Goal: Task Accomplishment & Management: Use online tool/utility

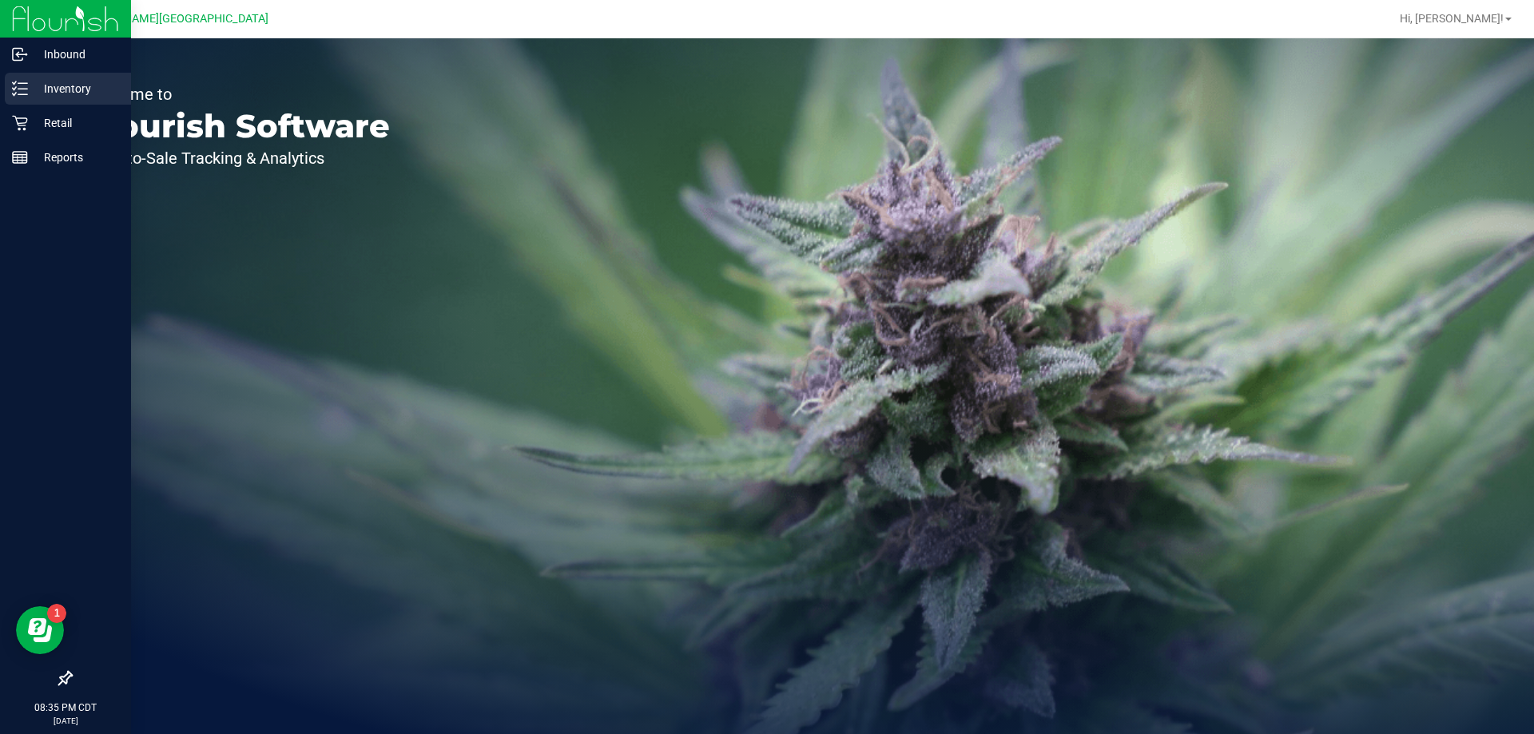
click at [78, 88] on p "Inventory" at bounding box center [76, 88] width 96 height 19
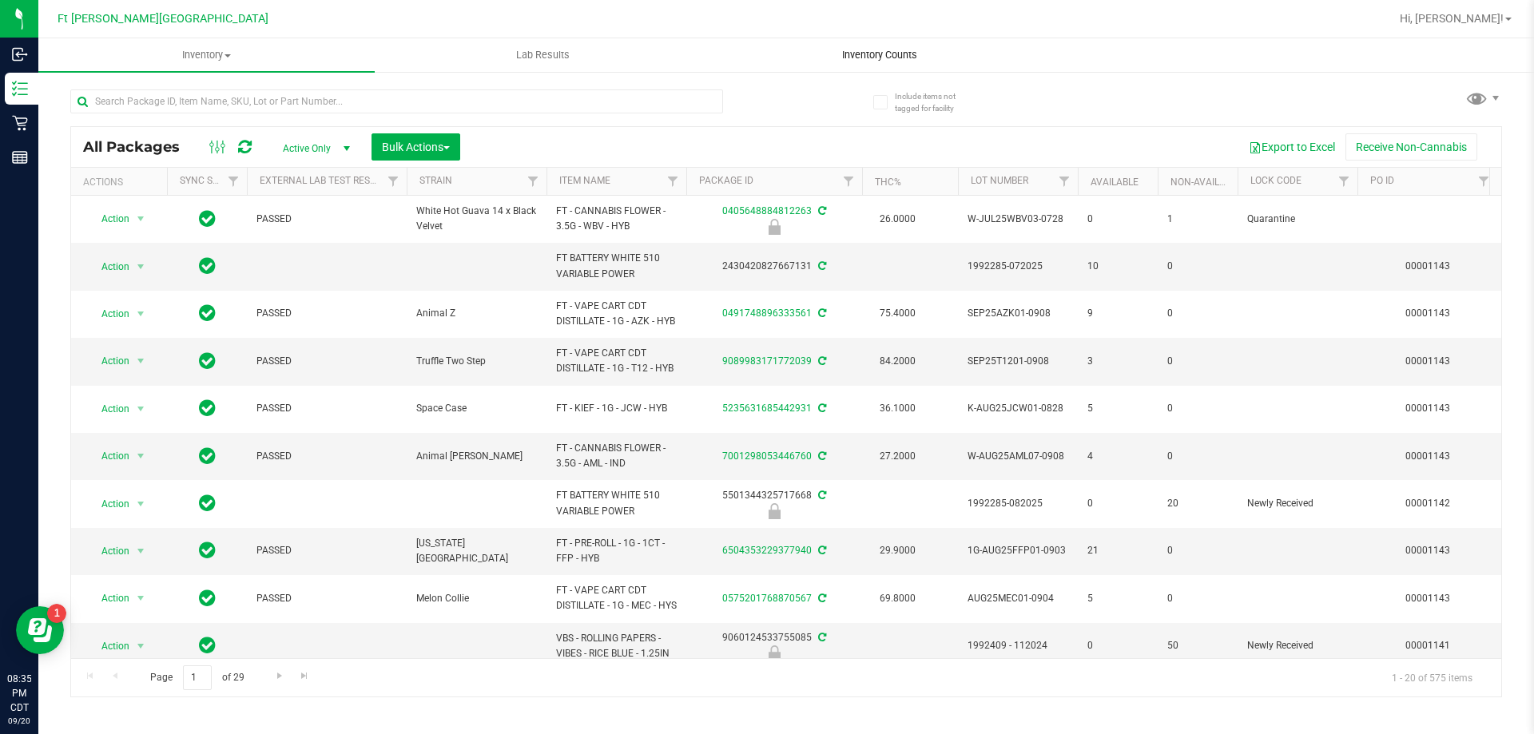
click at [880, 40] on uib-tab-heading "Inventory Counts" at bounding box center [879, 55] width 335 height 32
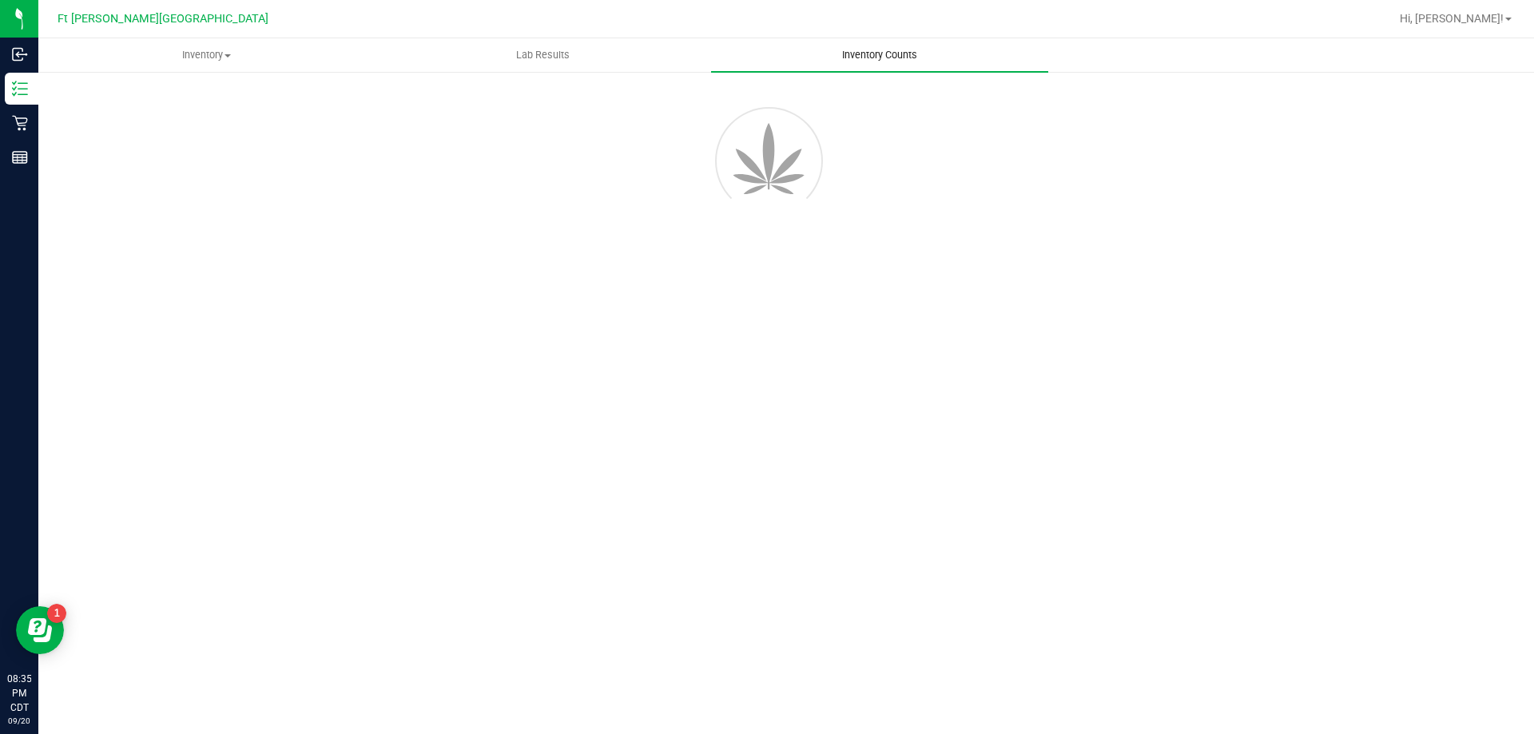
click at [881, 48] on span "Inventory Counts" at bounding box center [879, 55] width 118 height 14
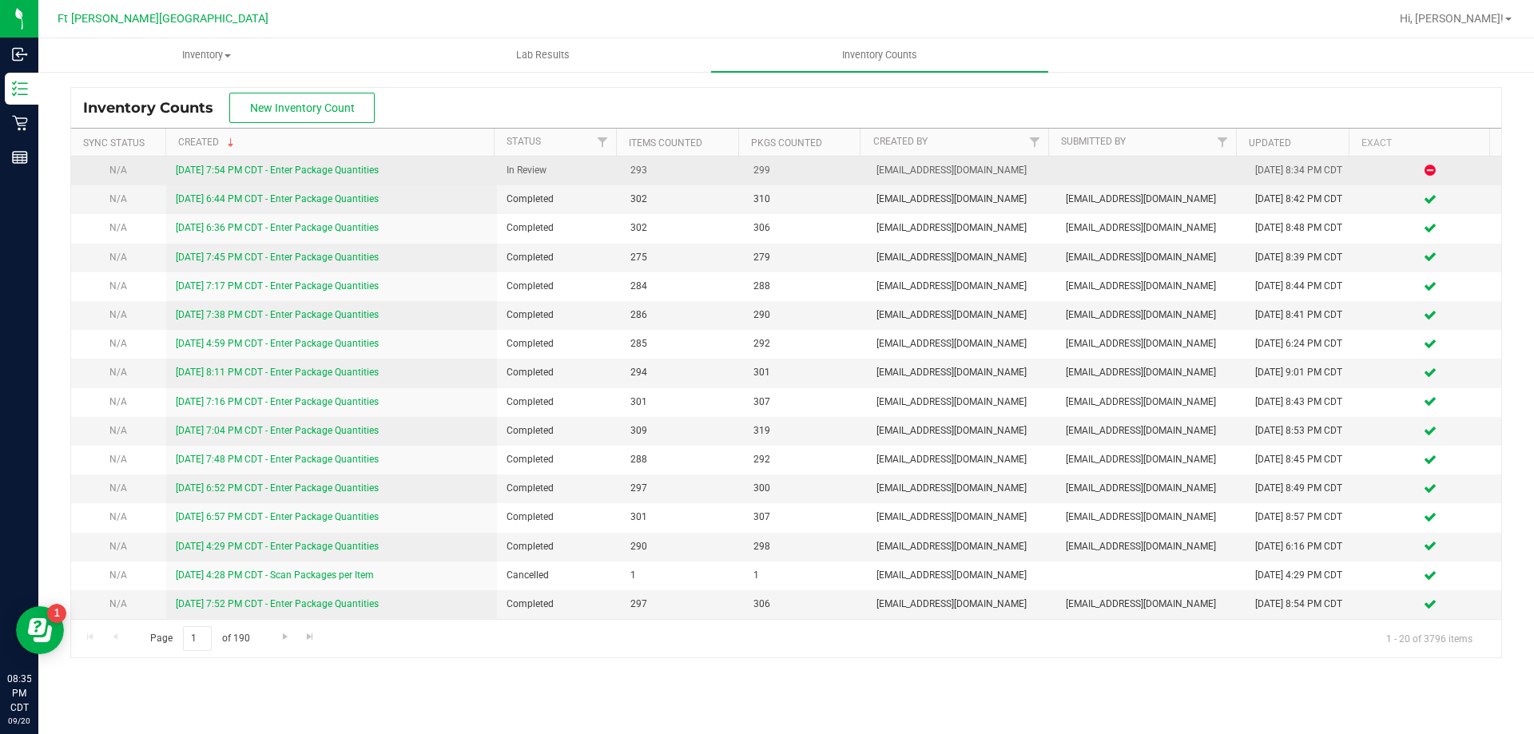
click at [336, 170] on link "[DATE] 7:54 PM CDT - Enter Package Quantities" at bounding box center [277, 170] width 203 height 11
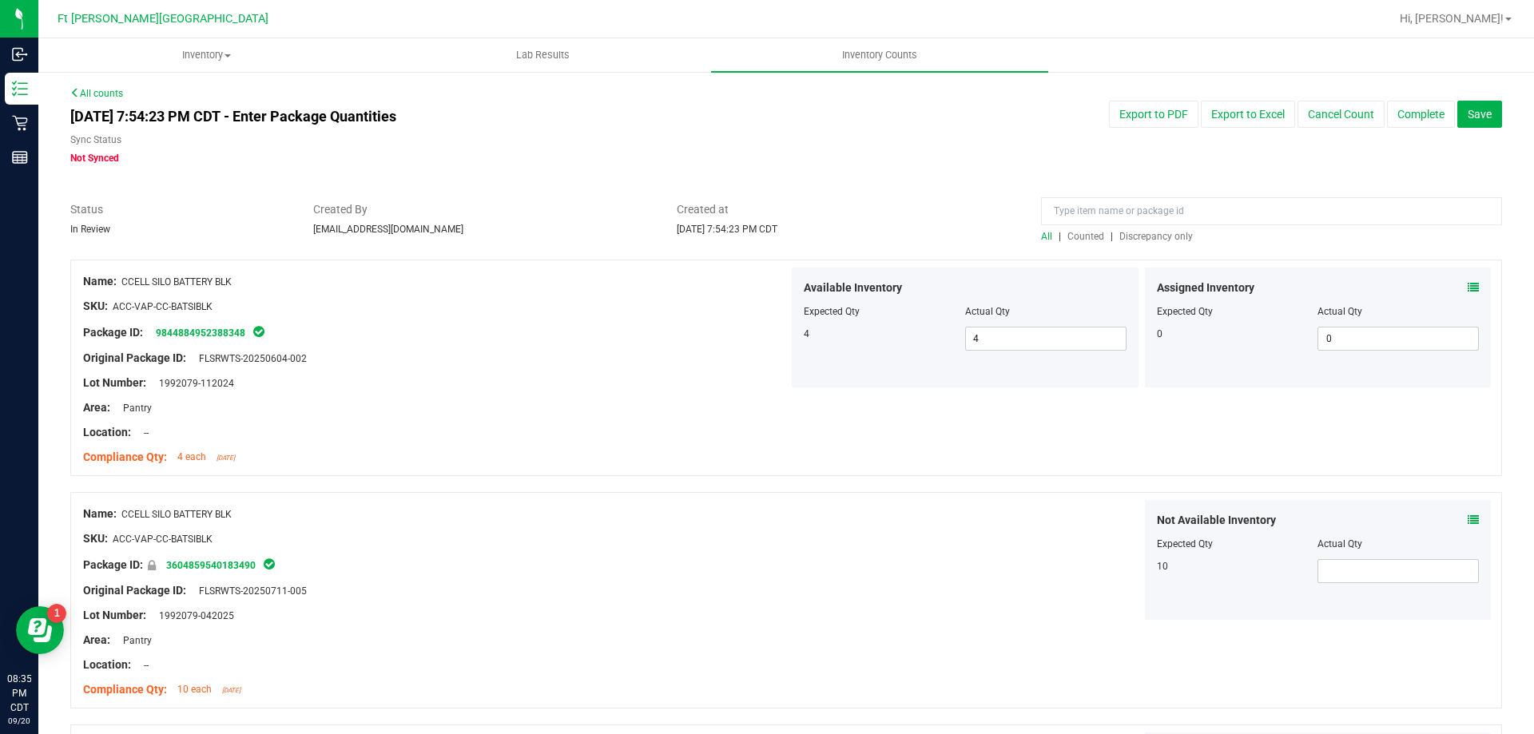
click at [1146, 236] on span "Discrepancy only" at bounding box center [1155, 236] width 73 height 11
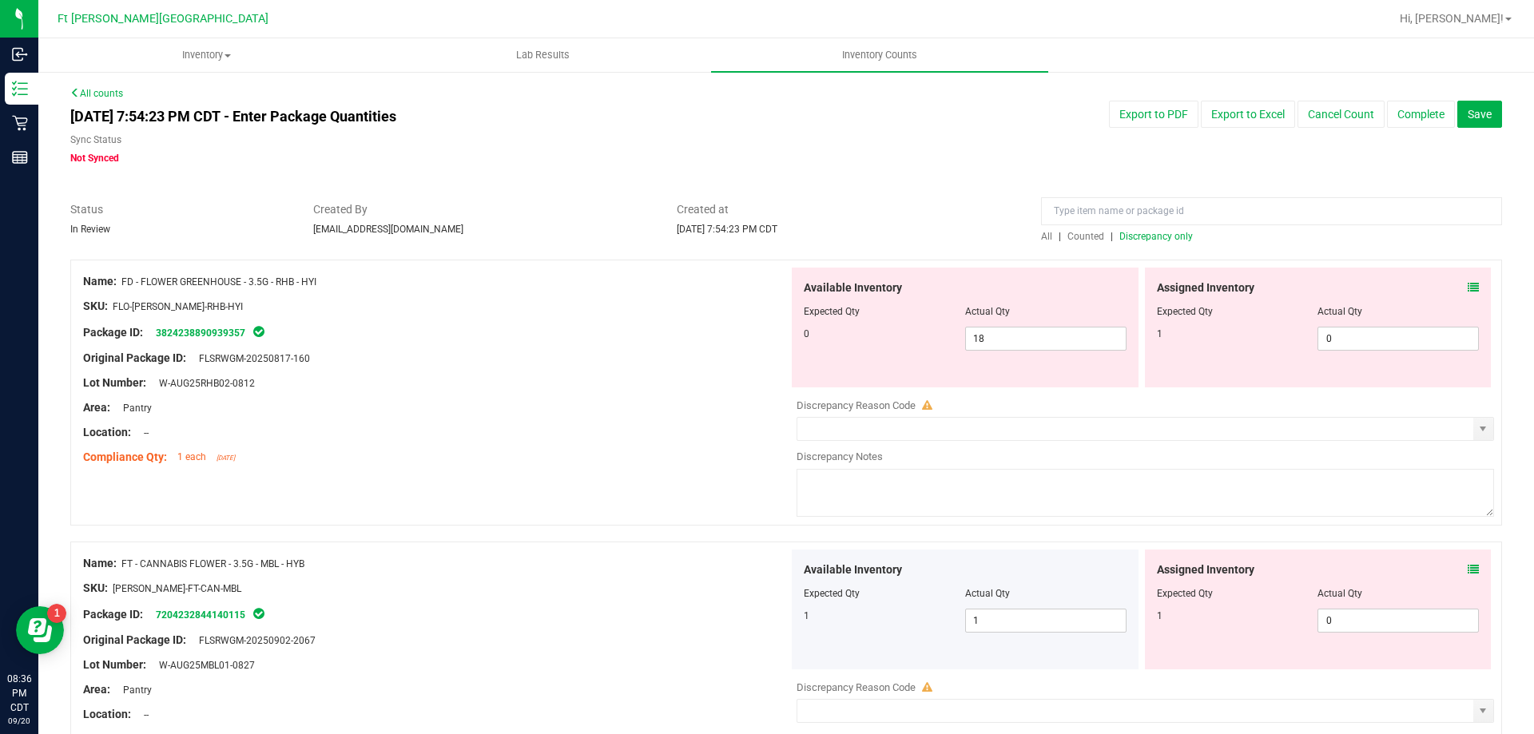
click at [1467, 288] on div "Assigned Inventory Expected Qty Actual Qty 1 0 0" at bounding box center [1318, 328] width 347 height 120
click at [1467, 286] on icon at bounding box center [1472, 287] width 11 height 11
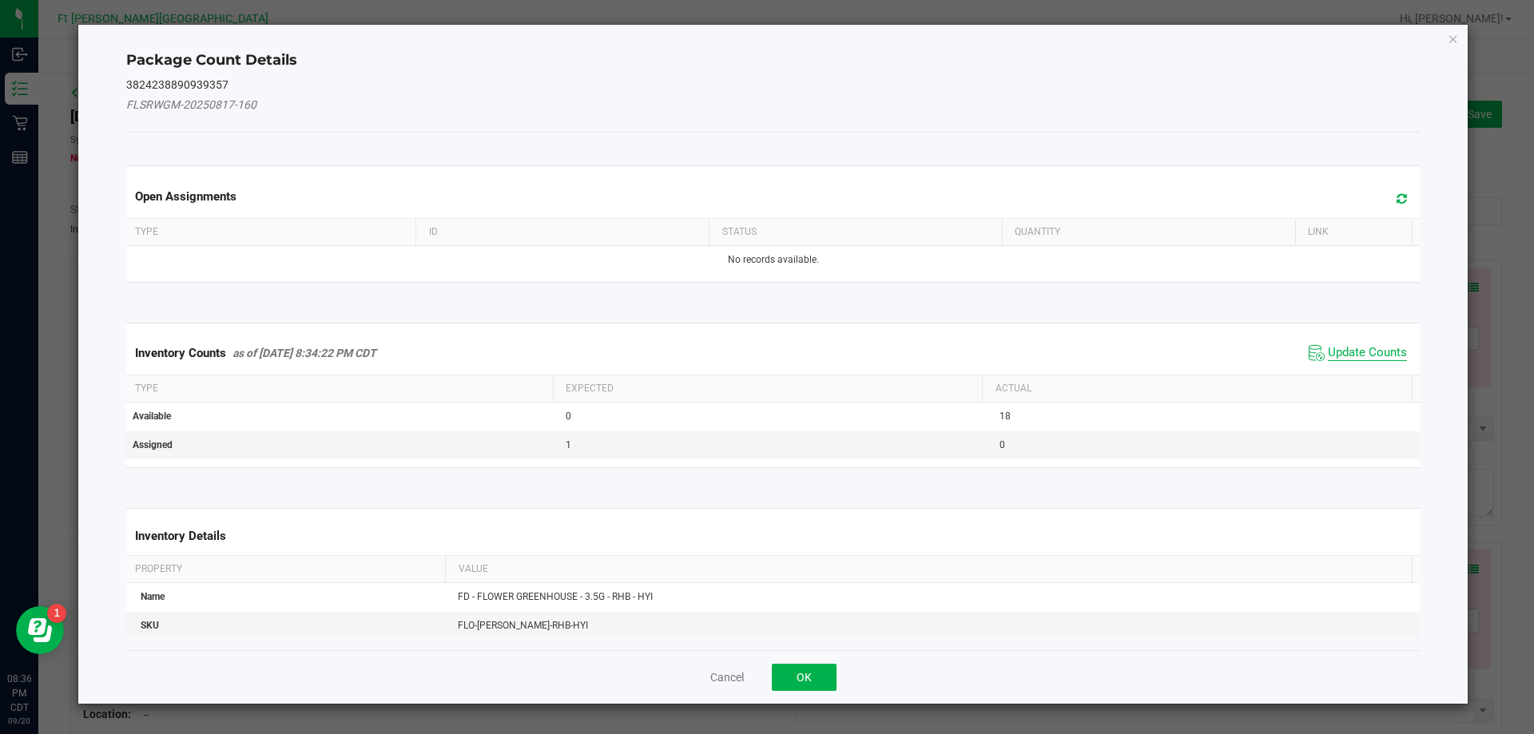
click at [1362, 353] on span "Update Counts" at bounding box center [1367, 353] width 79 height 16
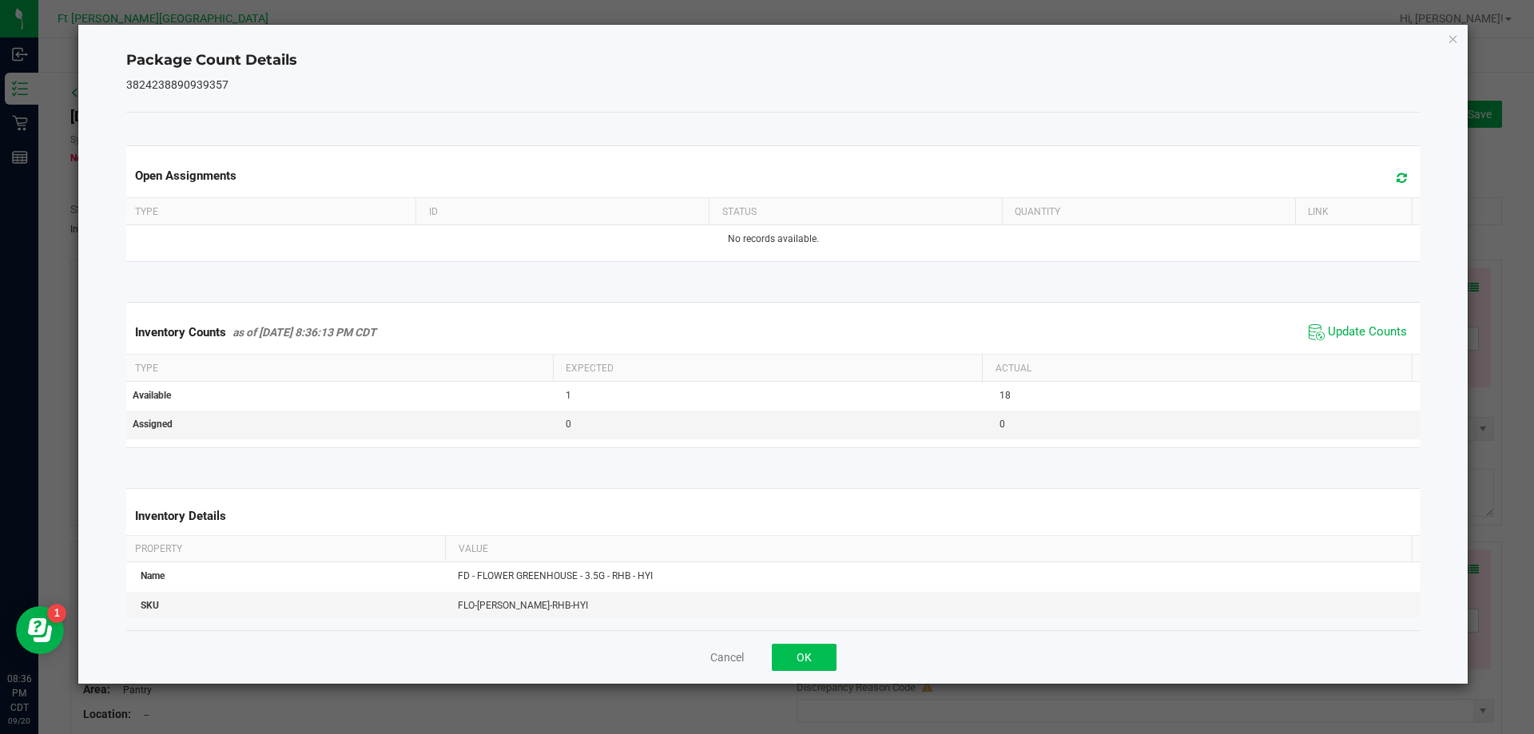
drag, startPoint x: 786, startPoint y: 673, endPoint x: 805, endPoint y: 649, distance: 30.7
click at [785, 671] on div "Cancel OK" at bounding box center [773, 657] width 1294 height 54
click at [805, 649] on button "OK" at bounding box center [804, 657] width 65 height 27
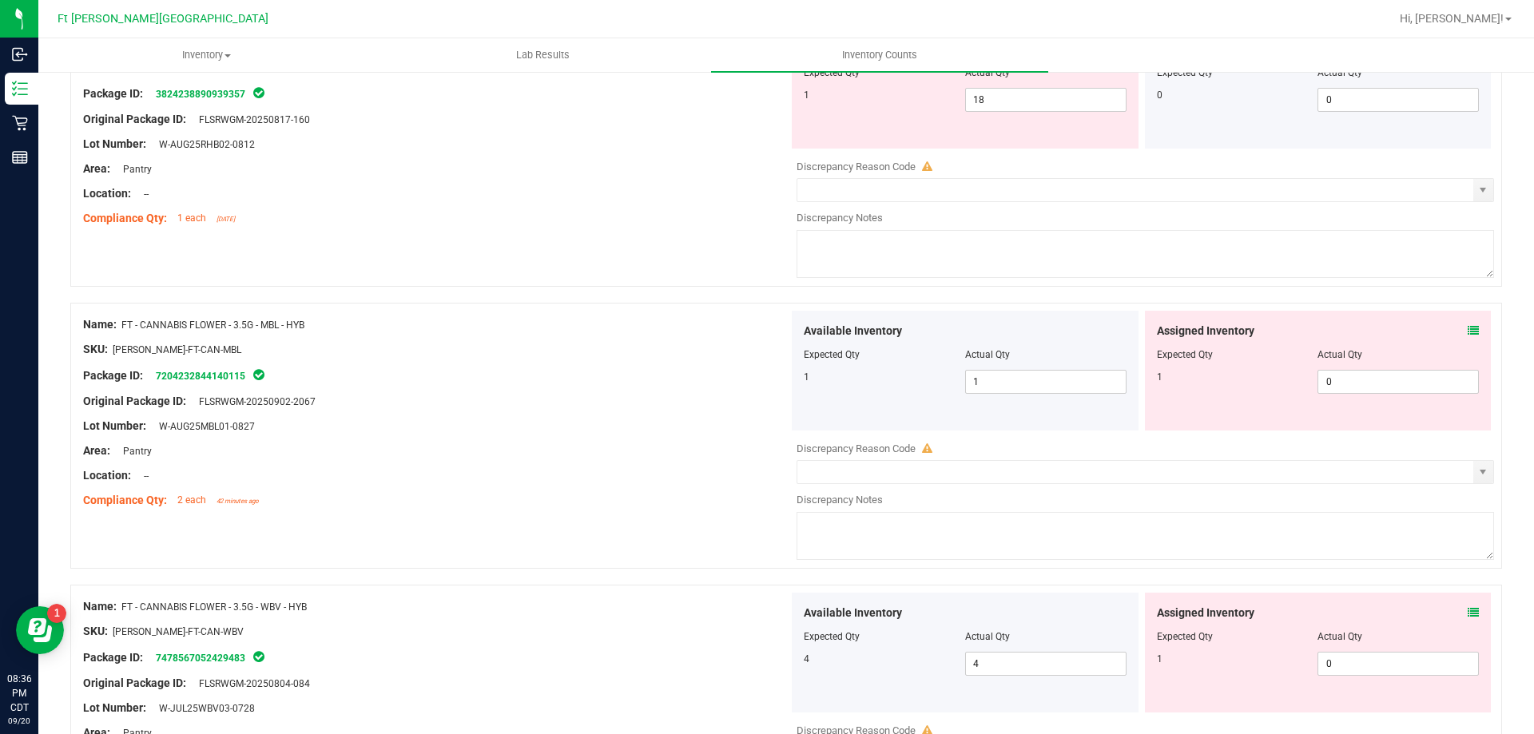
scroll to position [240, 0]
click at [1467, 325] on icon at bounding box center [1472, 329] width 11 height 11
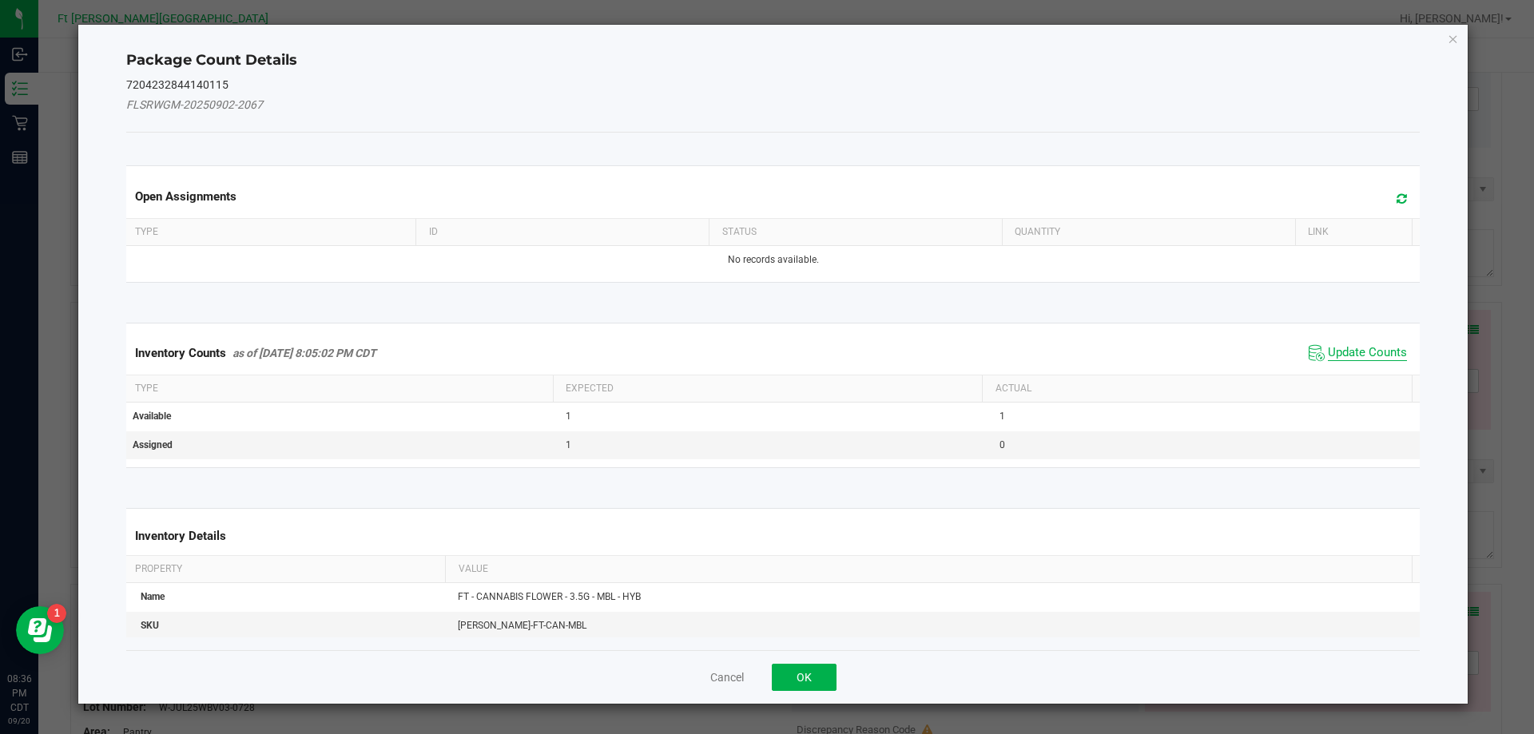
click at [1361, 349] on span "Update Counts" at bounding box center [1367, 353] width 79 height 16
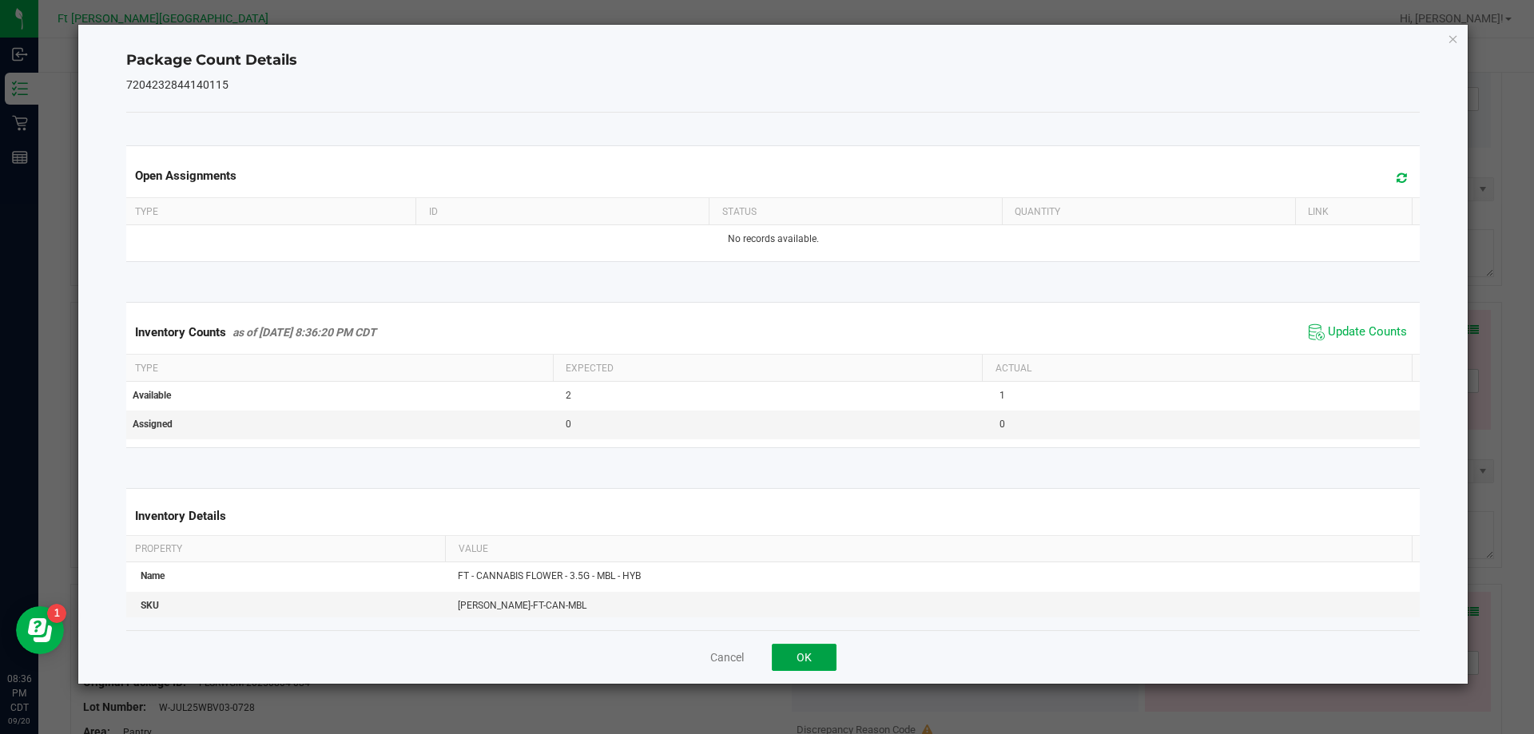
click at [821, 652] on button "OK" at bounding box center [804, 657] width 65 height 27
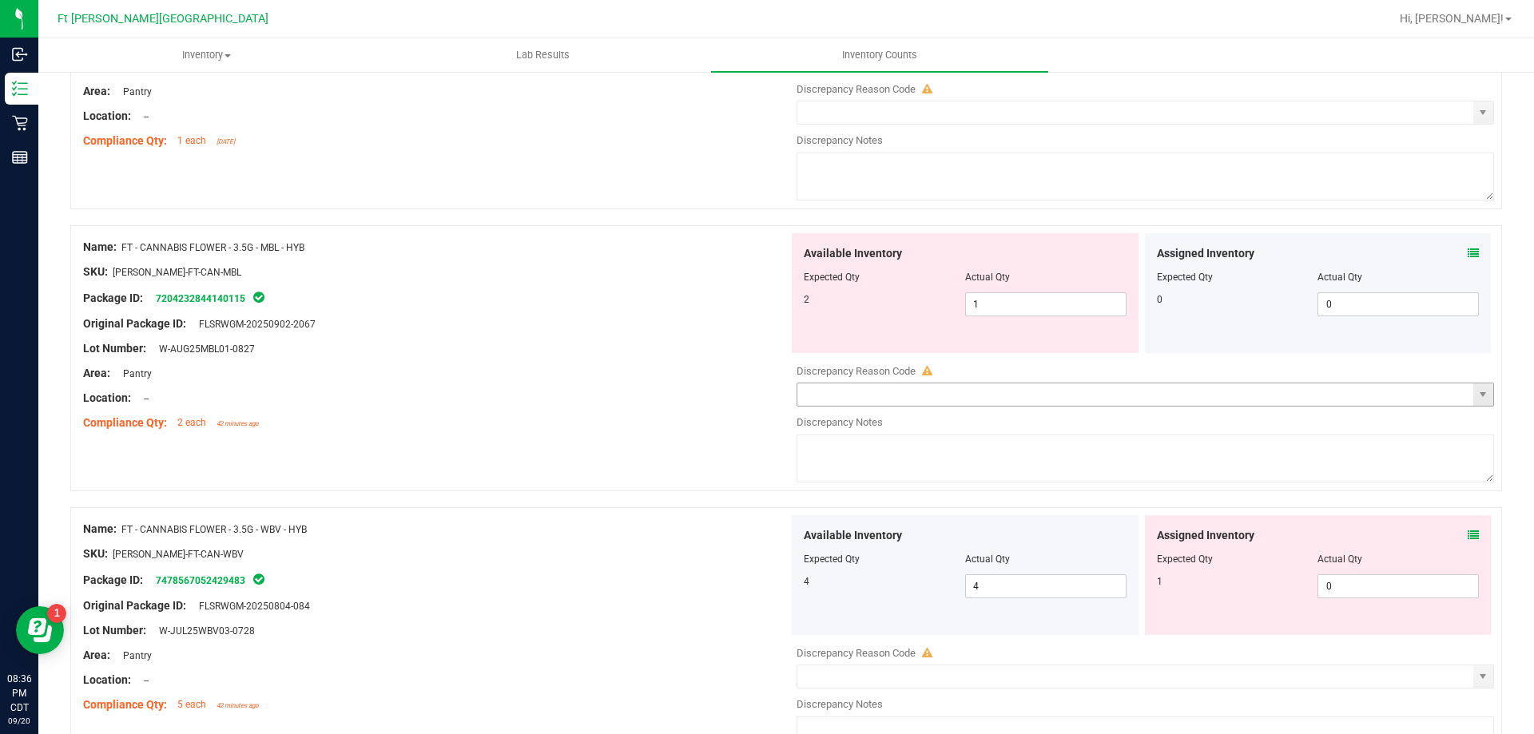
scroll to position [320, 0]
click at [1467, 249] on icon at bounding box center [1472, 249] width 11 height 11
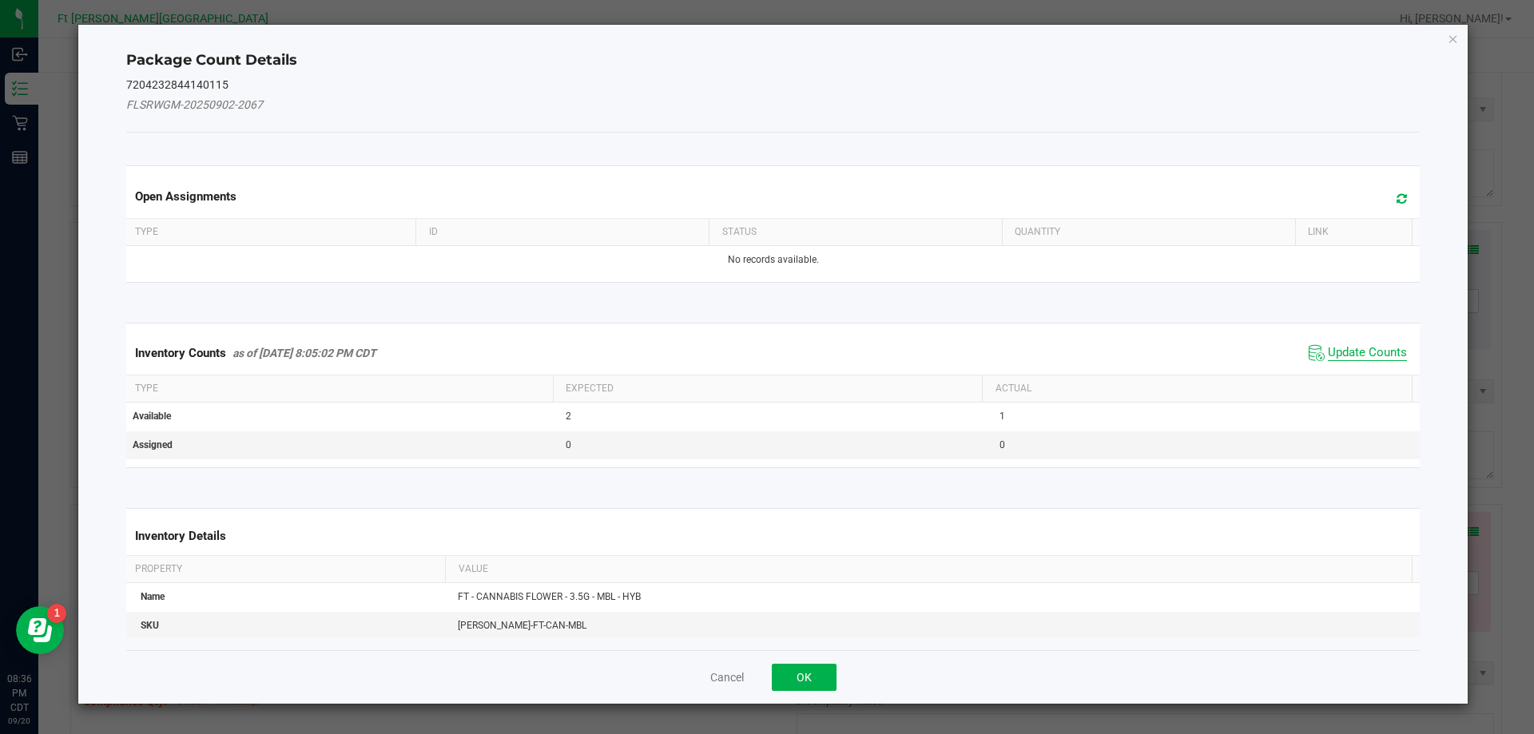
click at [1368, 356] on span "Update Counts" at bounding box center [1367, 353] width 79 height 16
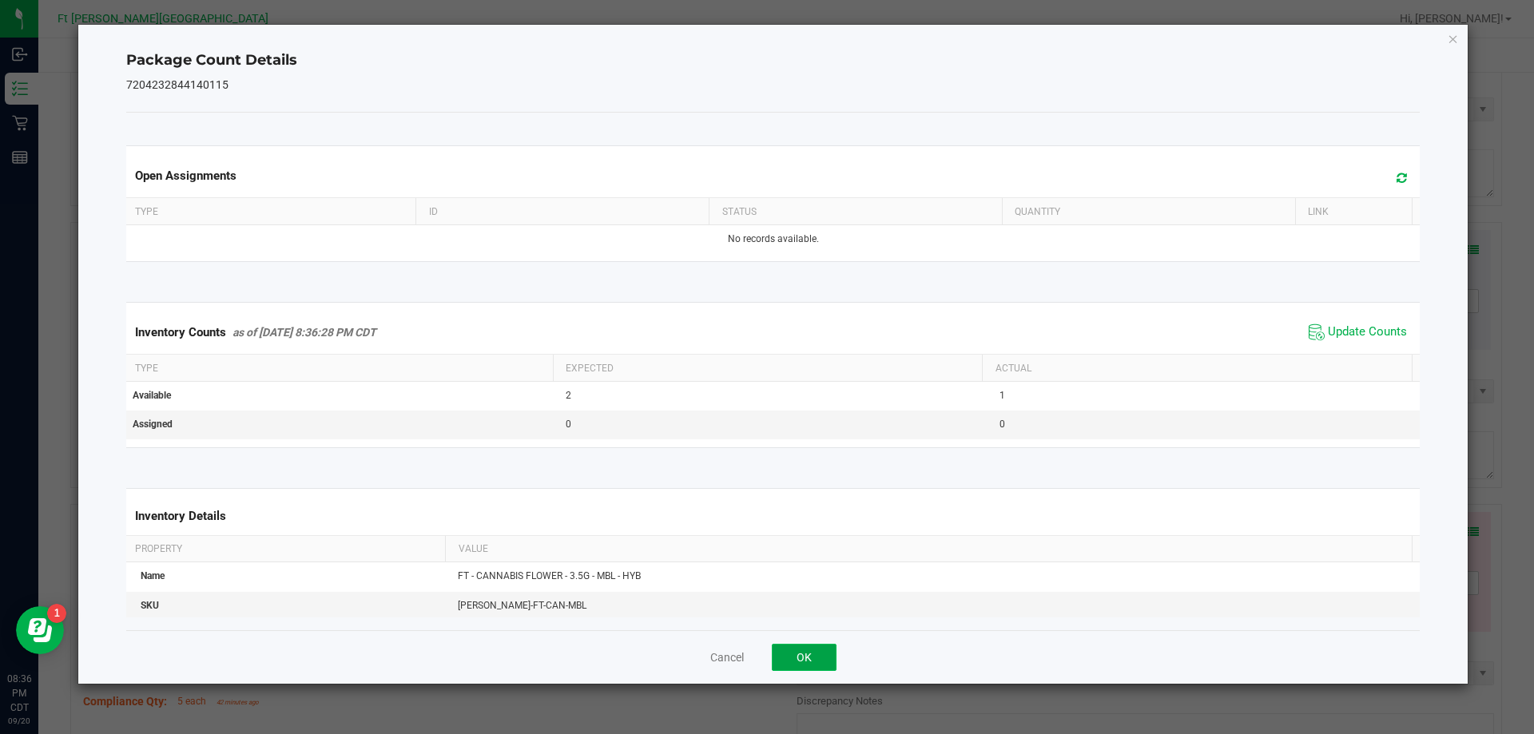
click at [797, 661] on button "OK" at bounding box center [804, 657] width 65 height 27
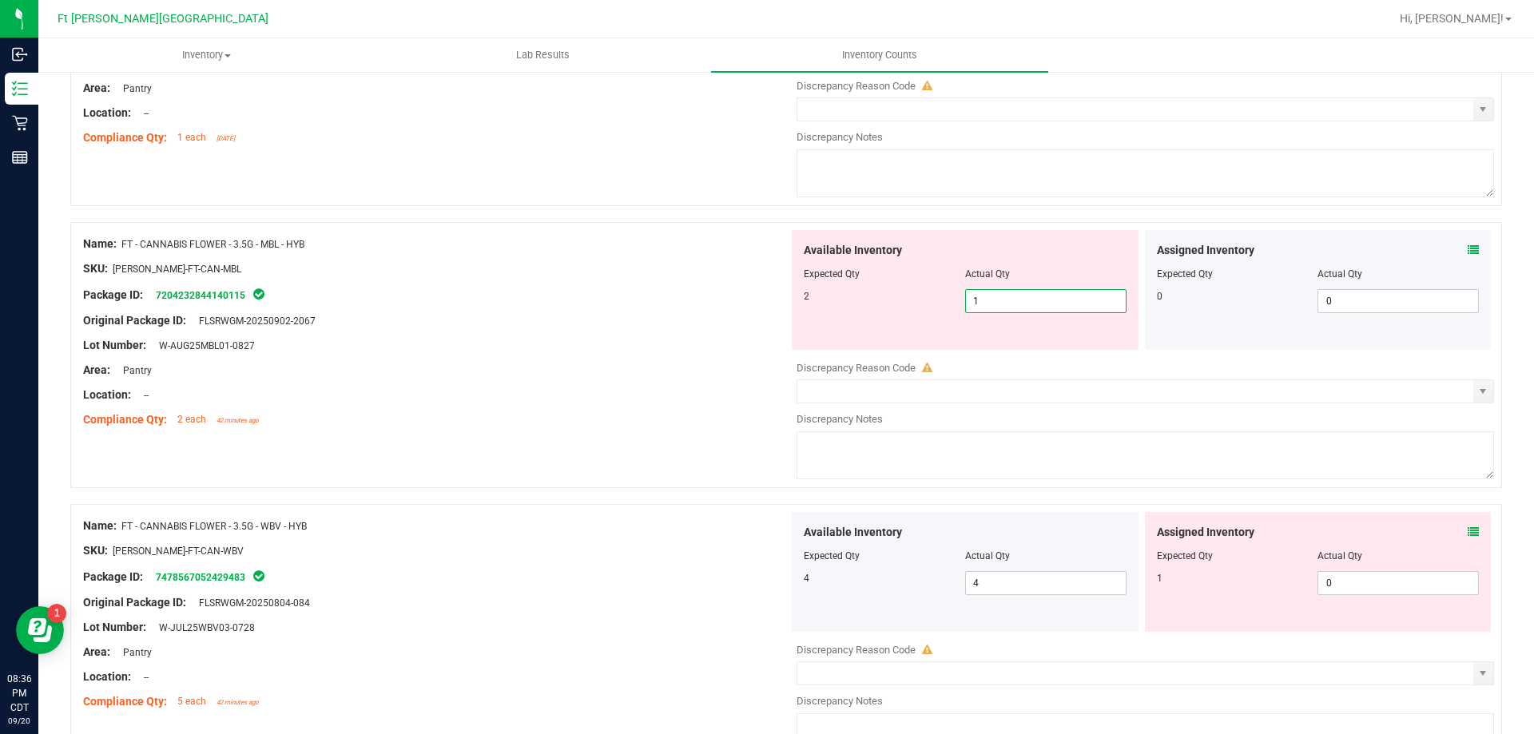
drag, startPoint x: 1034, startPoint y: 300, endPoint x: 647, endPoint y: 362, distance: 392.3
click at [687, 358] on div "Name: FT - CANNABIS FLOWER - 3.5G - MBL - HYB SKU: [PERSON_NAME]-FT-CAN-MBL Pac…" at bounding box center [786, 355] width 1432 height 266
type input "2"
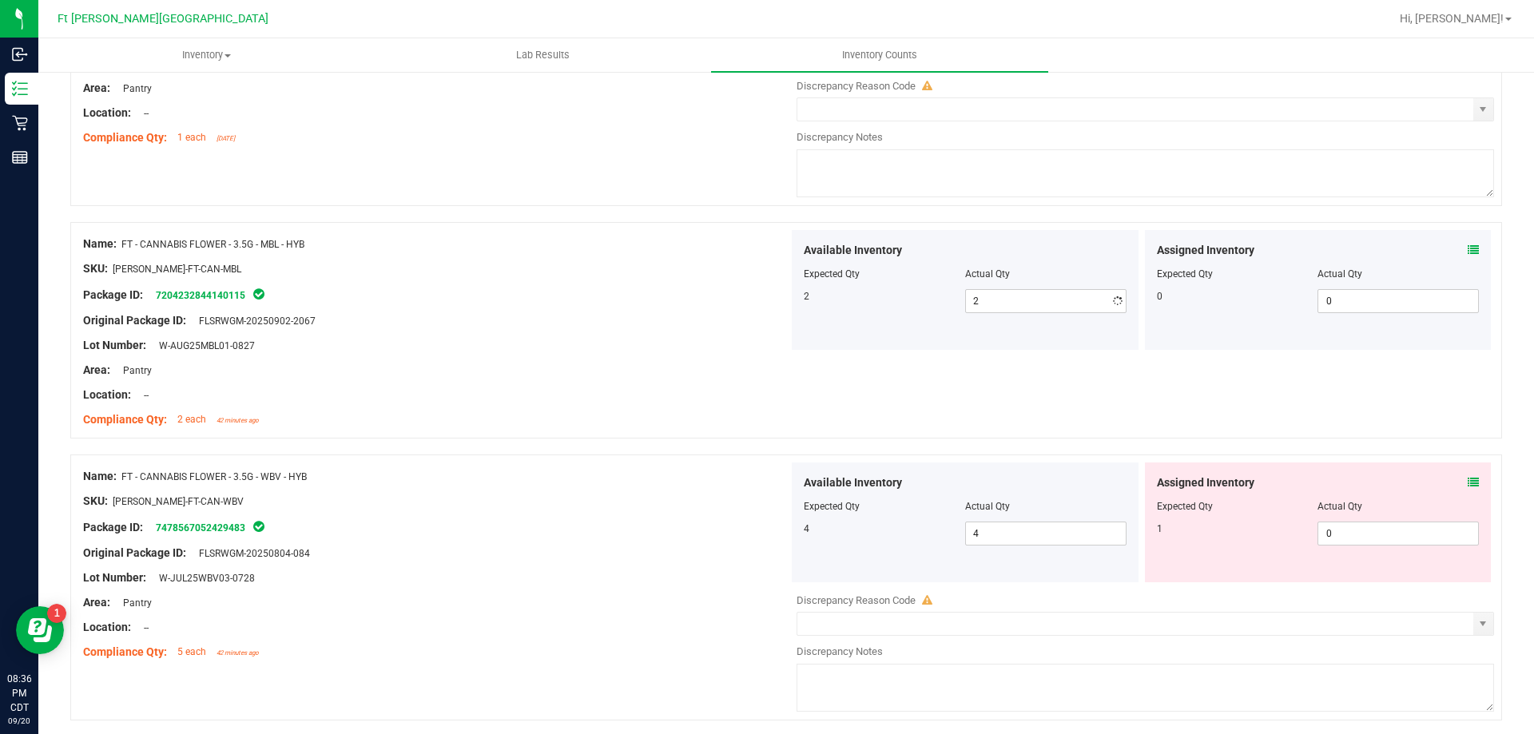
click at [451, 346] on div "Lot Number: W-AUG25MBL01-0827" at bounding box center [435, 345] width 705 height 17
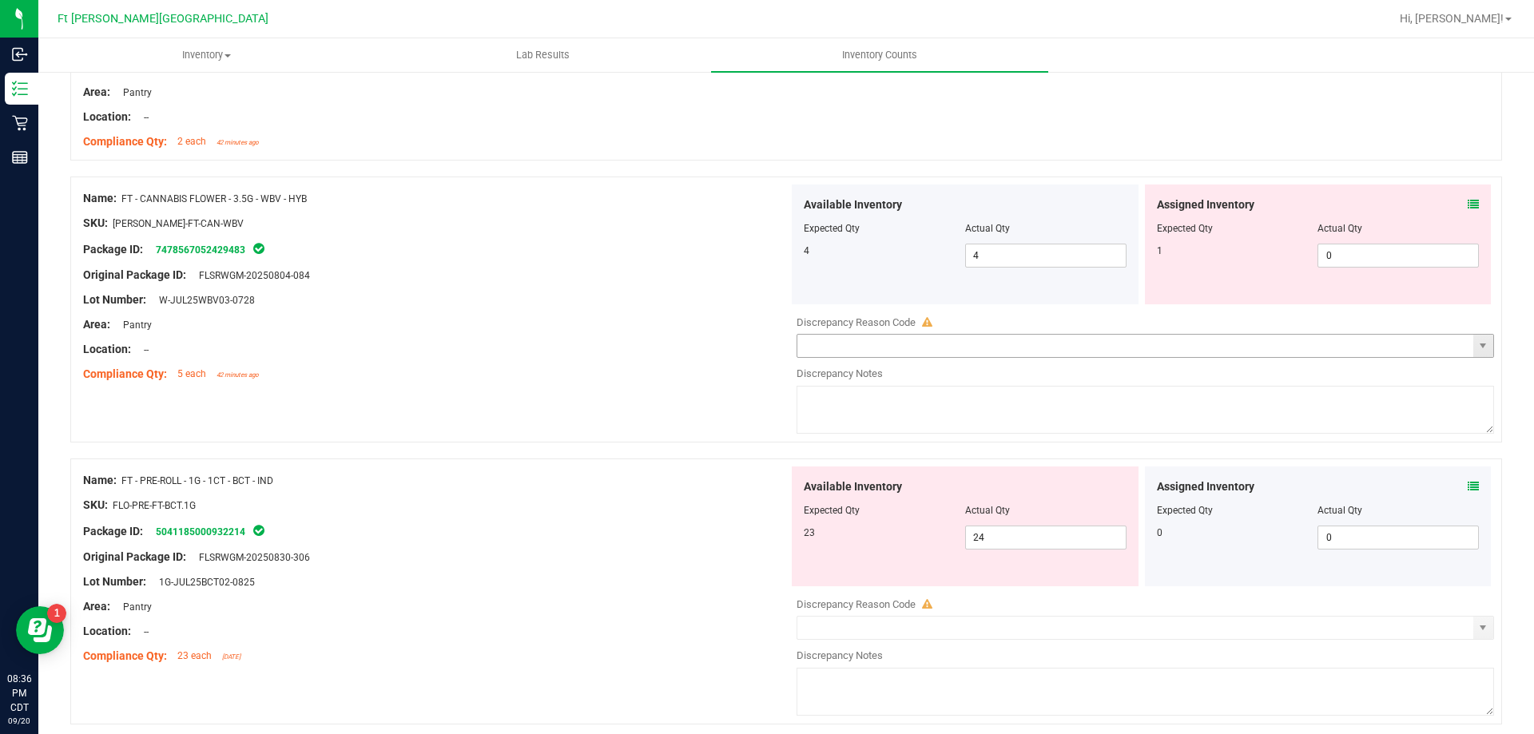
scroll to position [559, 0]
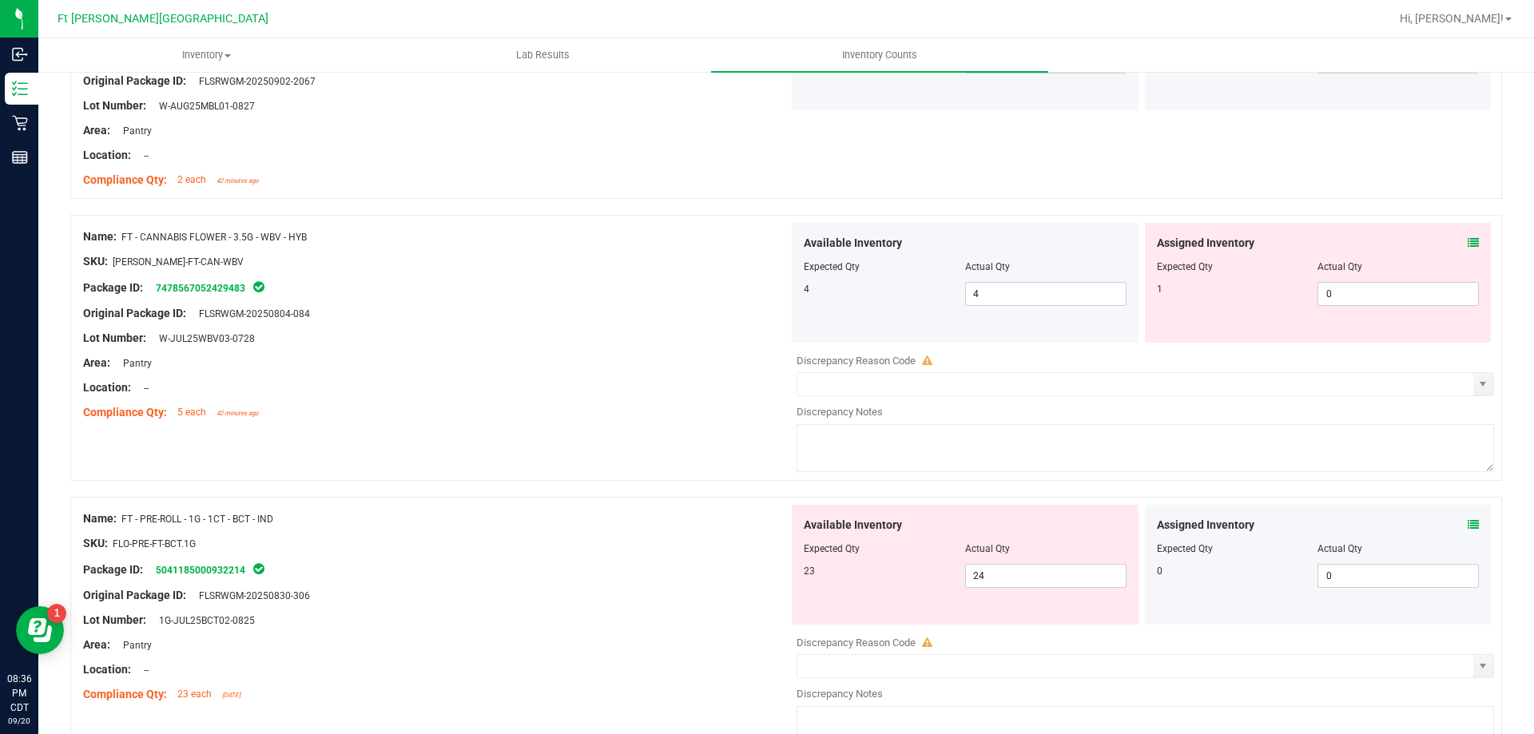
click at [1467, 237] on icon at bounding box center [1472, 242] width 11 height 11
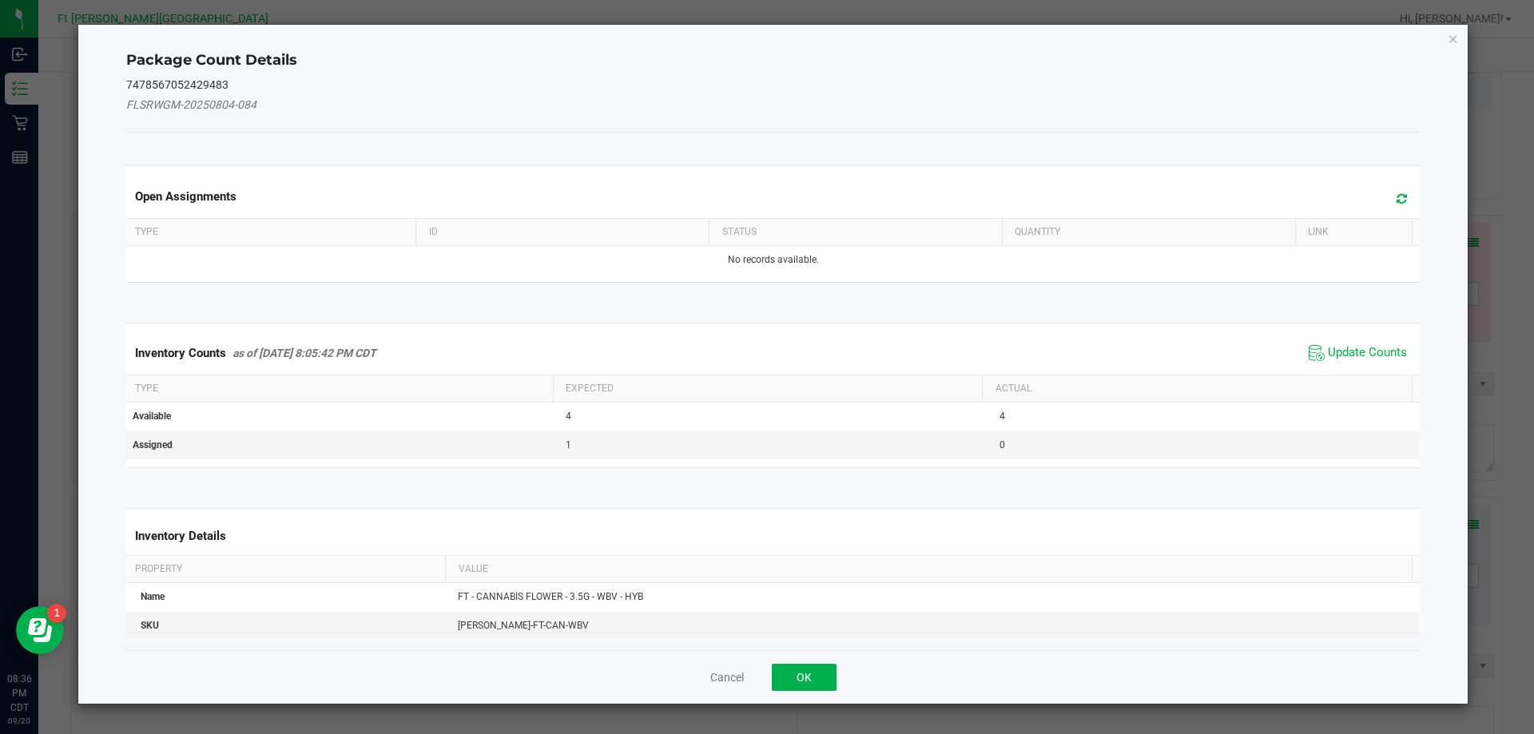
click at [1361, 336] on div "Inventory Counts as of [DATE] 8:05:42 PM CDT Update Counts" at bounding box center [773, 353] width 1301 height 43
click at [1366, 348] on span "Update Counts" at bounding box center [1367, 353] width 79 height 16
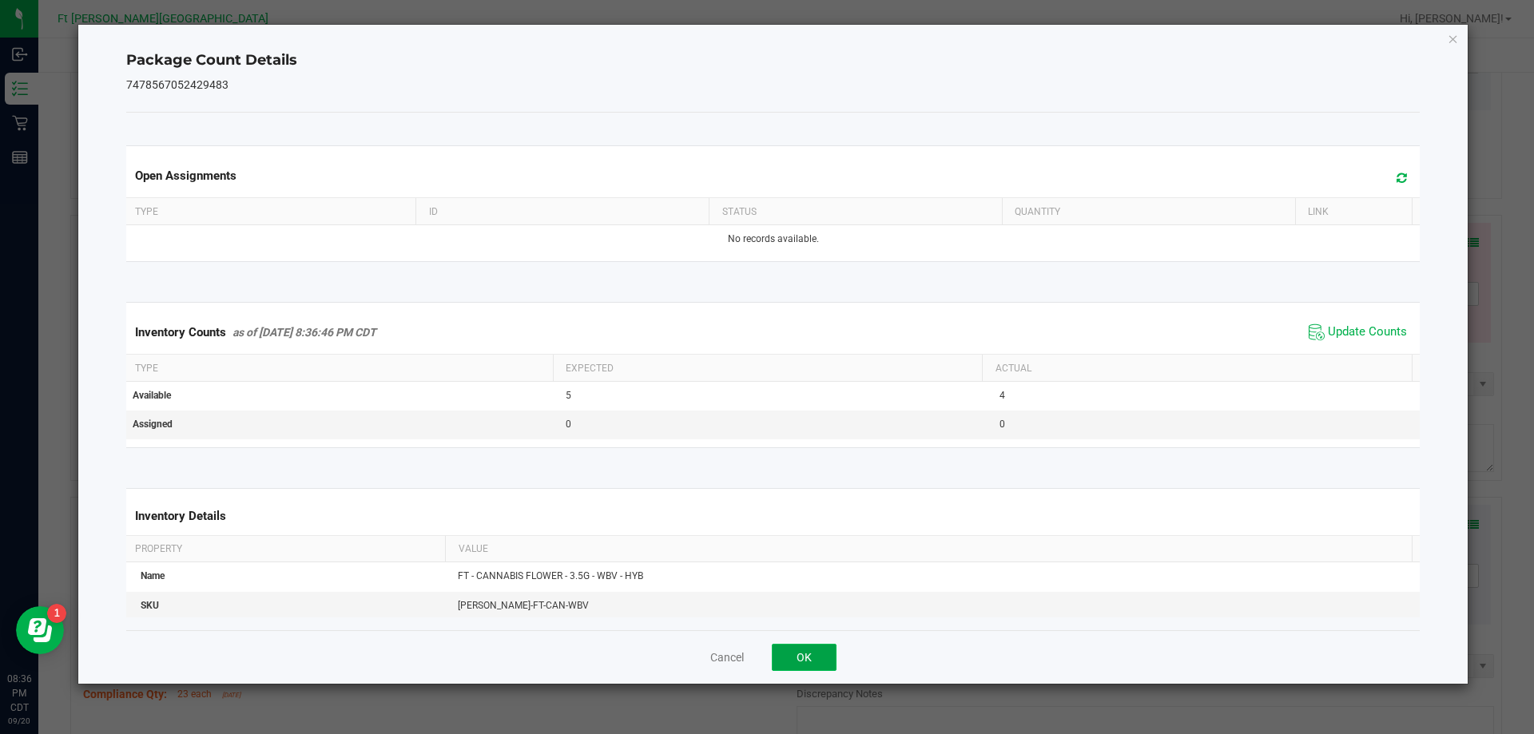
click at [823, 654] on button "OK" at bounding box center [804, 657] width 65 height 27
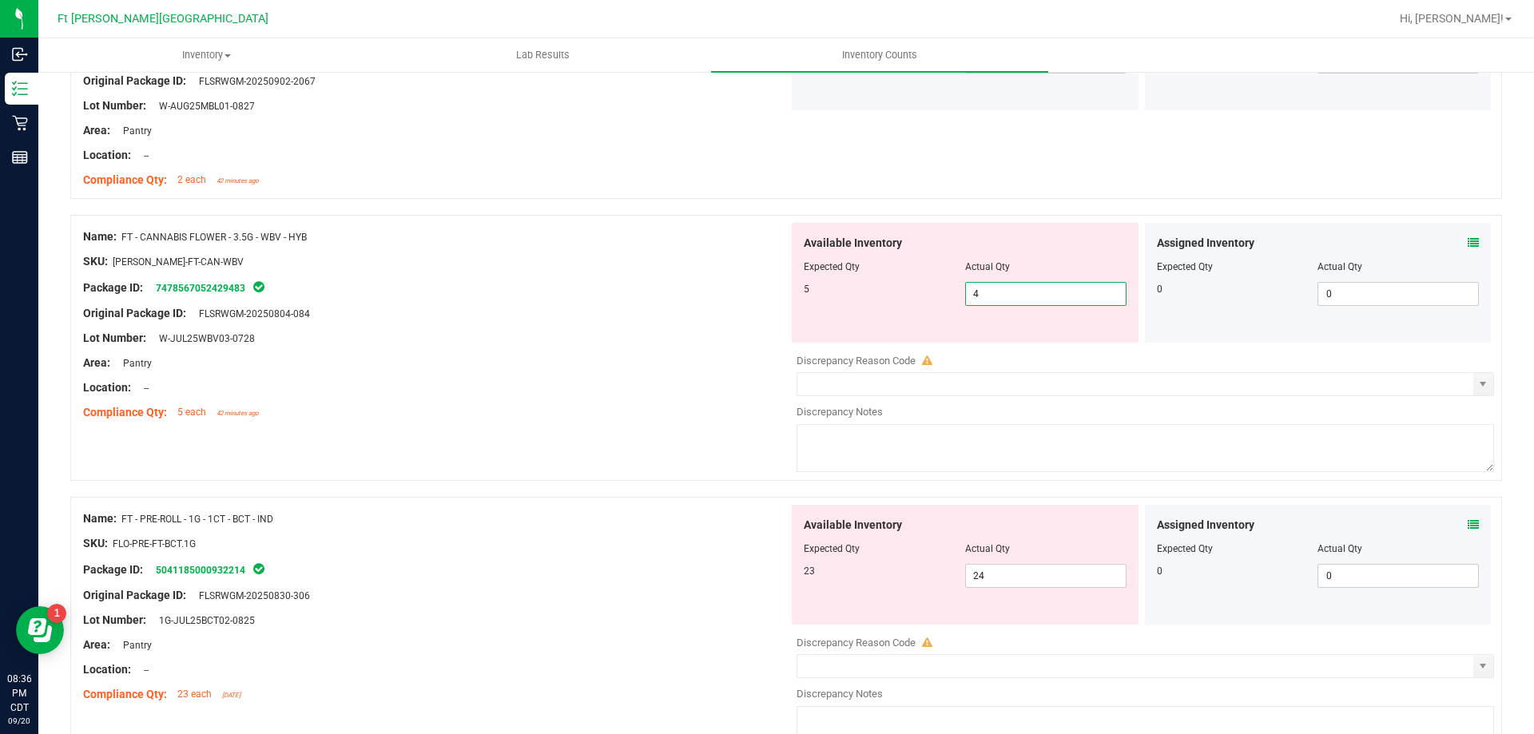
drag, startPoint x: 1009, startPoint y: 298, endPoint x: 823, endPoint y: 313, distance: 186.7
click at [827, 312] on div "Available Inventory Expected Qty Actual Qty 5 4 4" at bounding box center [965, 283] width 347 height 120
type input "5"
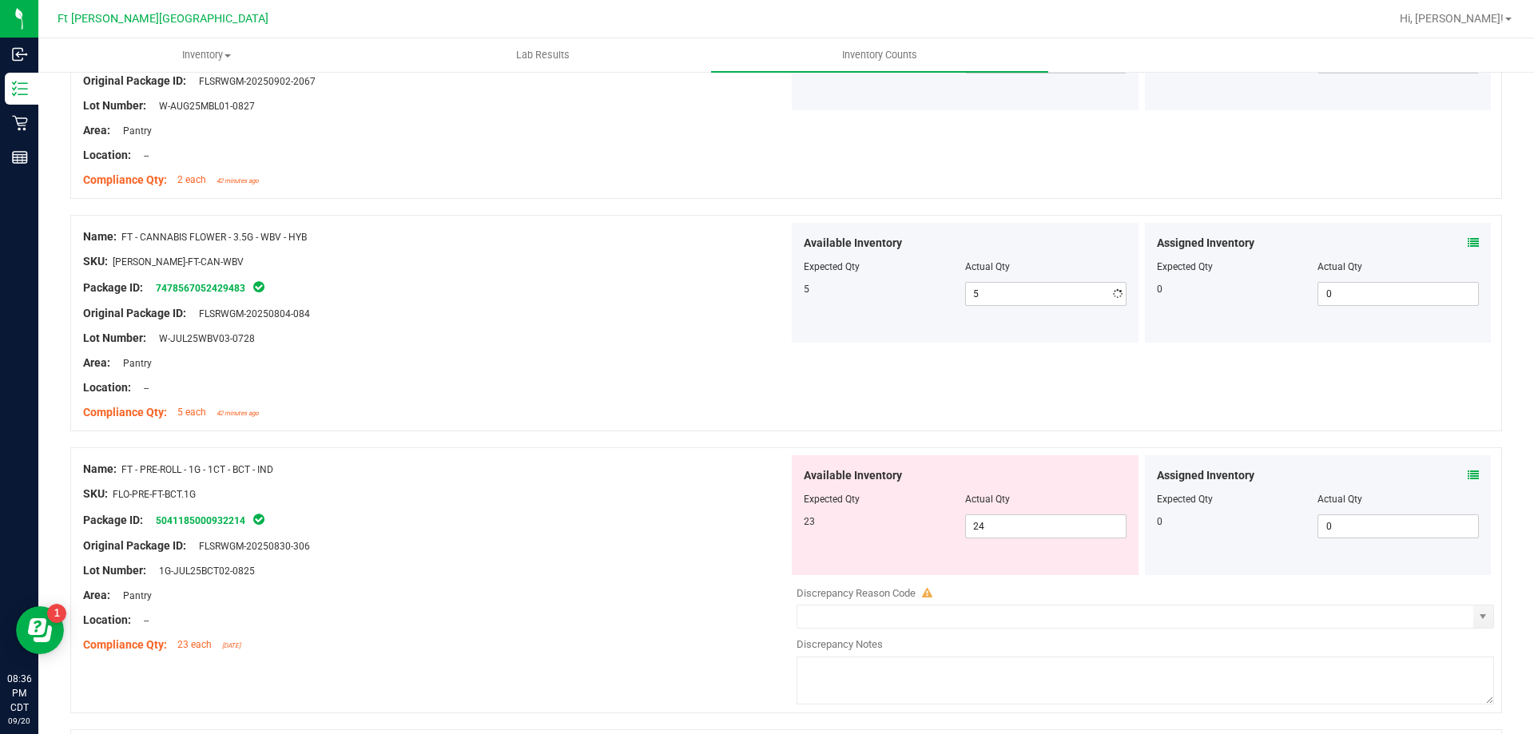
click at [724, 287] on div "Package ID: 7478567052429483" at bounding box center [435, 287] width 705 height 19
click at [1467, 478] on icon at bounding box center [1472, 475] width 11 height 11
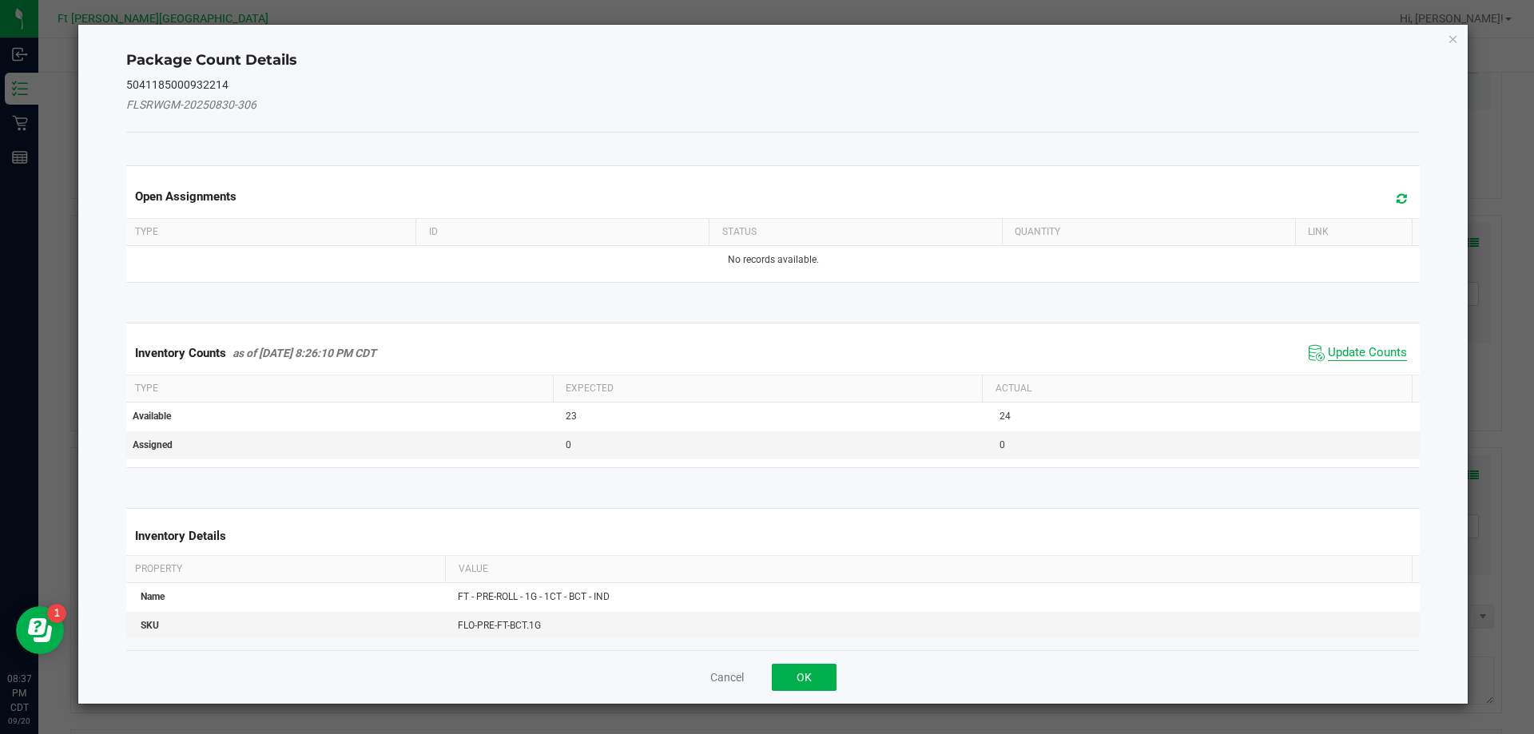
click at [1359, 352] on span "Update Counts" at bounding box center [1367, 353] width 79 height 16
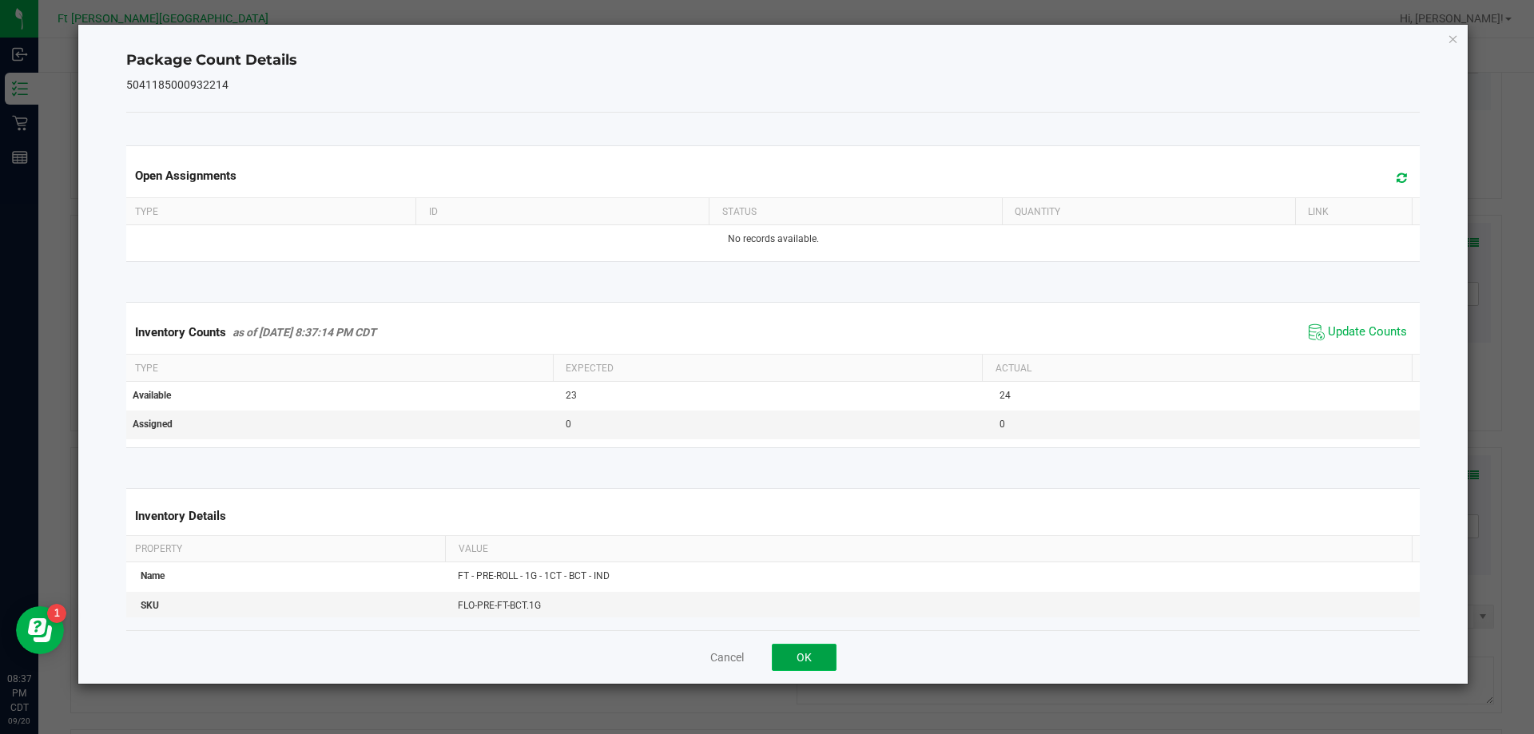
click at [805, 663] on button "OK" at bounding box center [804, 657] width 65 height 27
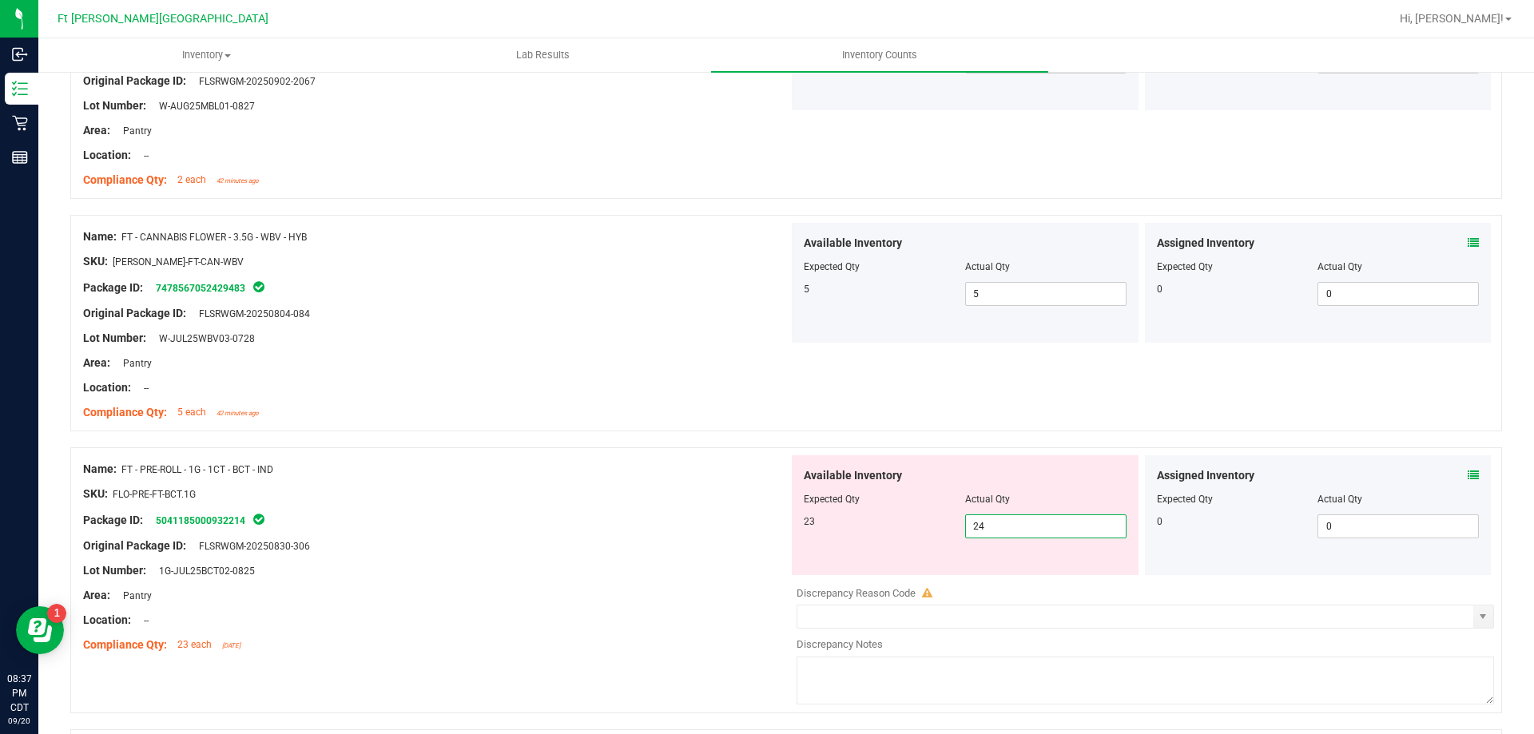
drag, startPoint x: 806, startPoint y: 546, endPoint x: 604, endPoint y: 582, distance: 205.3
click at [745, 538] on div "Name: FT - PRE-ROLL - 1G - 1CT - BCT - IND SKU: FLO-PRE-FT-BCT.1G Package ID: 5…" at bounding box center [786, 580] width 1432 height 266
type input "23"
click at [467, 482] on div at bounding box center [435, 482] width 705 height 8
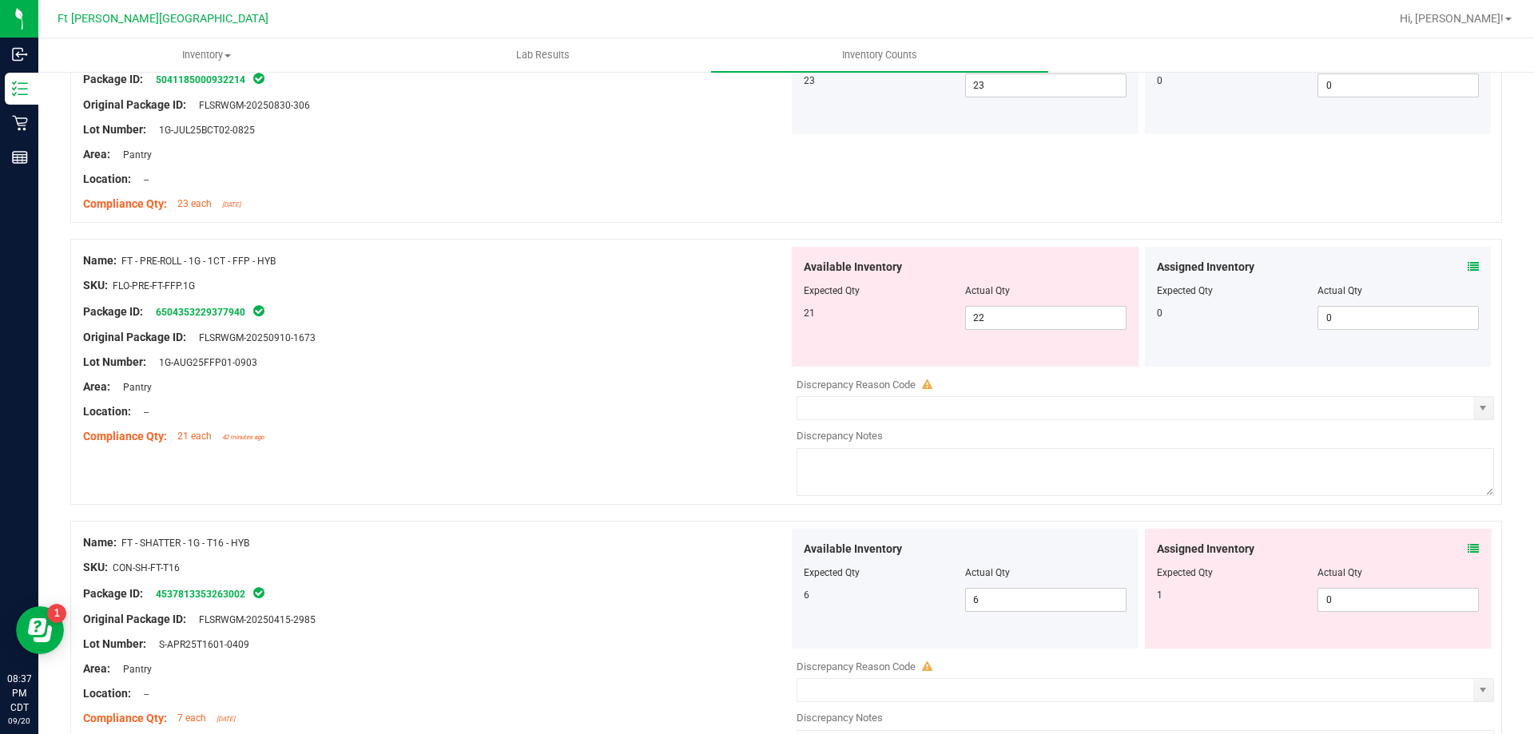
scroll to position [799, 0]
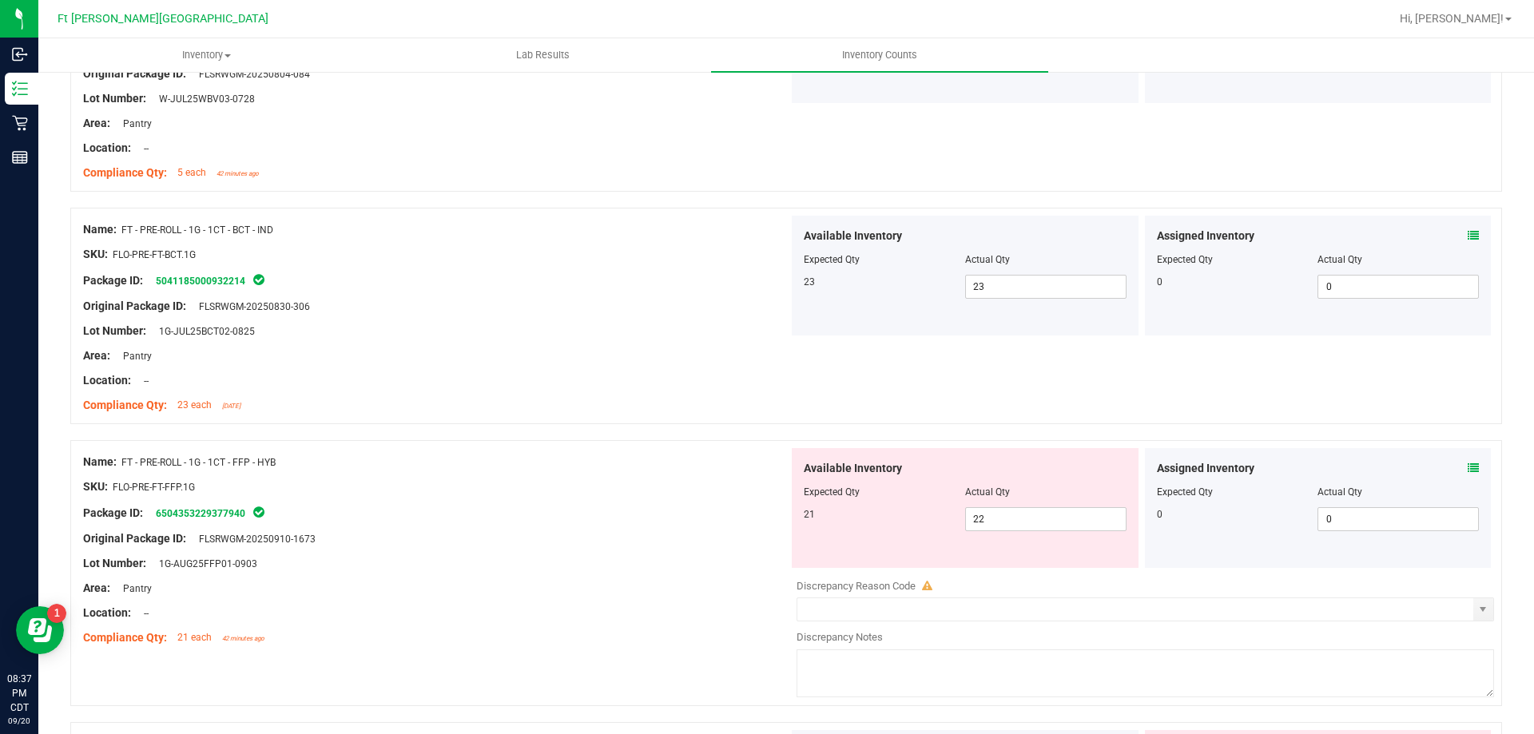
click at [1467, 471] on icon at bounding box center [1472, 468] width 11 height 11
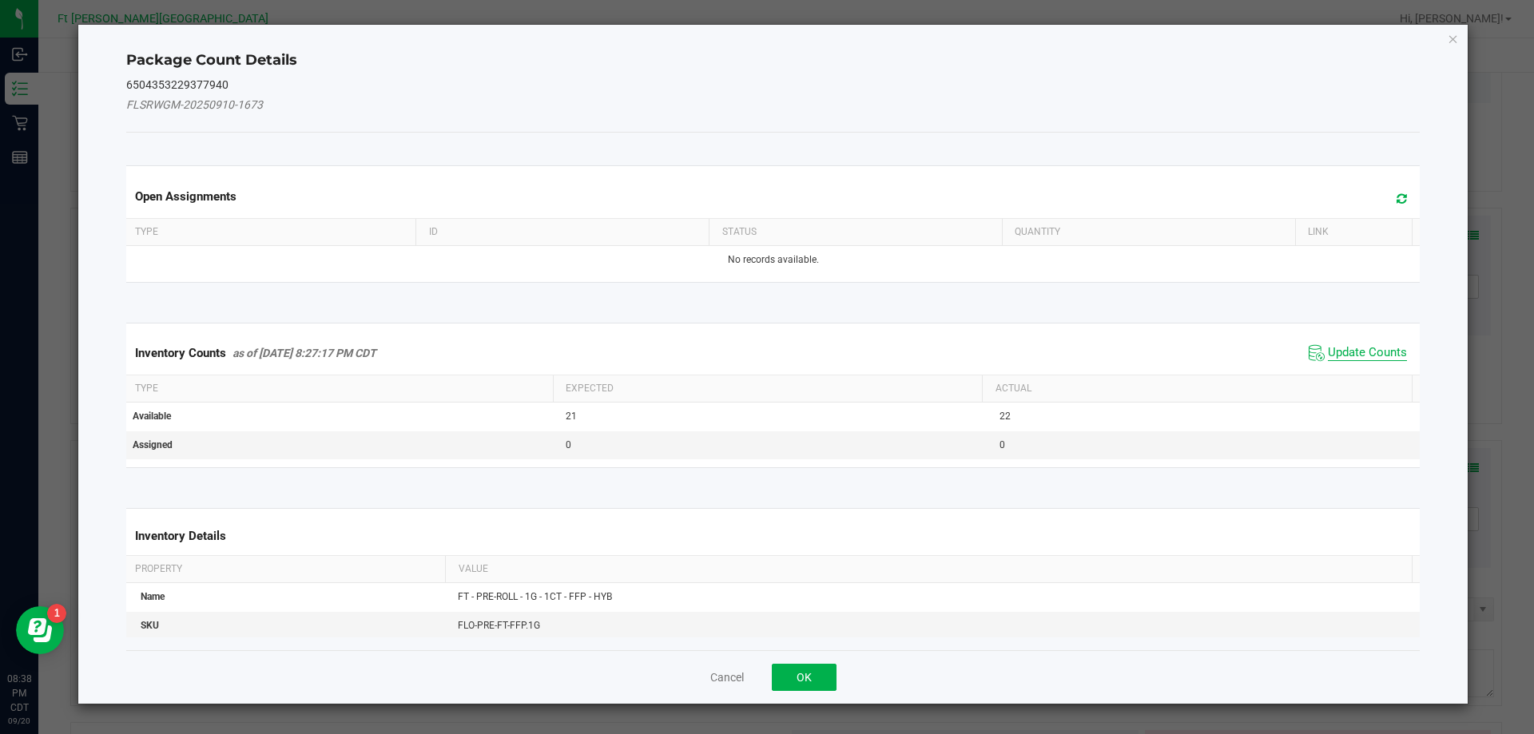
click at [1340, 352] on span "Update Counts" at bounding box center [1367, 353] width 79 height 16
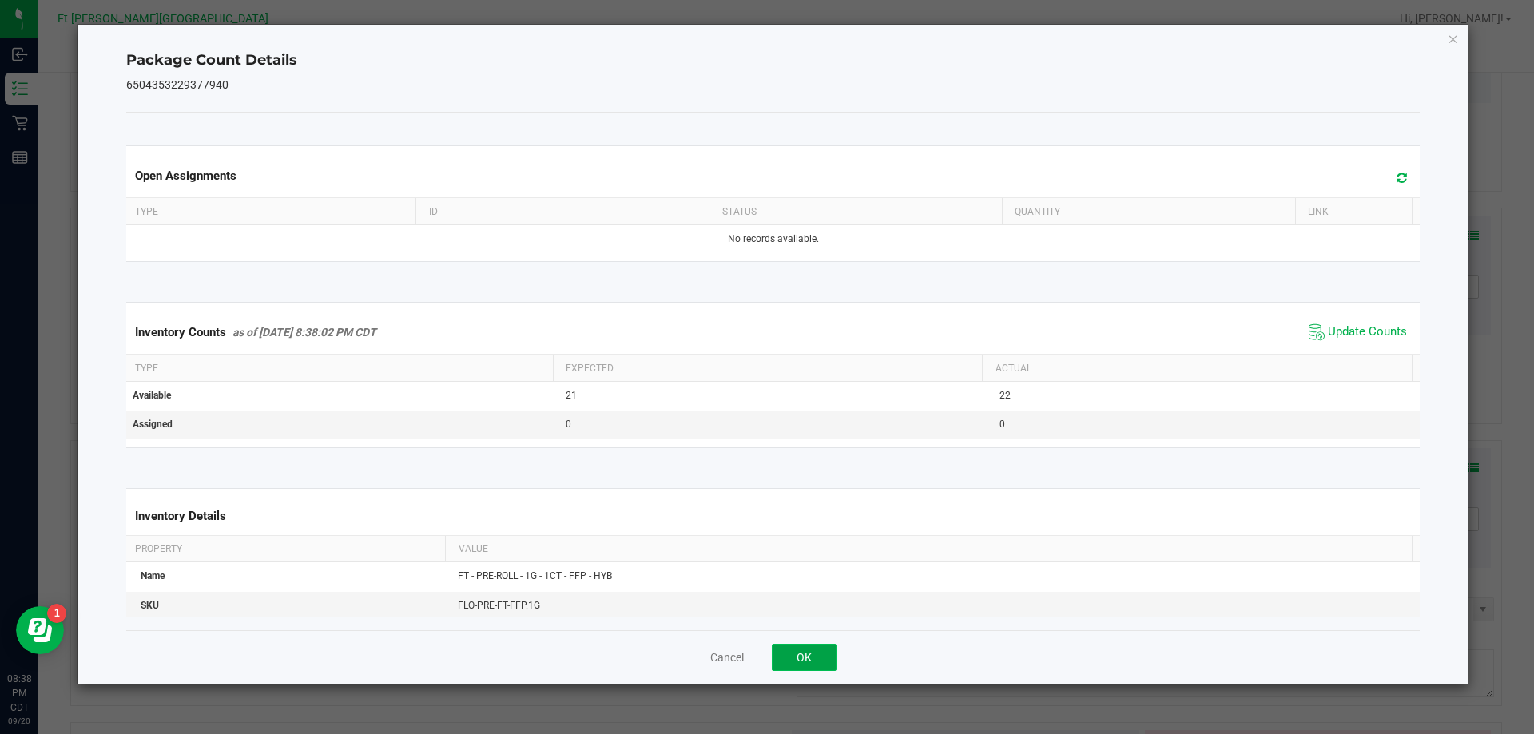
click at [803, 661] on button "OK" at bounding box center [804, 657] width 65 height 27
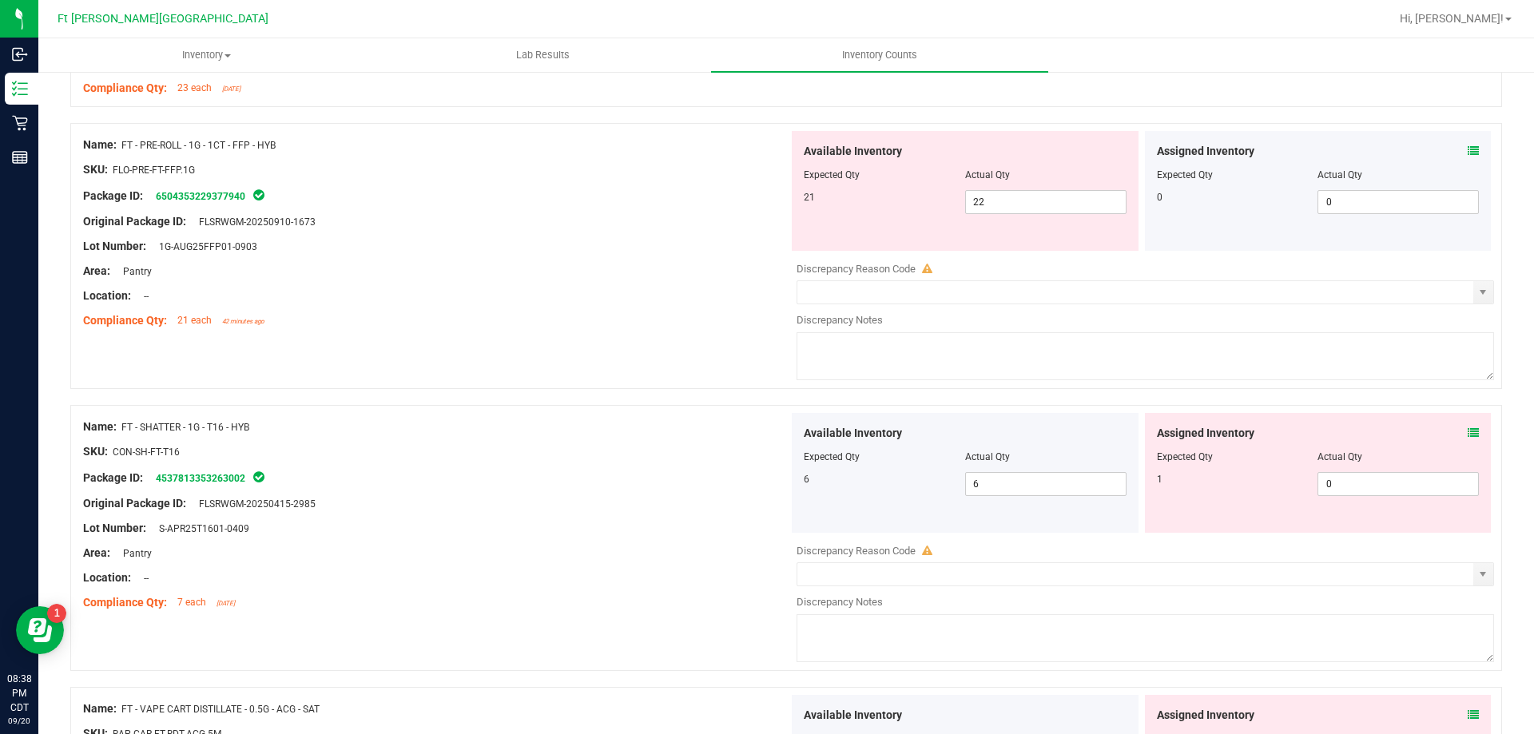
scroll to position [959, 0]
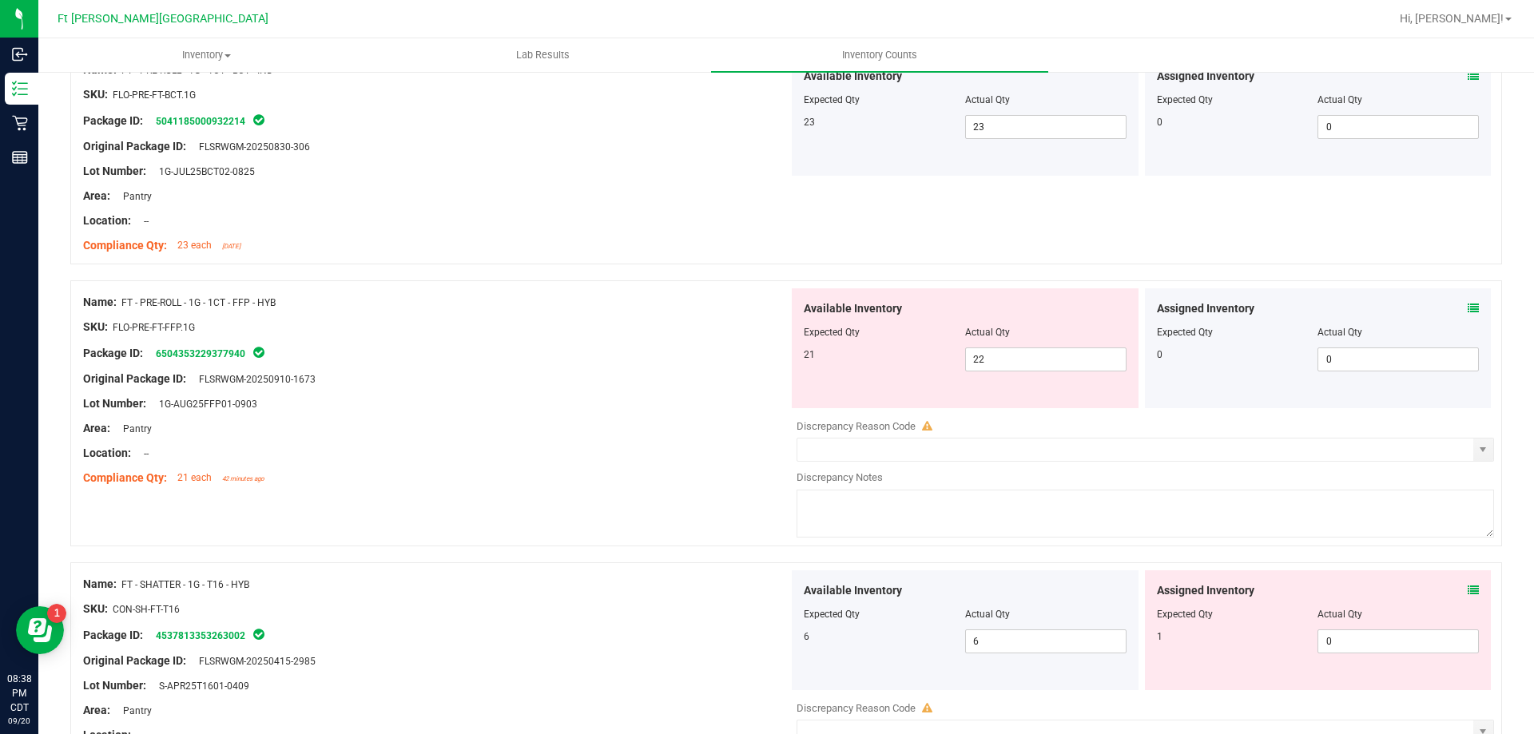
click at [1467, 589] on icon at bounding box center [1472, 590] width 11 height 11
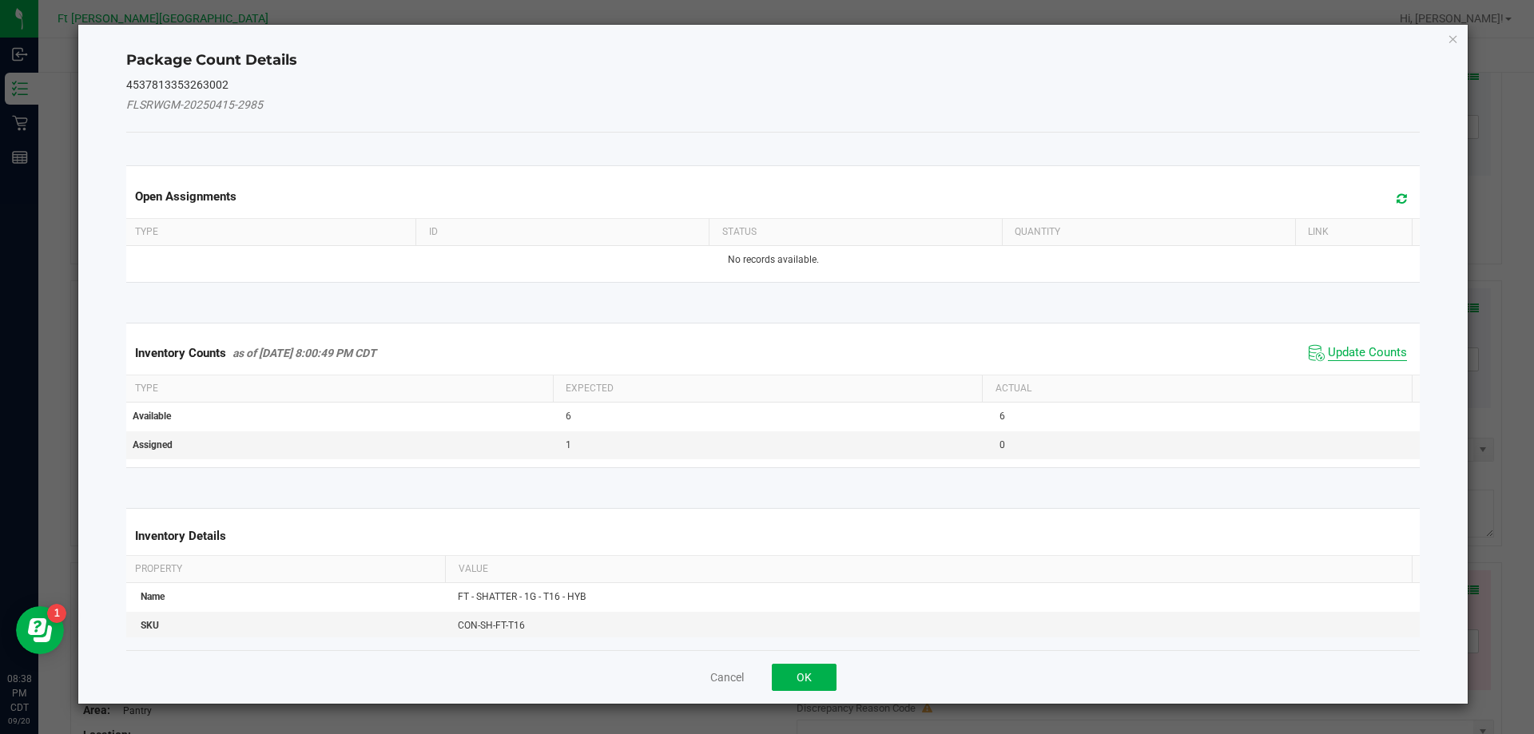
click at [1369, 349] on span "Update Counts" at bounding box center [1367, 353] width 79 height 16
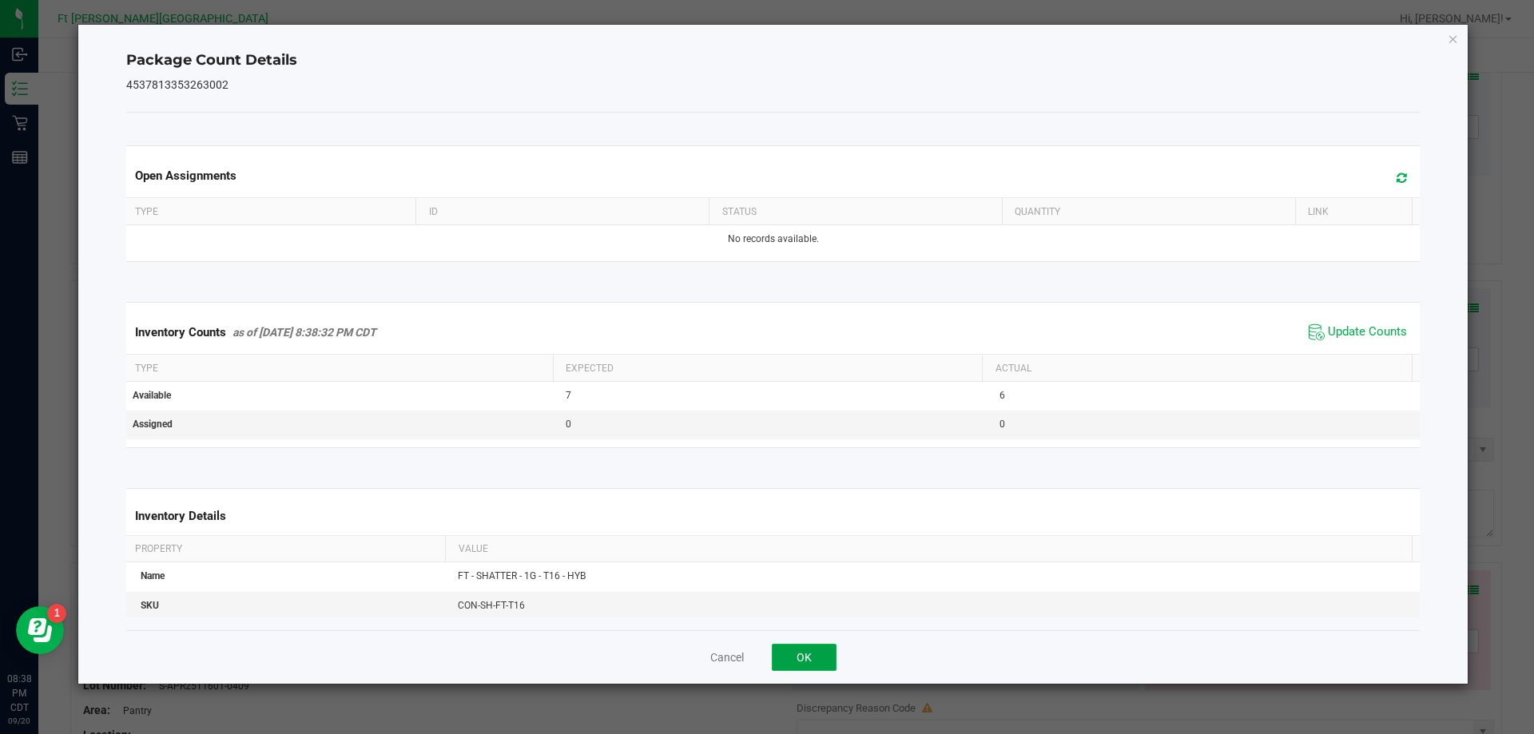
click at [814, 662] on button "OK" at bounding box center [804, 657] width 65 height 27
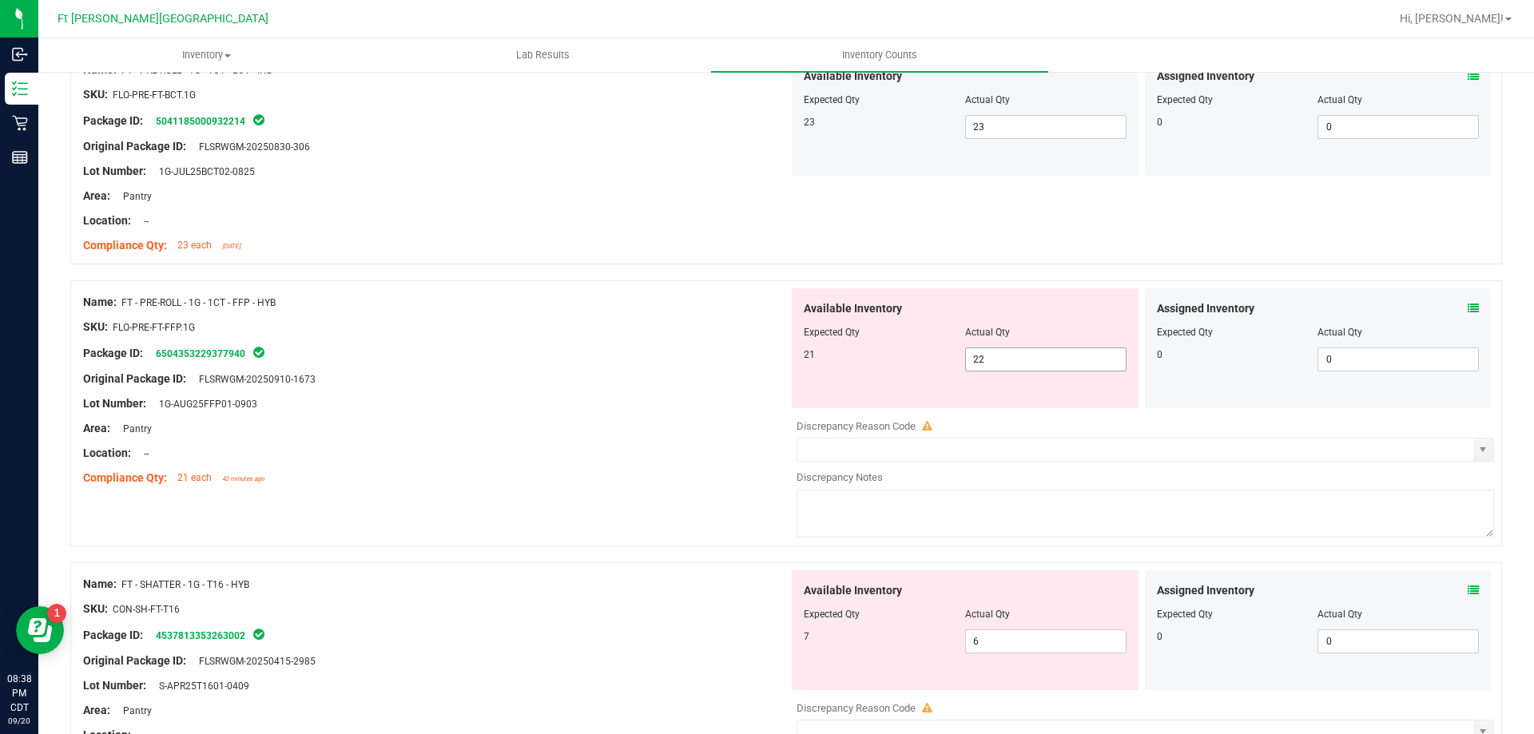
drag, startPoint x: 991, startPoint y: 375, endPoint x: 990, endPoint y: 359, distance: 16.1
click at [991, 370] on div "Available Inventory Expected Qty Actual Qty 21 22 22" at bounding box center [965, 348] width 347 height 120
drag, startPoint x: 990, startPoint y: 357, endPoint x: 716, endPoint y: 394, distance: 276.5
click at [719, 392] on div "Name: FT - PRE-ROLL - 1G - 1CT - FFP - HYB SKU: FLO-PRE-FT-FFP.1G Package ID: 6…" at bounding box center [786, 413] width 1432 height 266
type input "21"
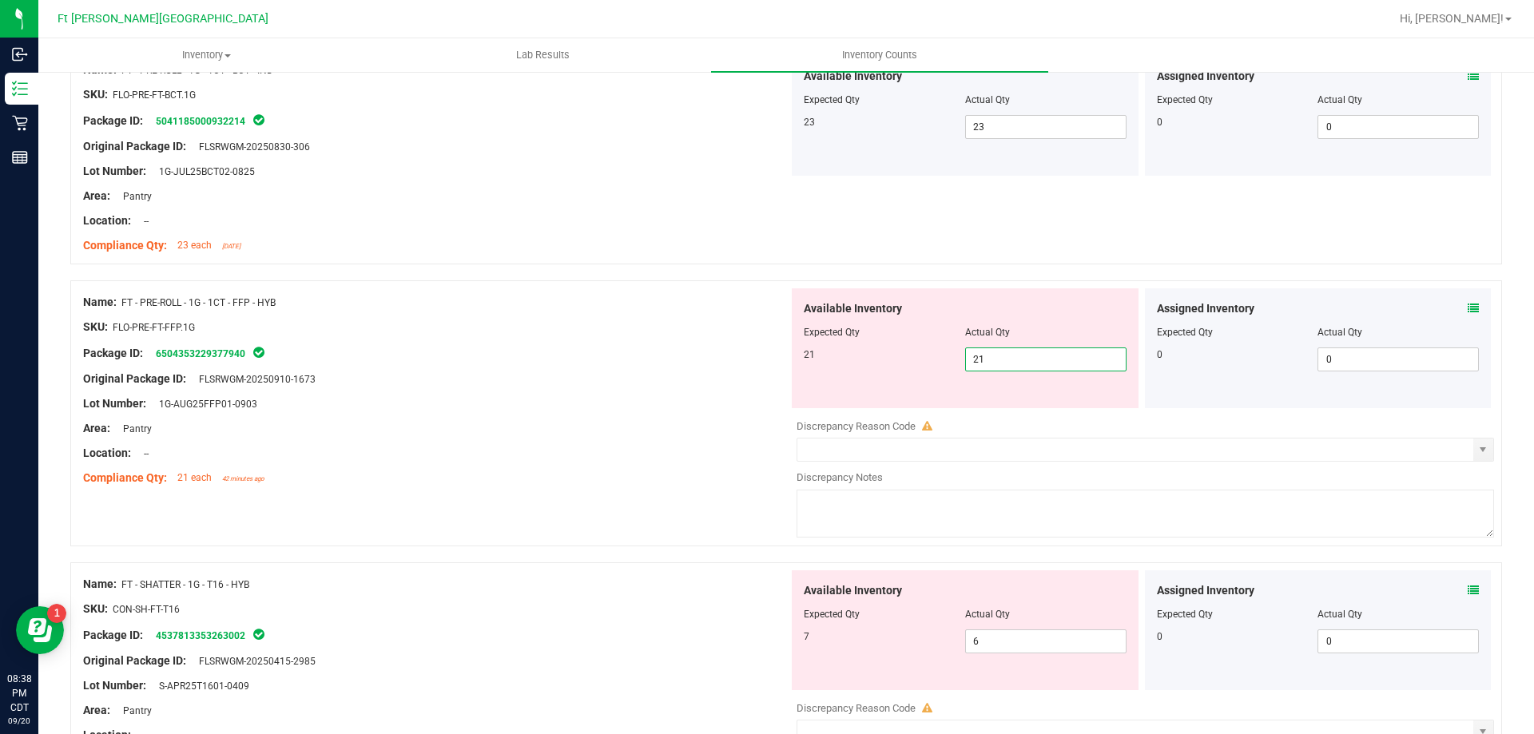
type input "21"
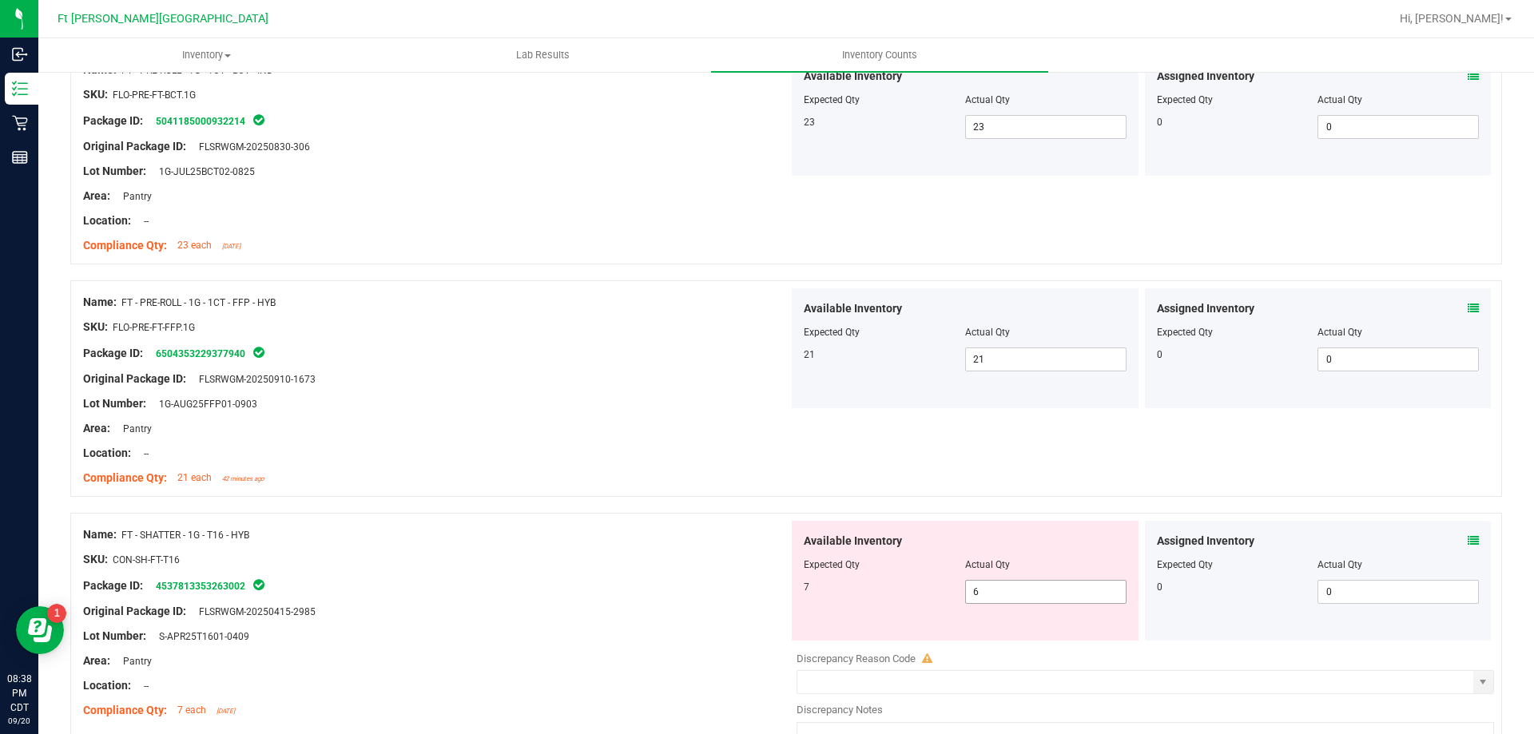
drag, startPoint x: 1026, startPoint y: 587, endPoint x: 797, endPoint y: 621, distance: 230.9
click at [809, 614] on div "Available Inventory Expected Qty Actual Qty 7 6 6" at bounding box center [965, 581] width 347 height 120
type input "7"
click at [707, 467] on div at bounding box center [435, 466] width 705 height 8
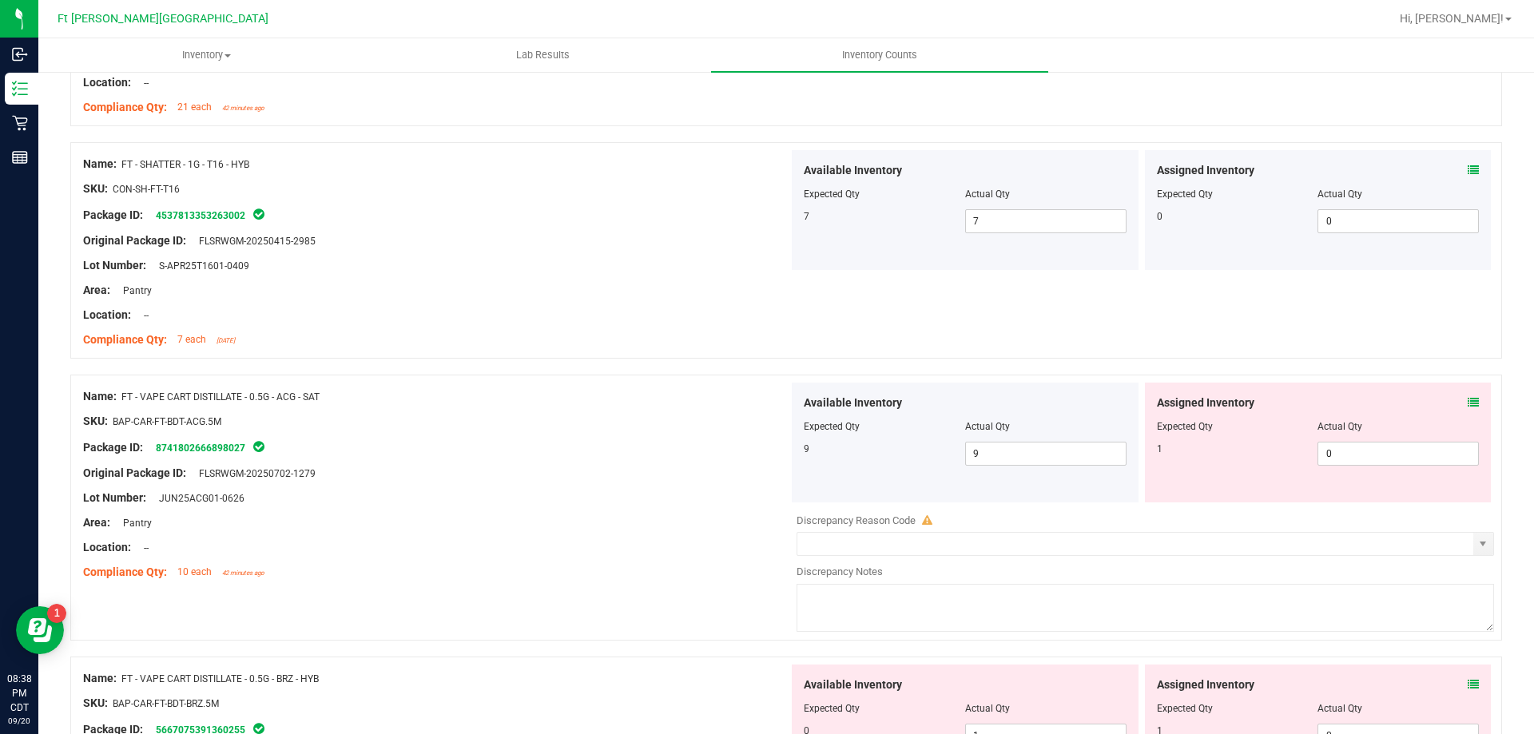
scroll to position [1358, 0]
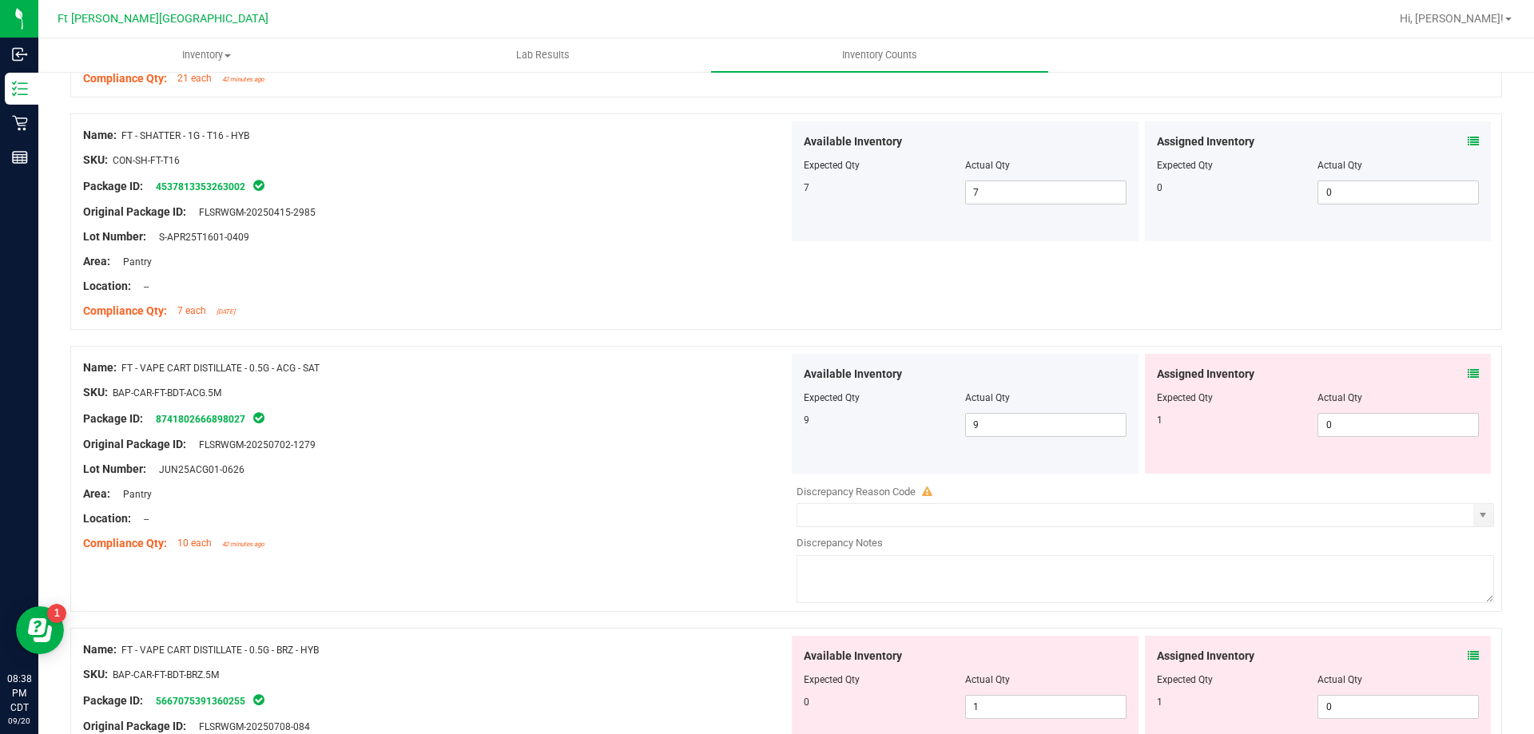
click at [1467, 367] on span at bounding box center [1472, 374] width 11 height 17
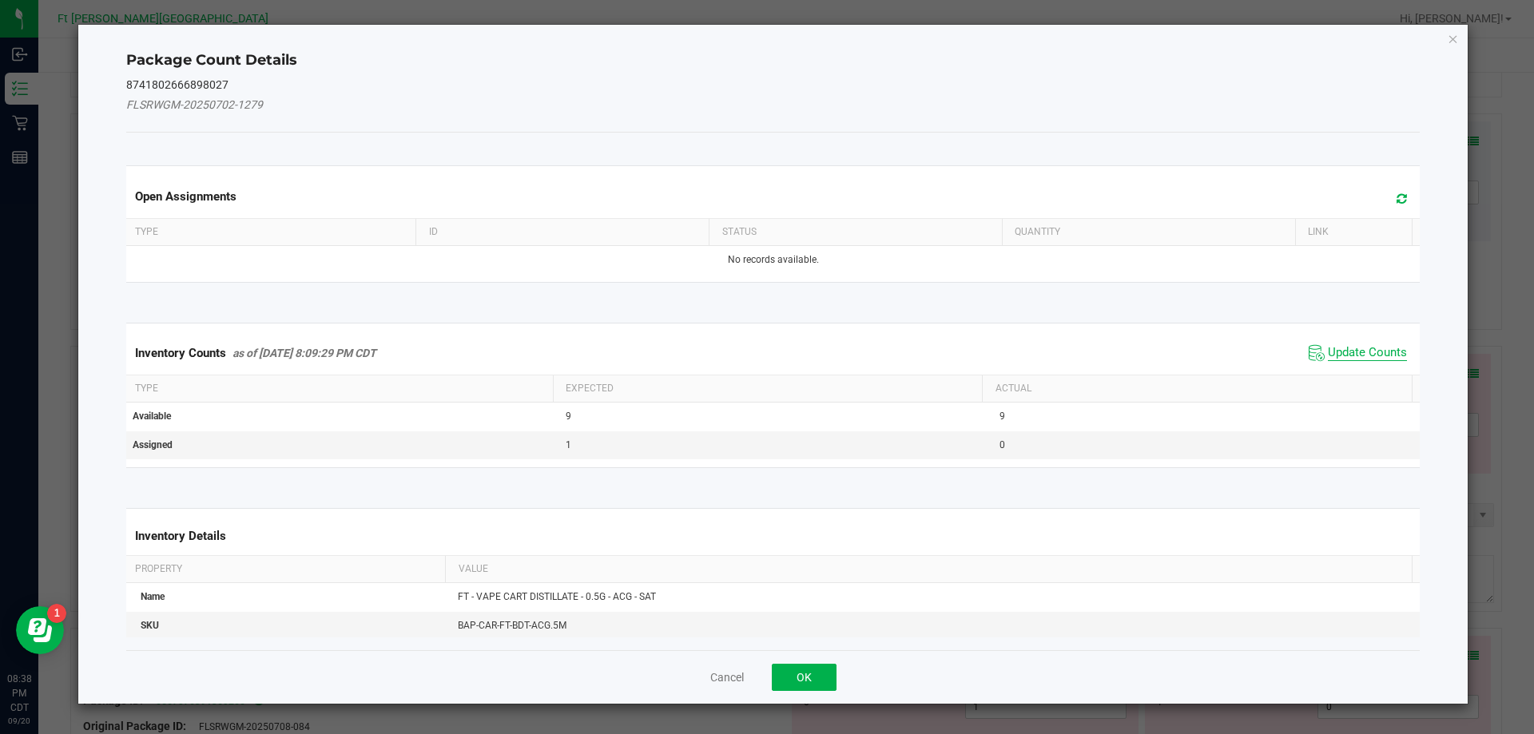
click at [1335, 350] on span "Update Counts" at bounding box center [1367, 353] width 79 height 16
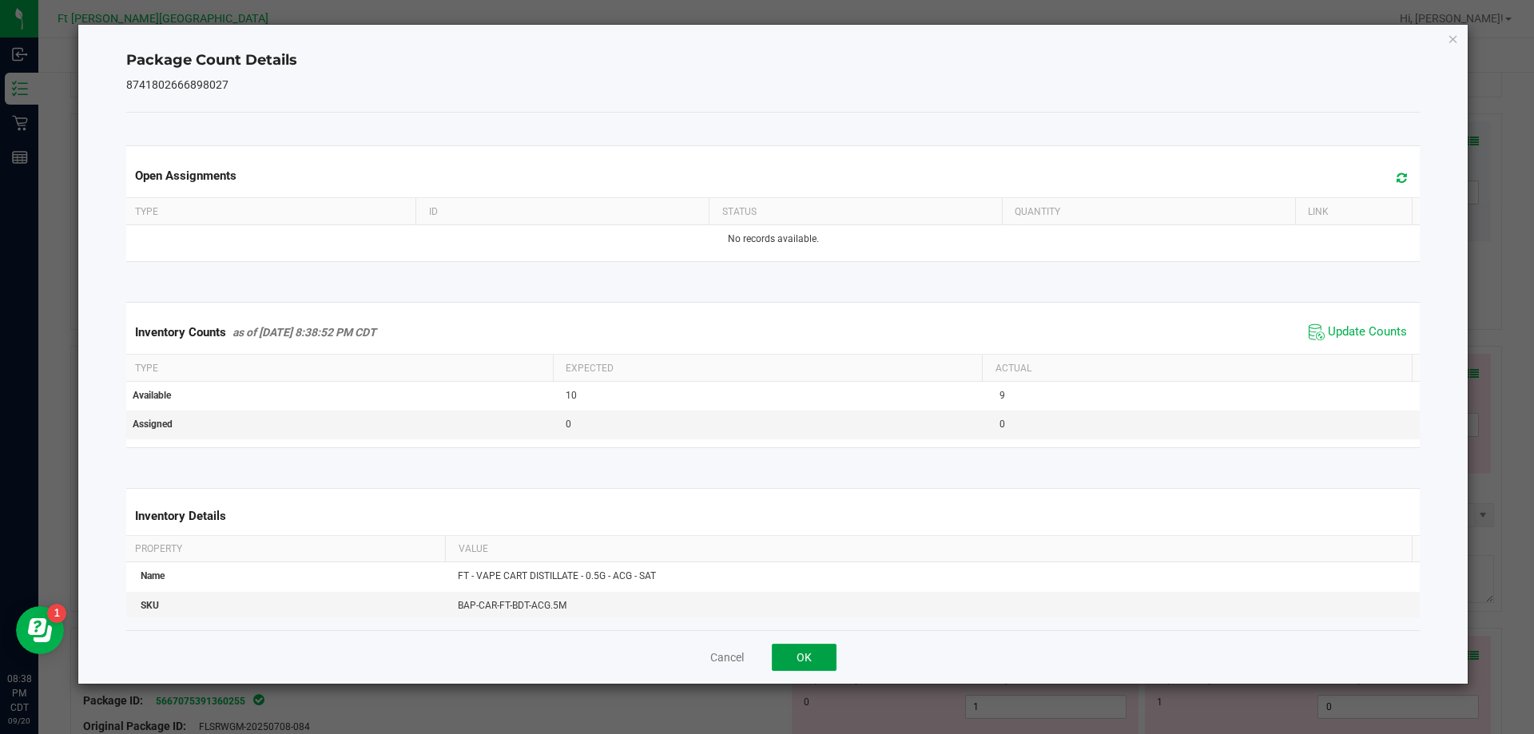
drag, startPoint x: 812, startPoint y: 653, endPoint x: 824, endPoint y: 648, distance: 12.2
click at [812, 652] on button "OK" at bounding box center [804, 657] width 65 height 27
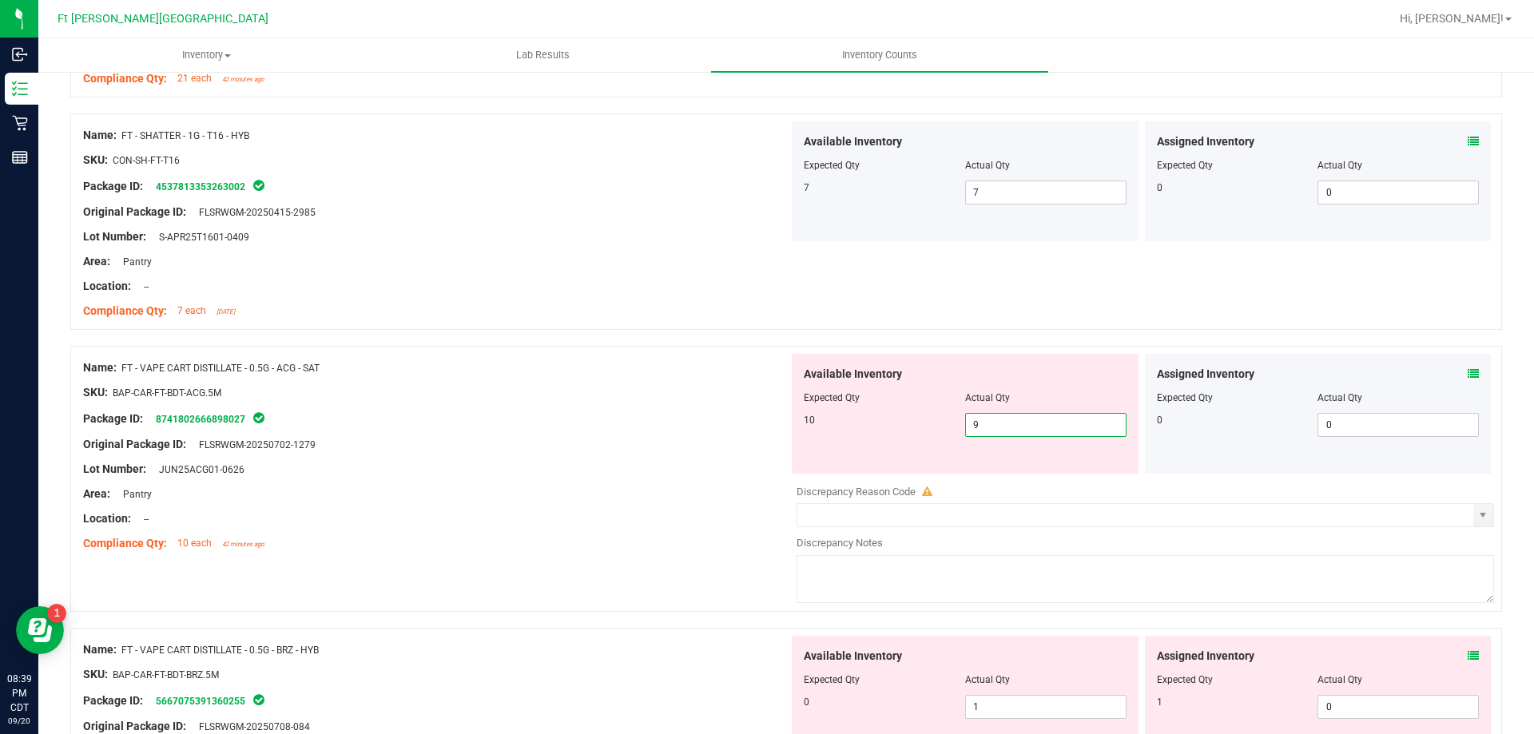
drag, startPoint x: 976, startPoint y: 422, endPoint x: 657, endPoint y: 455, distance: 321.3
click at [657, 455] on div "Name: FT - VAPE CART DISTILLATE - 0.5G - ACG - SAT SKU: BAP-CAR-FT-BDT-ACG.5M P…" at bounding box center [786, 479] width 1432 height 266
type input "10"
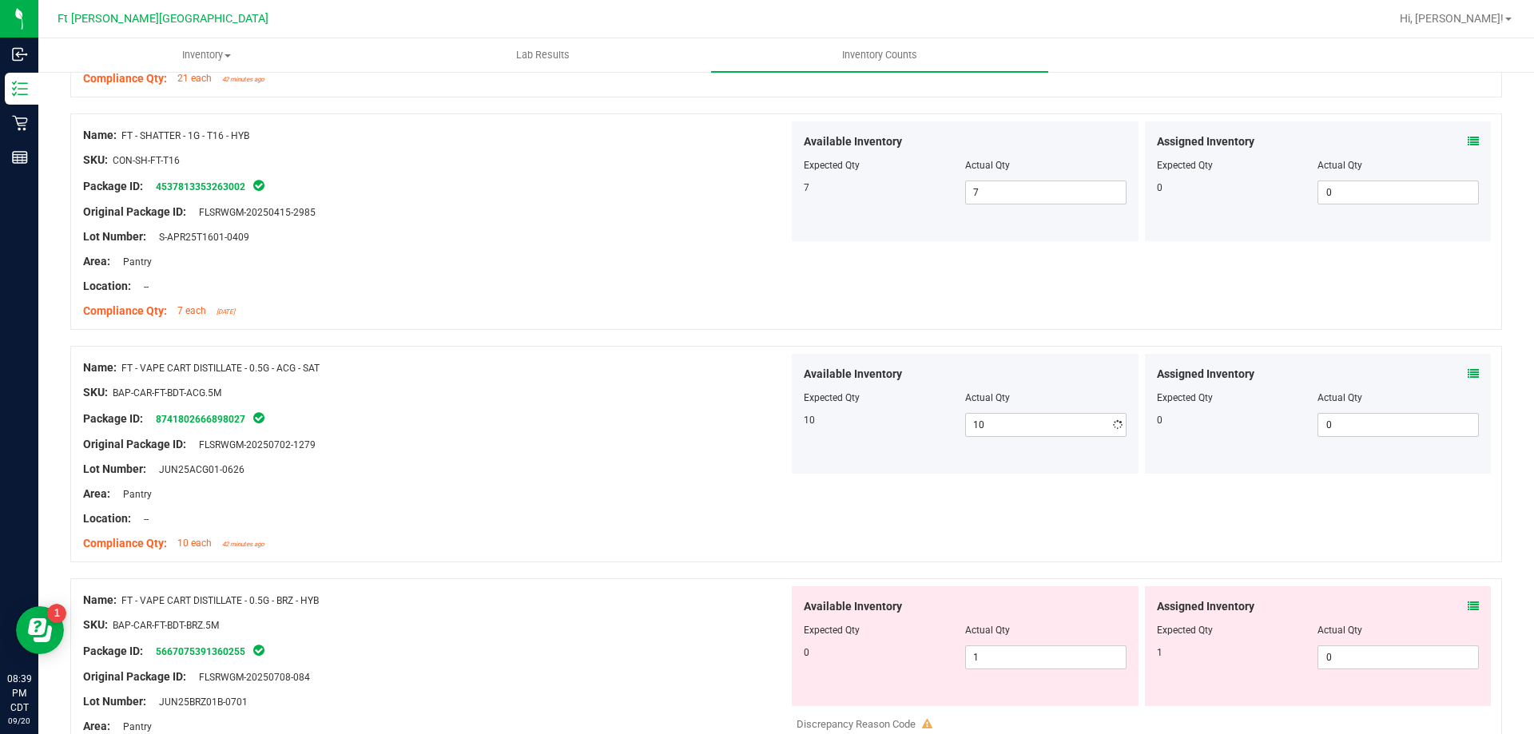
click at [599, 448] on div "Original Package ID: FLSRWGM-20250702-1279" at bounding box center [435, 444] width 705 height 17
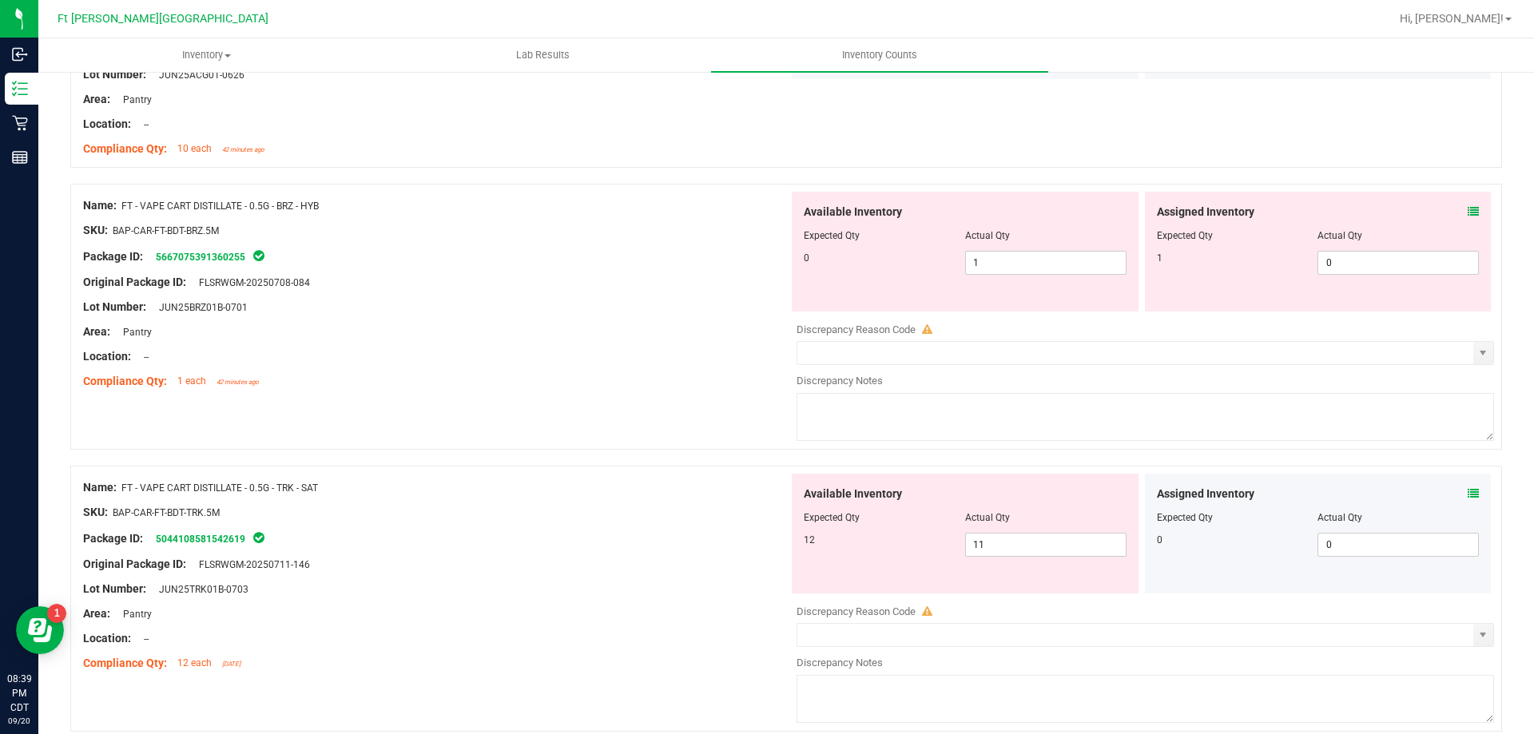
scroll to position [1757, 0]
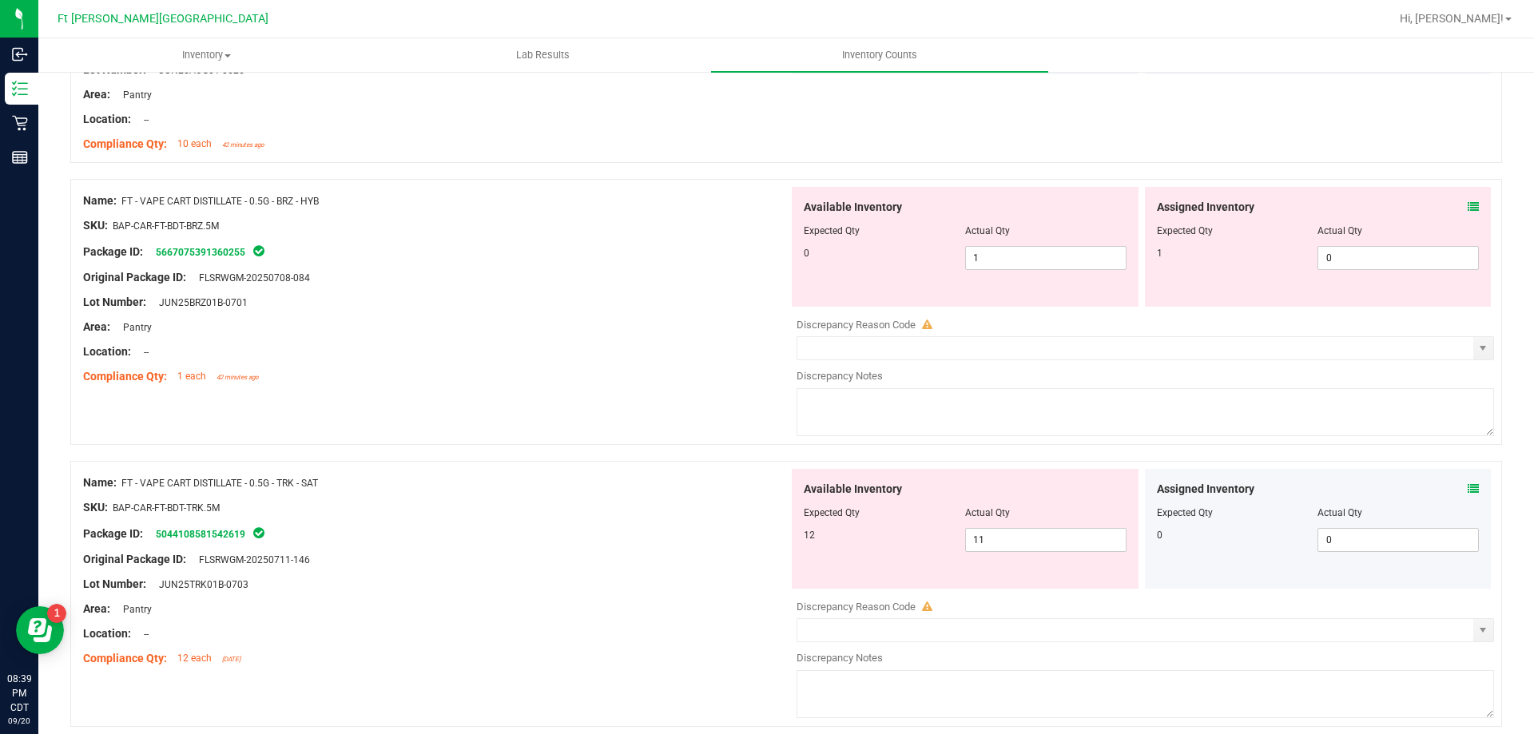
click at [1467, 205] on icon at bounding box center [1472, 206] width 11 height 11
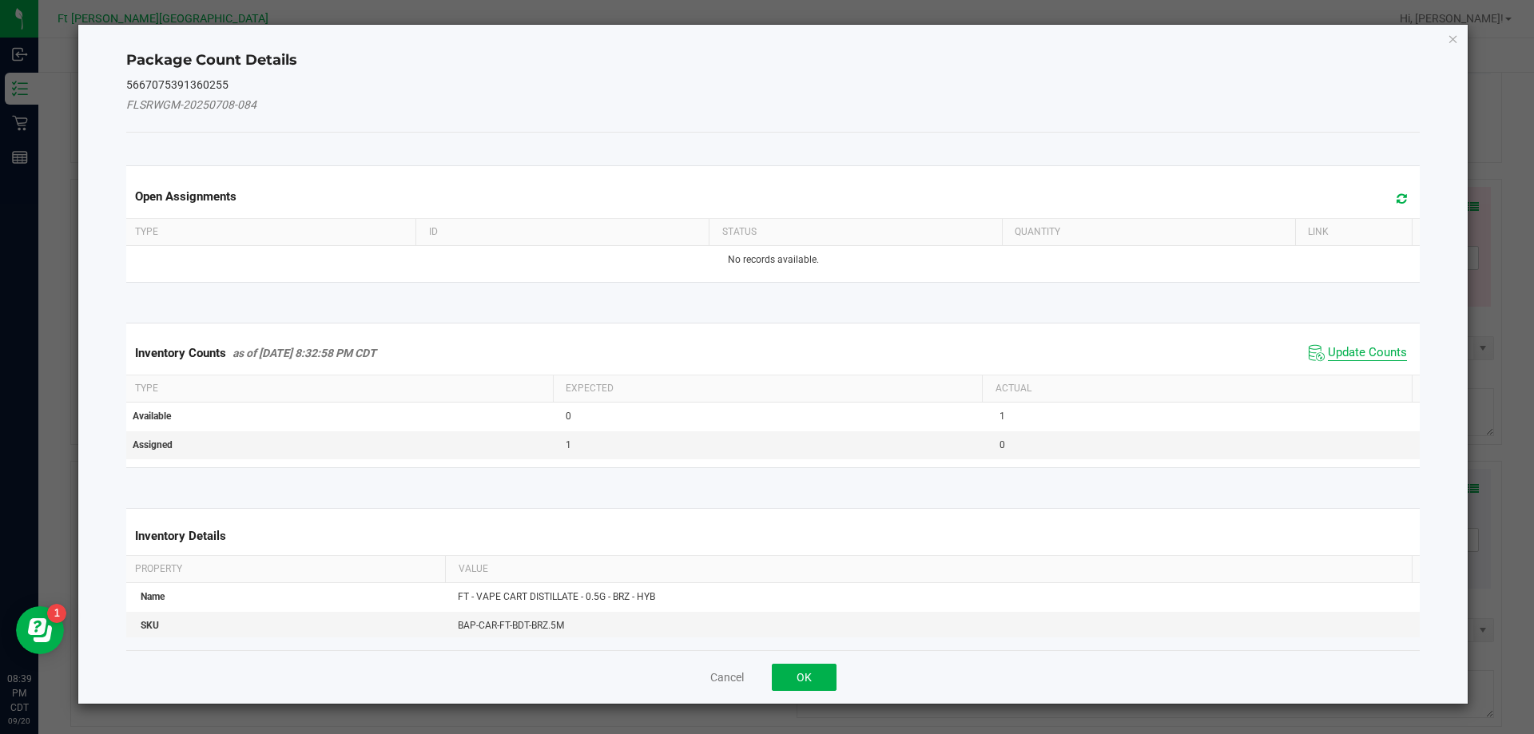
click at [1347, 350] on span "Update Counts" at bounding box center [1367, 353] width 79 height 16
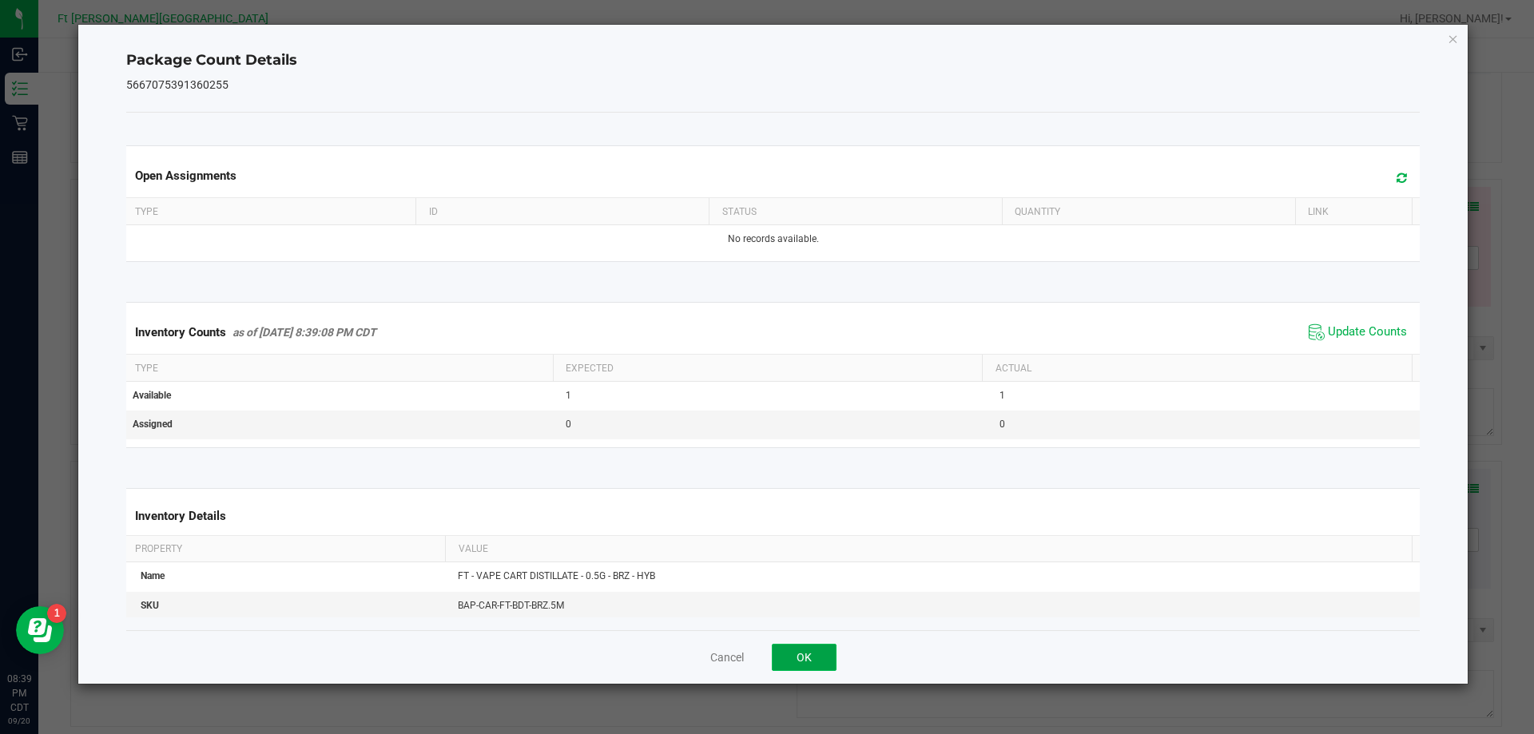
click at [816, 656] on button "OK" at bounding box center [804, 657] width 65 height 27
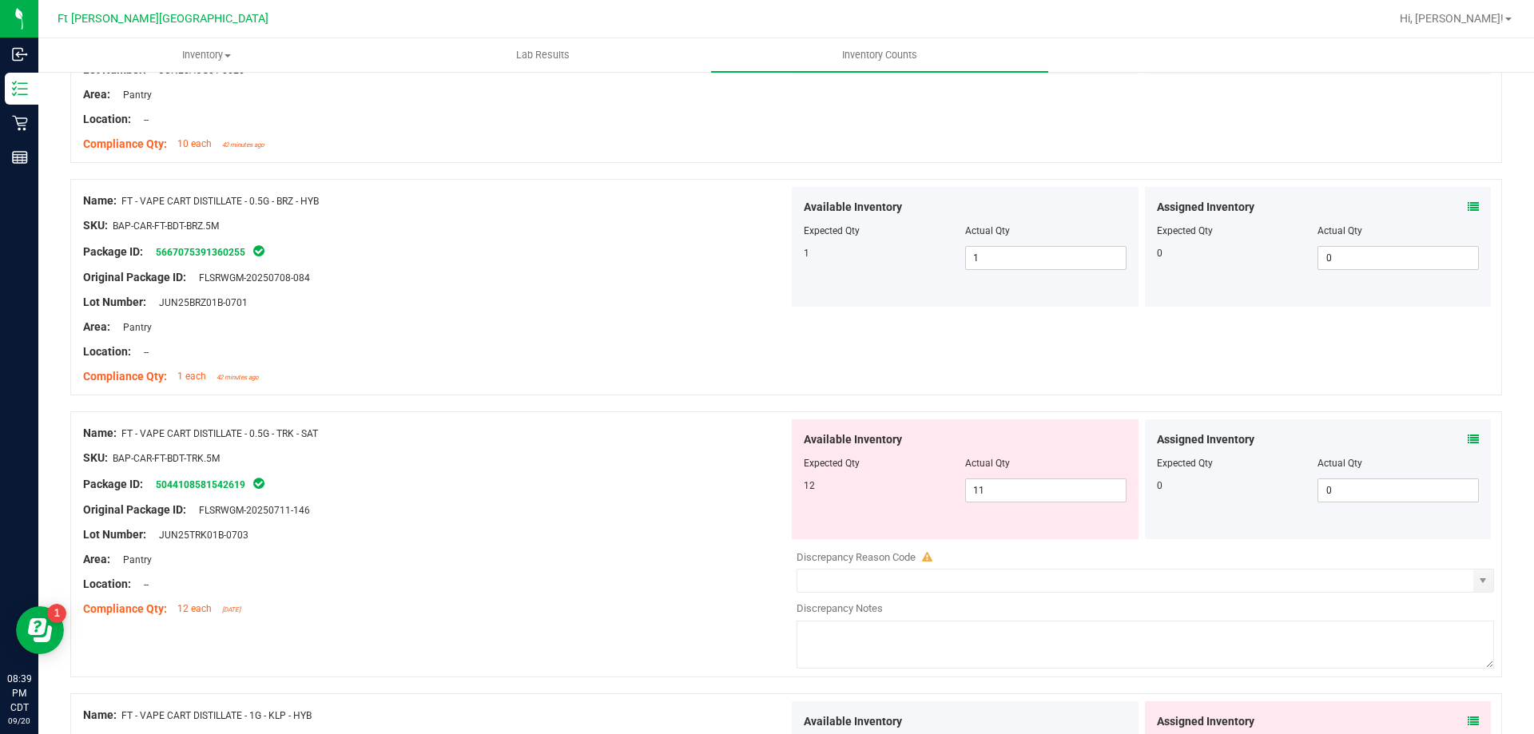
click at [609, 305] on div "Lot Number: JUN25BRZ01B-0701" at bounding box center [435, 302] width 705 height 17
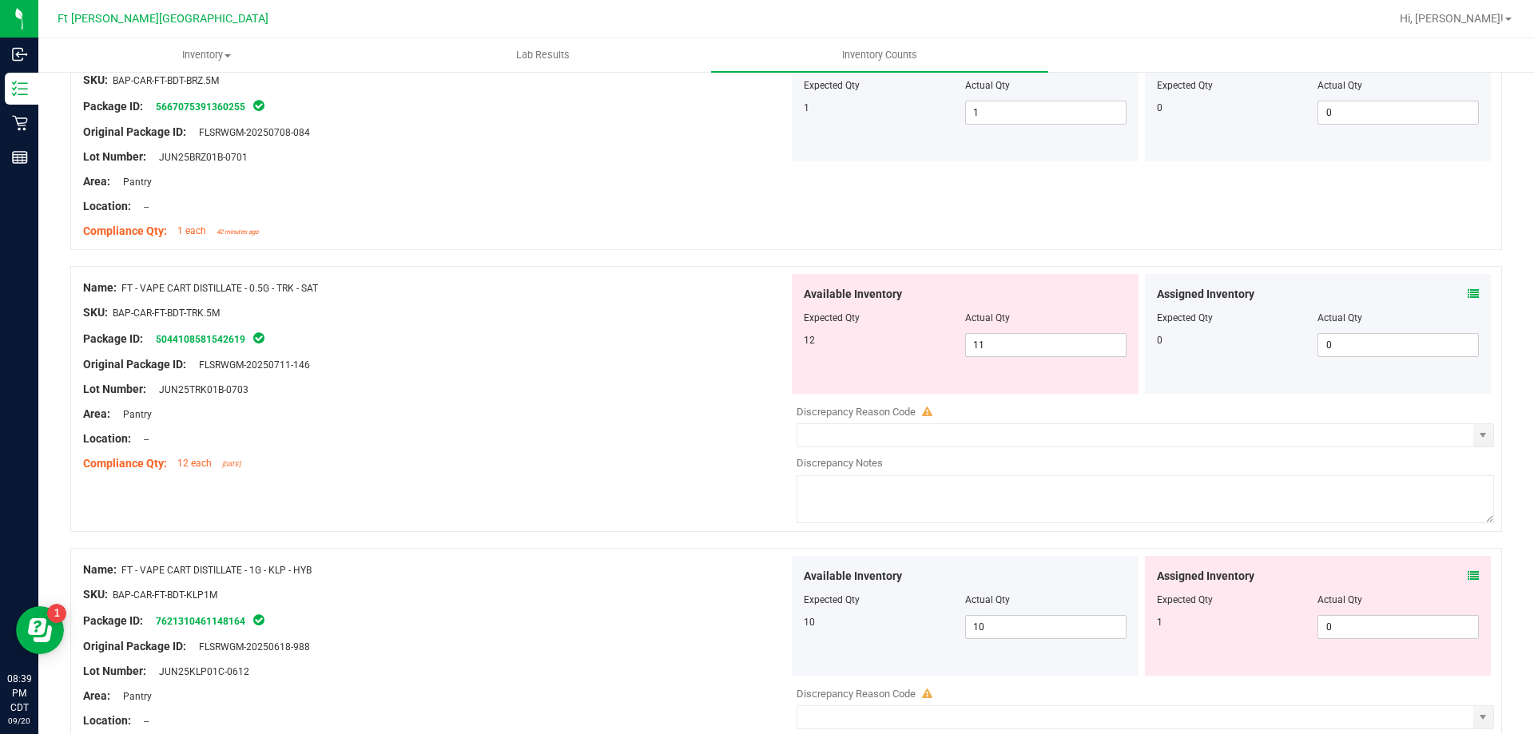
scroll to position [1917, 0]
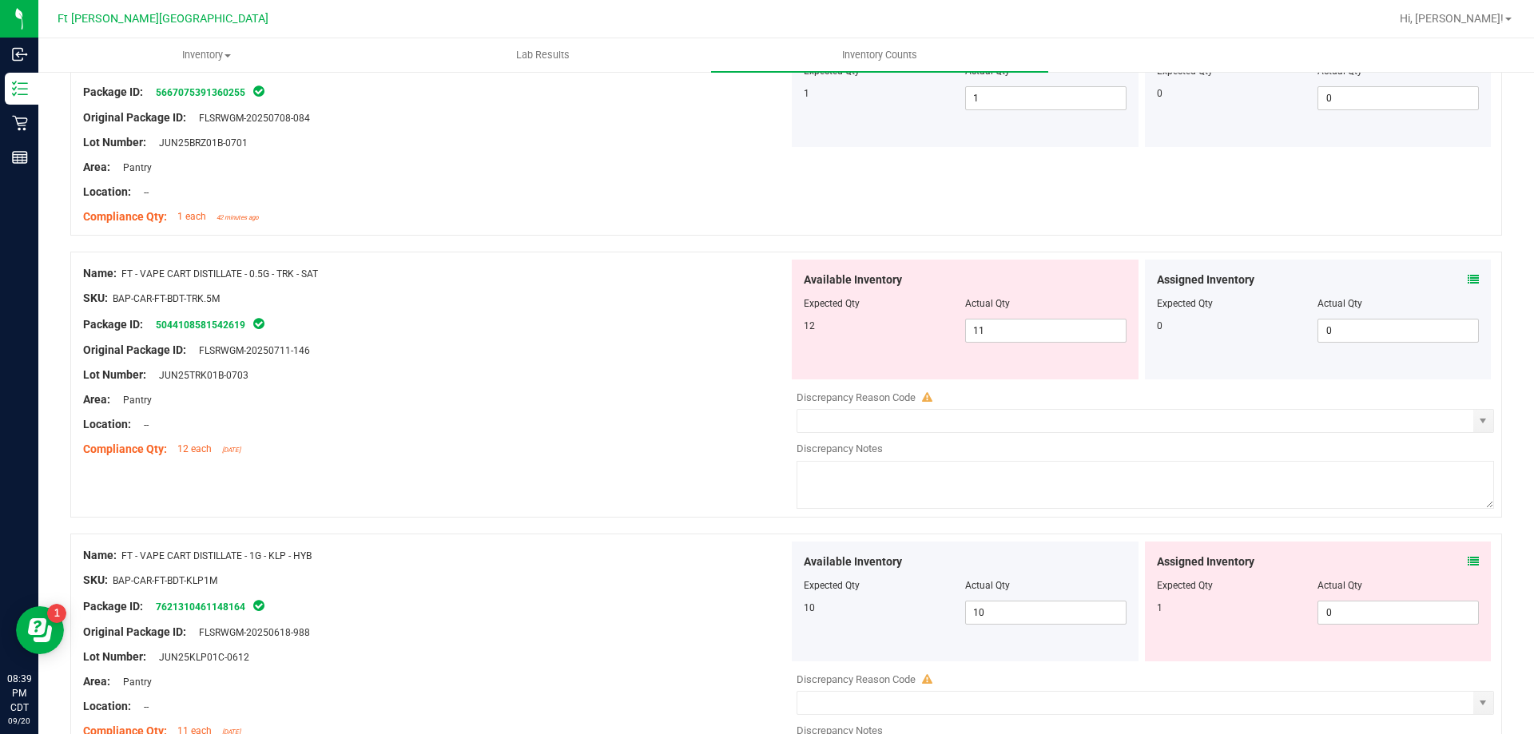
click at [1467, 280] on icon at bounding box center [1472, 279] width 11 height 11
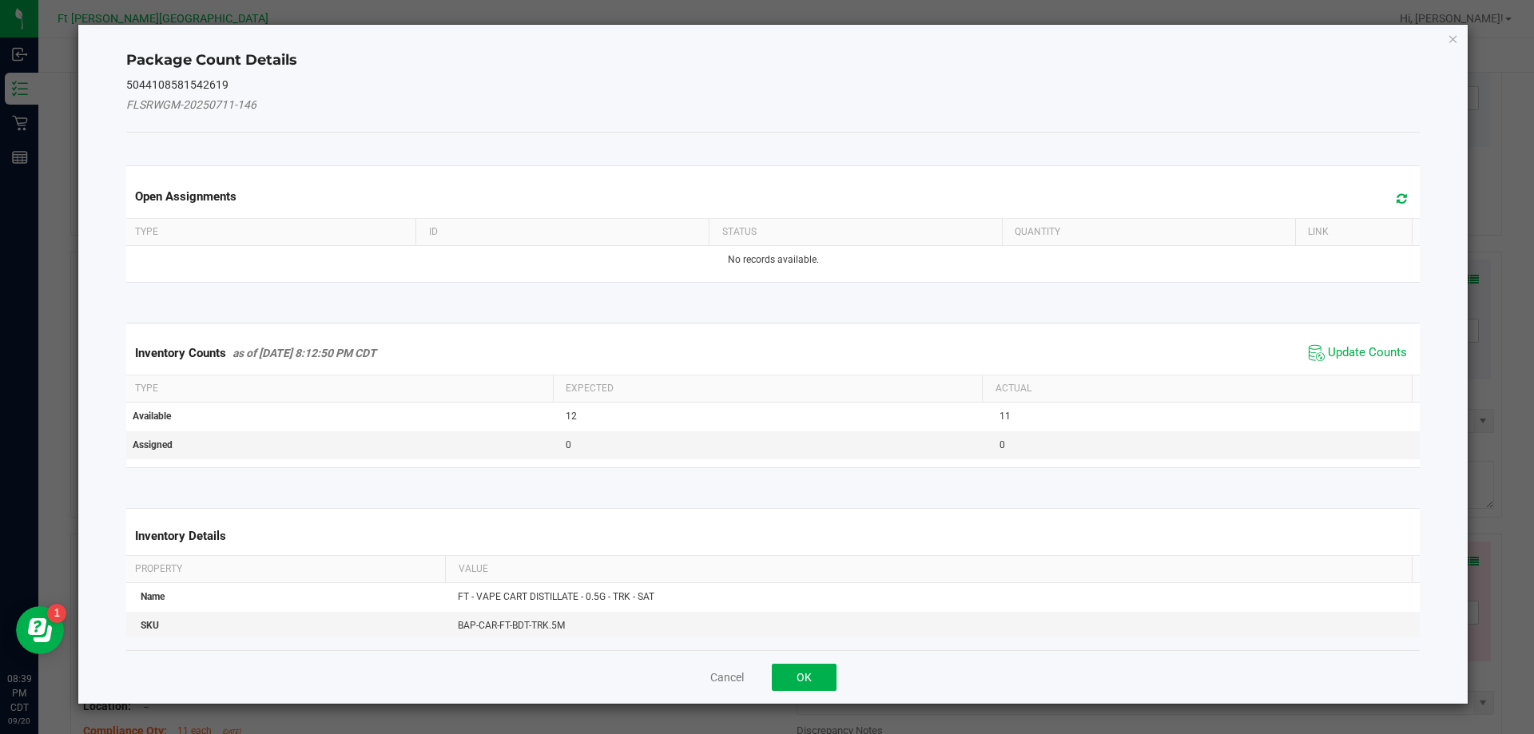
click at [1353, 341] on span "Update Counts" at bounding box center [1358, 353] width 106 height 24
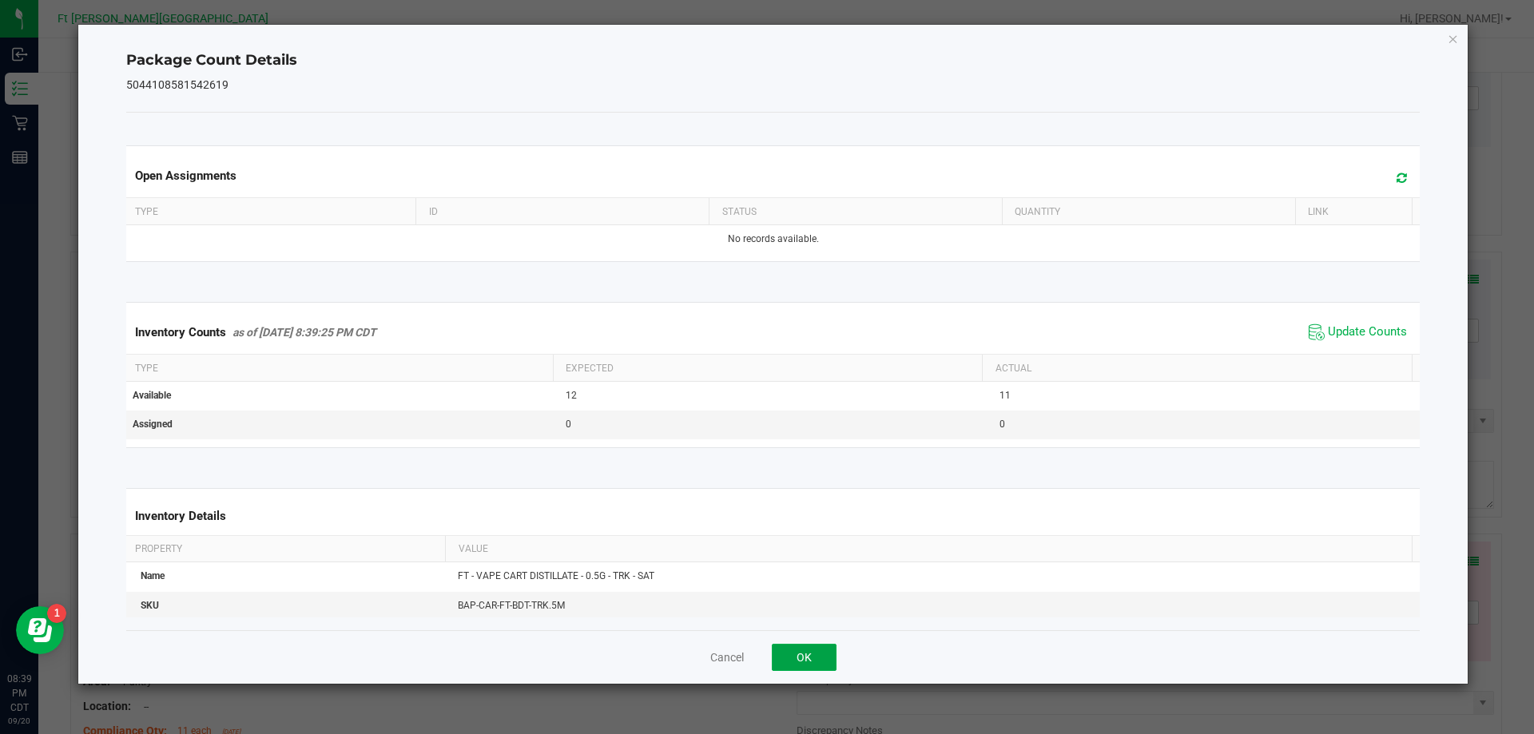
drag, startPoint x: 808, startPoint y: 654, endPoint x: 822, endPoint y: 642, distance: 18.7
click at [806, 654] on button "OK" at bounding box center [804, 657] width 65 height 27
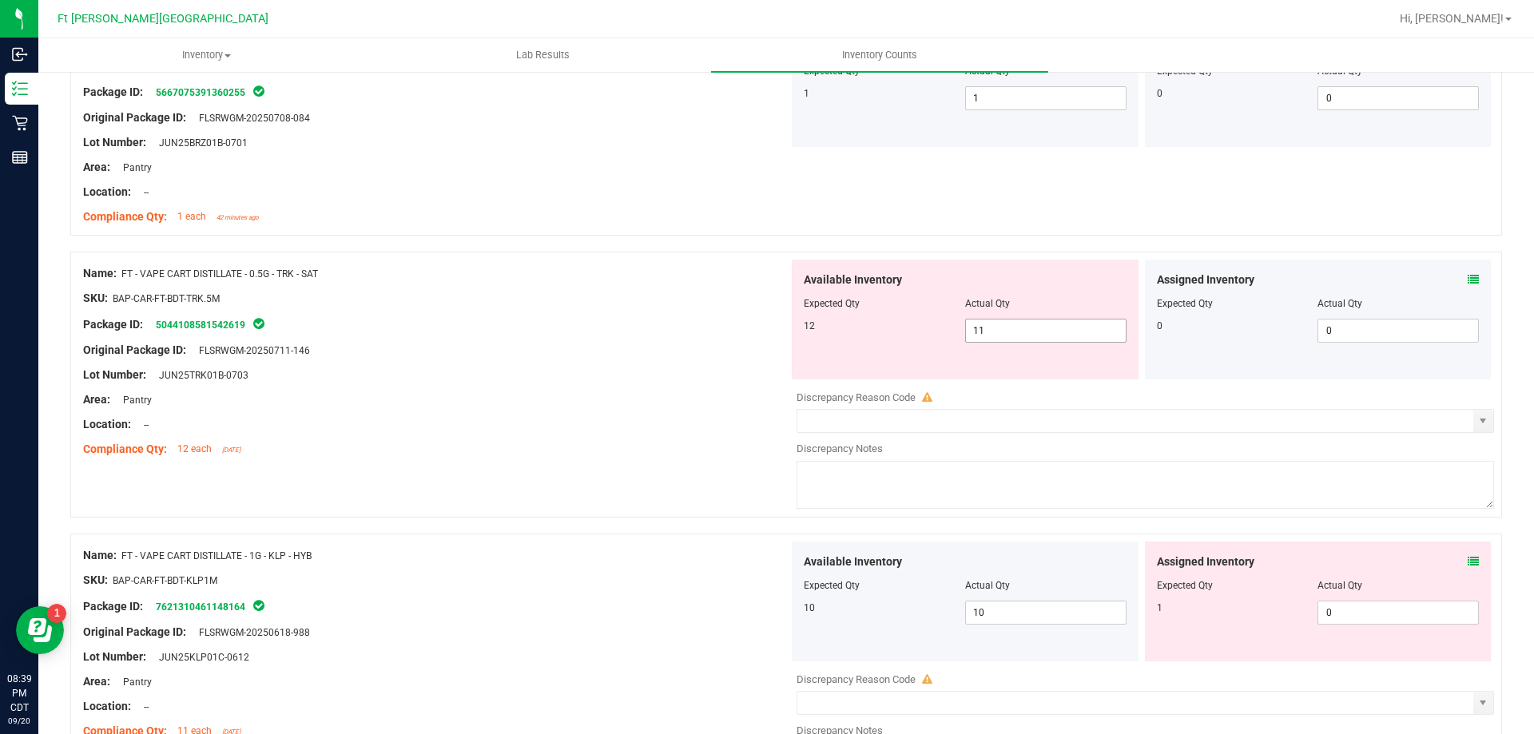
click at [1023, 331] on span "11 11" at bounding box center [1045, 331] width 161 height 24
type input "12"
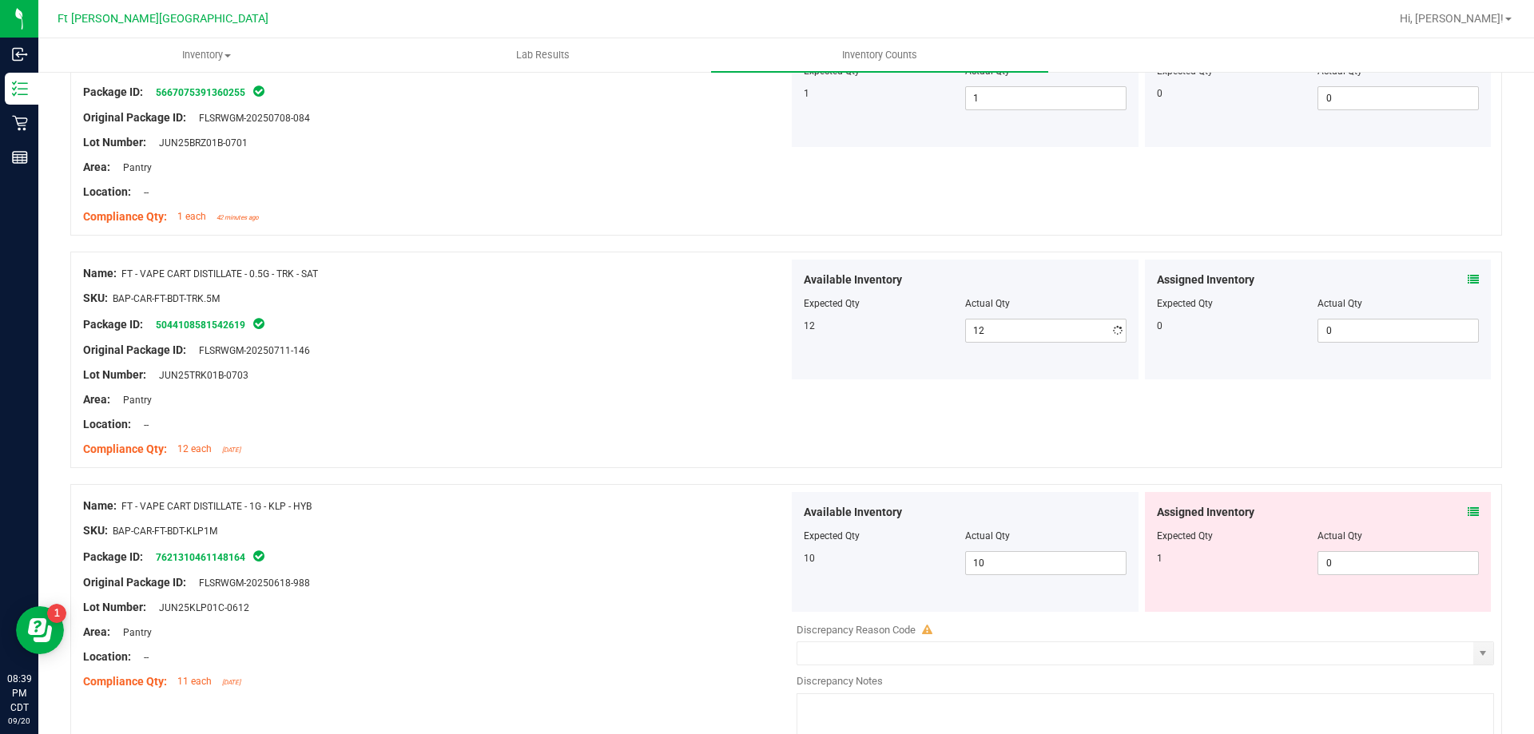
click at [564, 463] on div "Name: FT - VAPE CART DISTILLATE - 0.5G - TRK - SAT SKU: BAP-CAR-FT-BDT-TRK.5M P…" at bounding box center [435, 362] width 705 height 204
click at [1467, 514] on icon at bounding box center [1472, 511] width 11 height 11
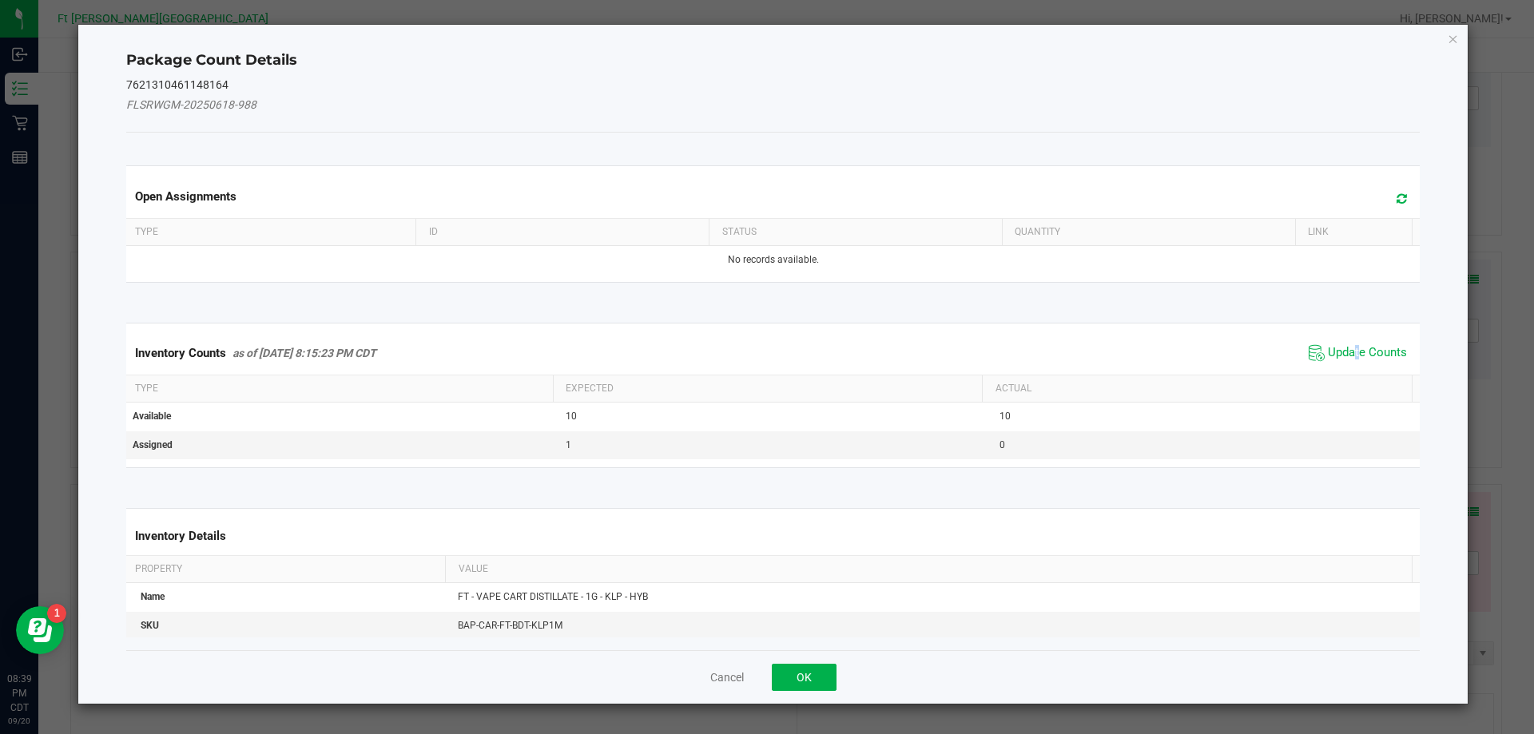
click at [1349, 328] on kendo-grid "Inventory Counts as of [DATE] 8:15:23 PM CDT Update Counts Type Expected Actual…" at bounding box center [773, 395] width 1318 height 145
click at [1357, 351] on span "Update Counts" at bounding box center [1367, 353] width 79 height 16
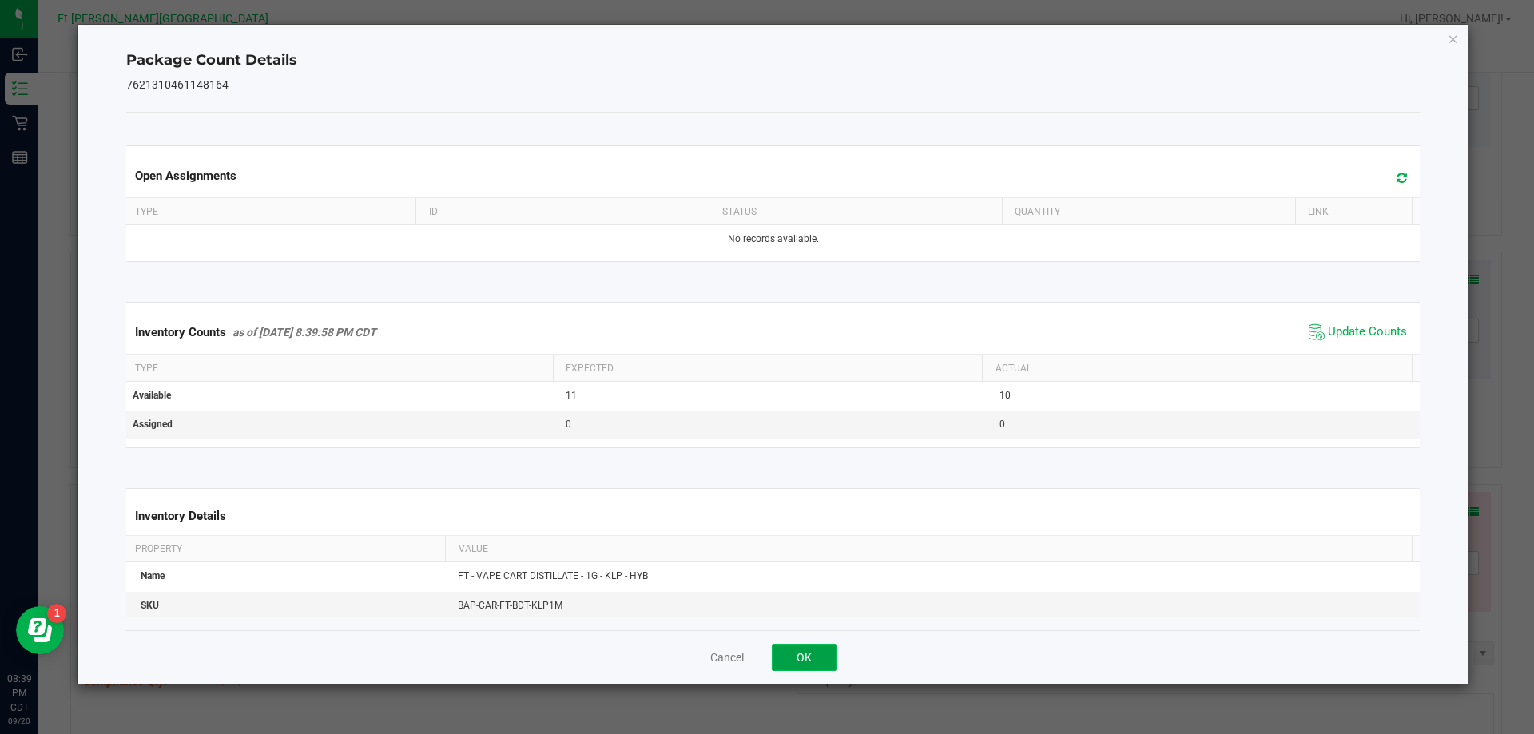
click at [806, 657] on button "OK" at bounding box center [804, 657] width 65 height 27
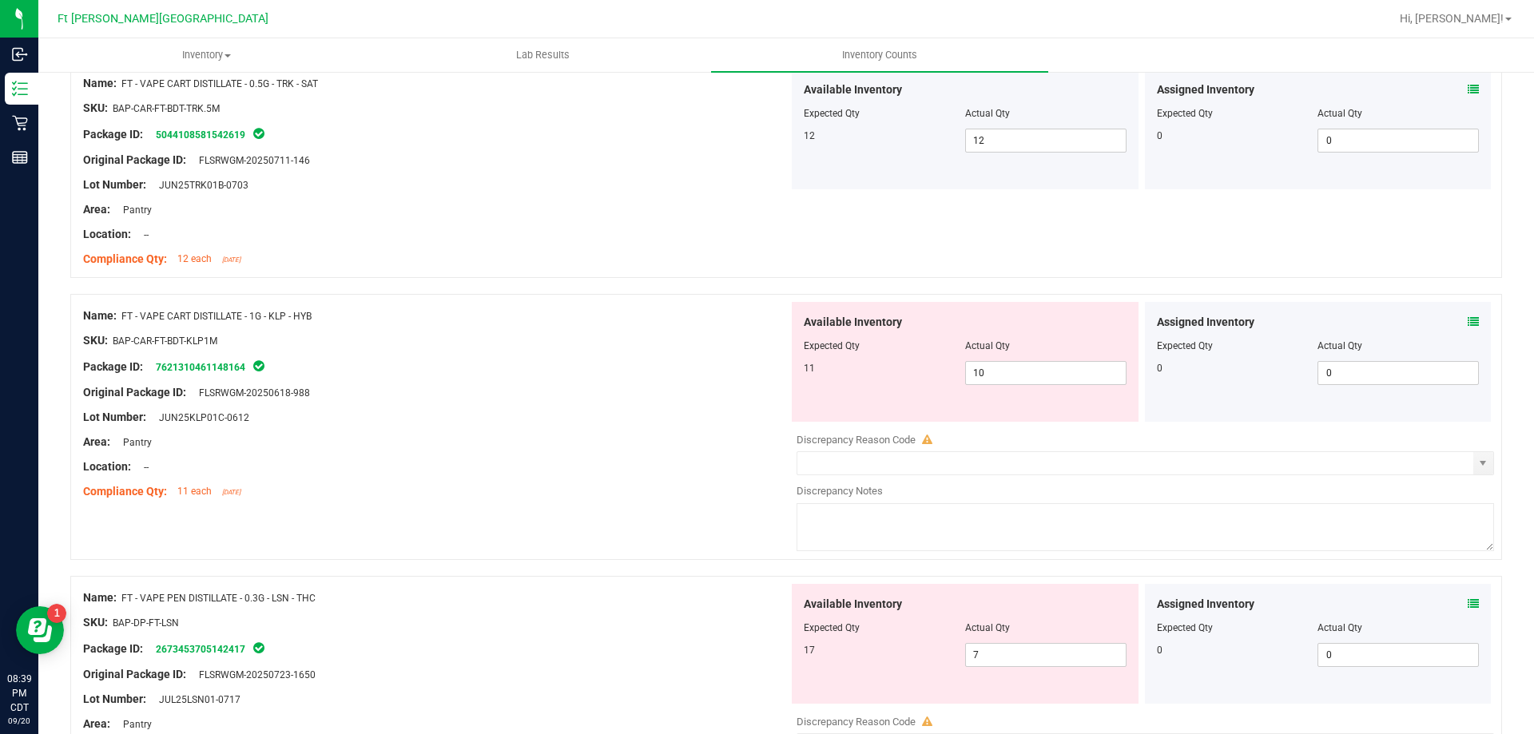
scroll to position [2157, 0]
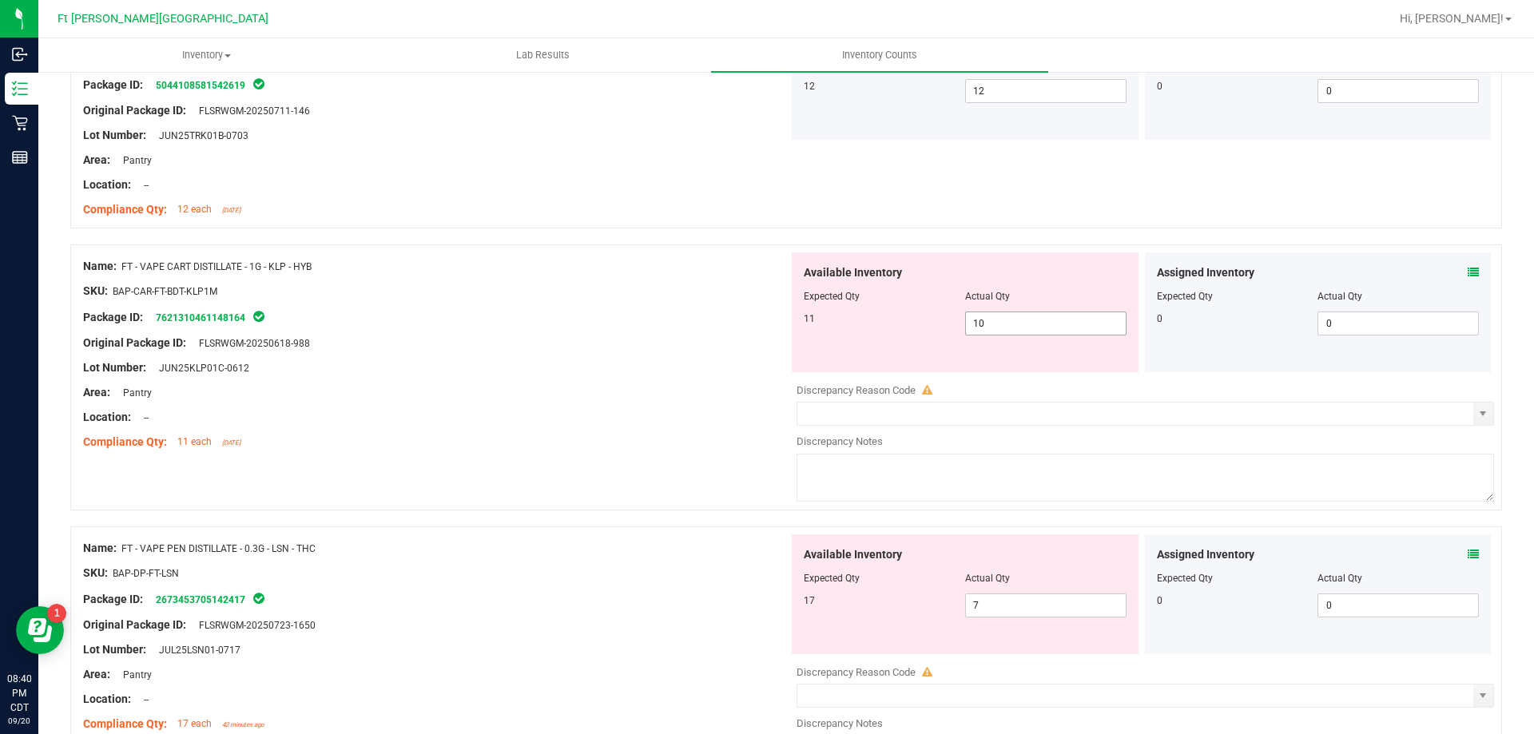
drag, startPoint x: 1010, startPoint y: 325, endPoint x: 792, endPoint y: 368, distance: 221.5
click at [793, 370] on div "Available Inventory Expected Qty Actual Qty 11 10 10" at bounding box center [965, 312] width 347 height 120
type input "11"
click at [557, 375] on div "Lot Number: JUN25KLP01C-0612" at bounding box center [435, 367] width 705 height 17
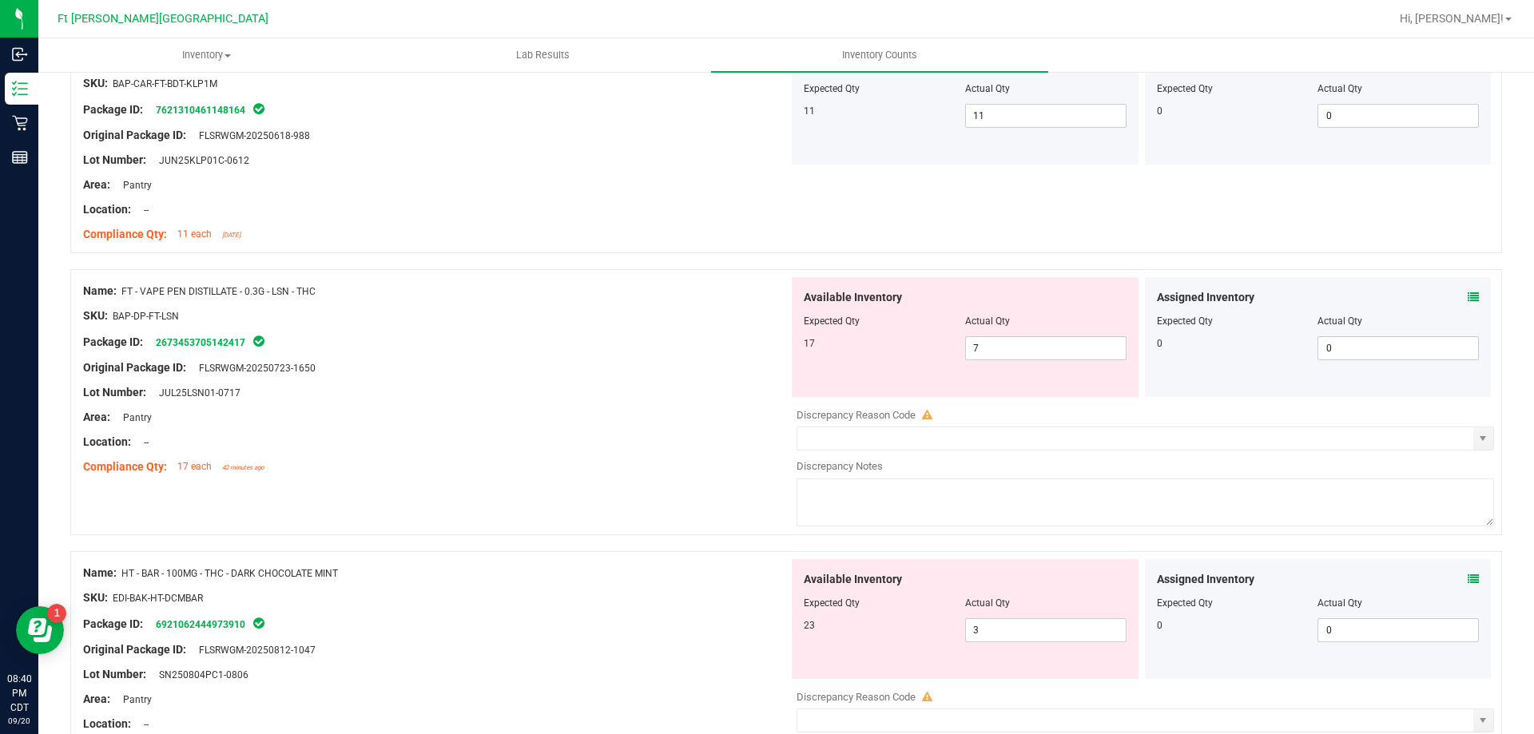
scroll to position [2397, 0]
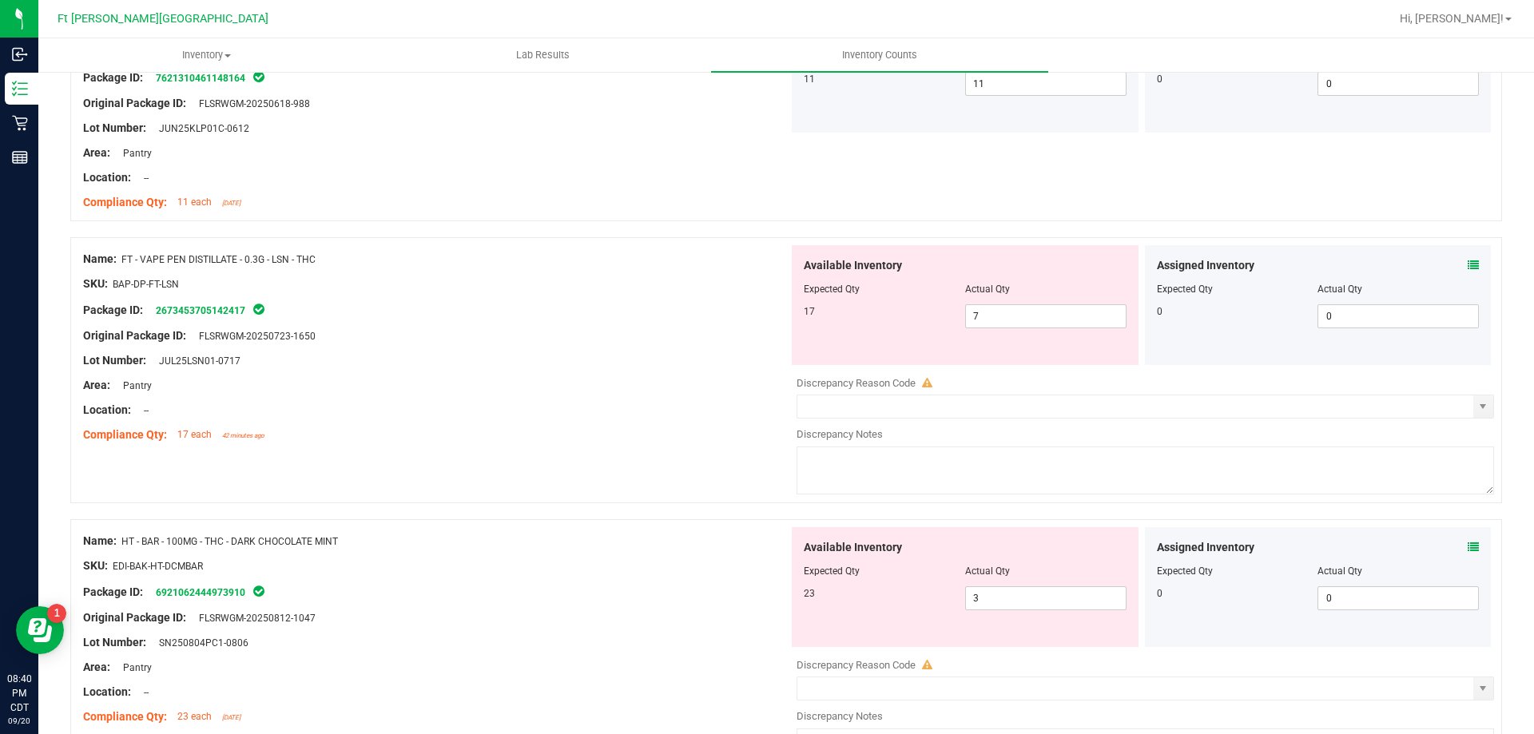
click at [1467, 264] on icon at bounding box center [1472, 265] width 11 height 11
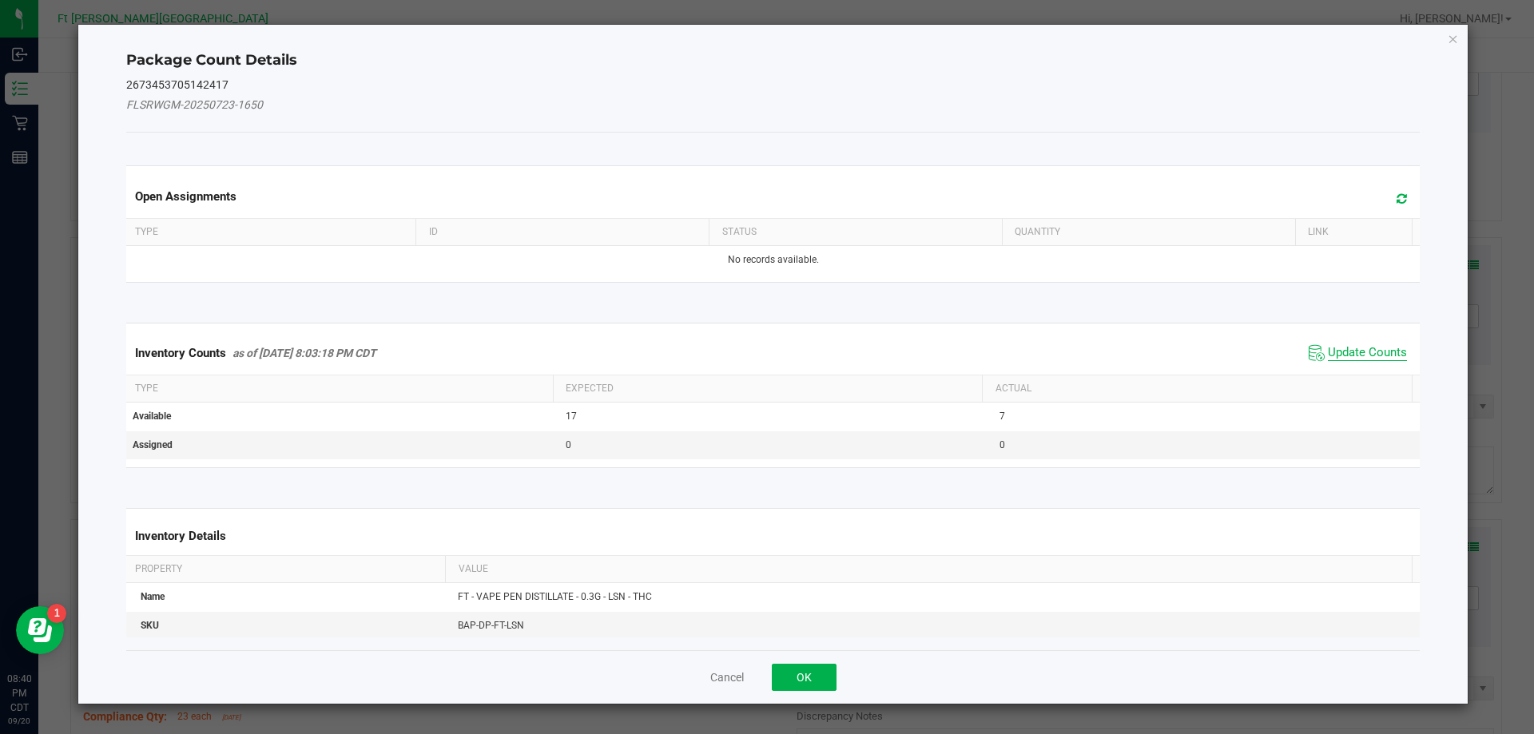
click at [1341, 351] on span "Update Counts" at bounding box center [1367, 353] width 79 height 16
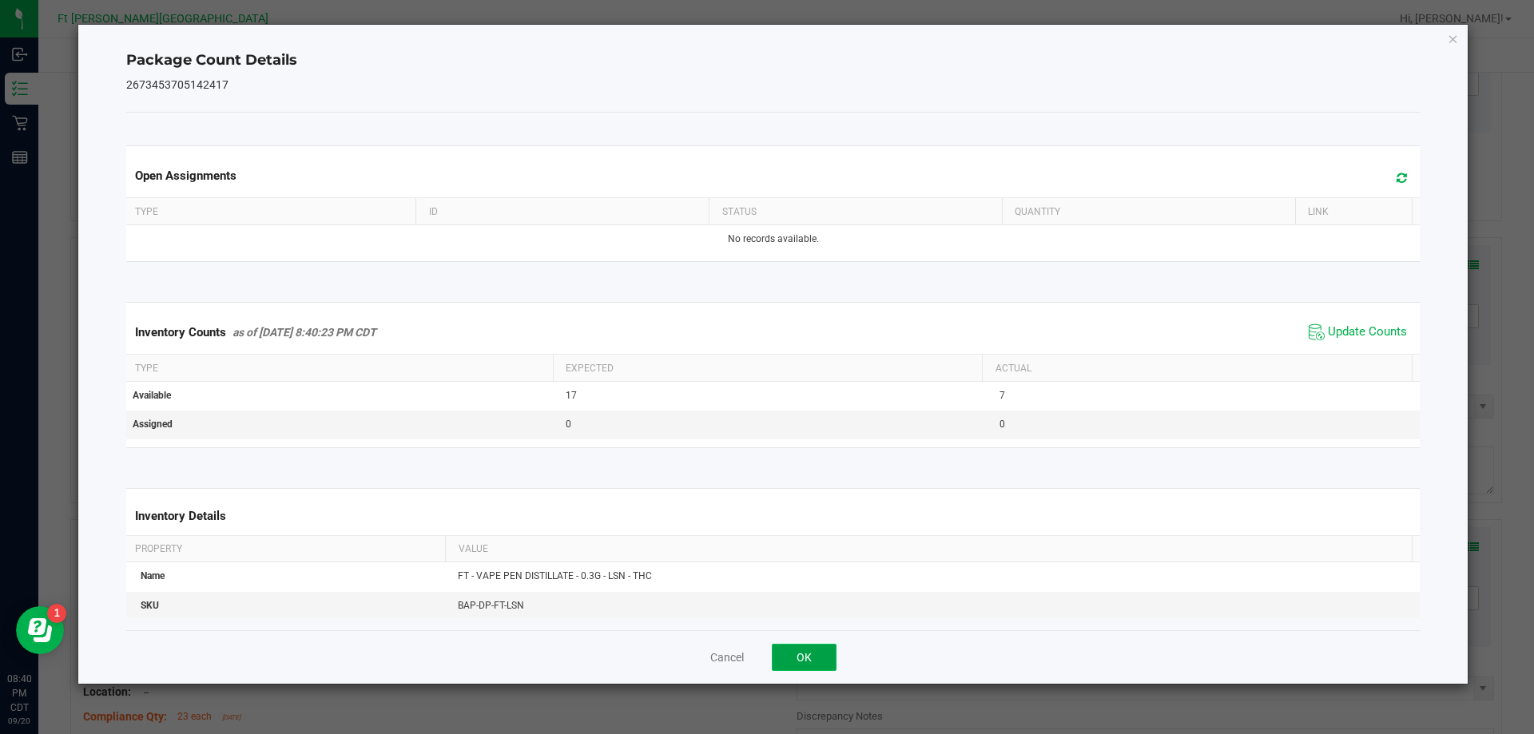
click at [820, 658] on button "OK" at bounding box center [804, 657] width 65 height 27
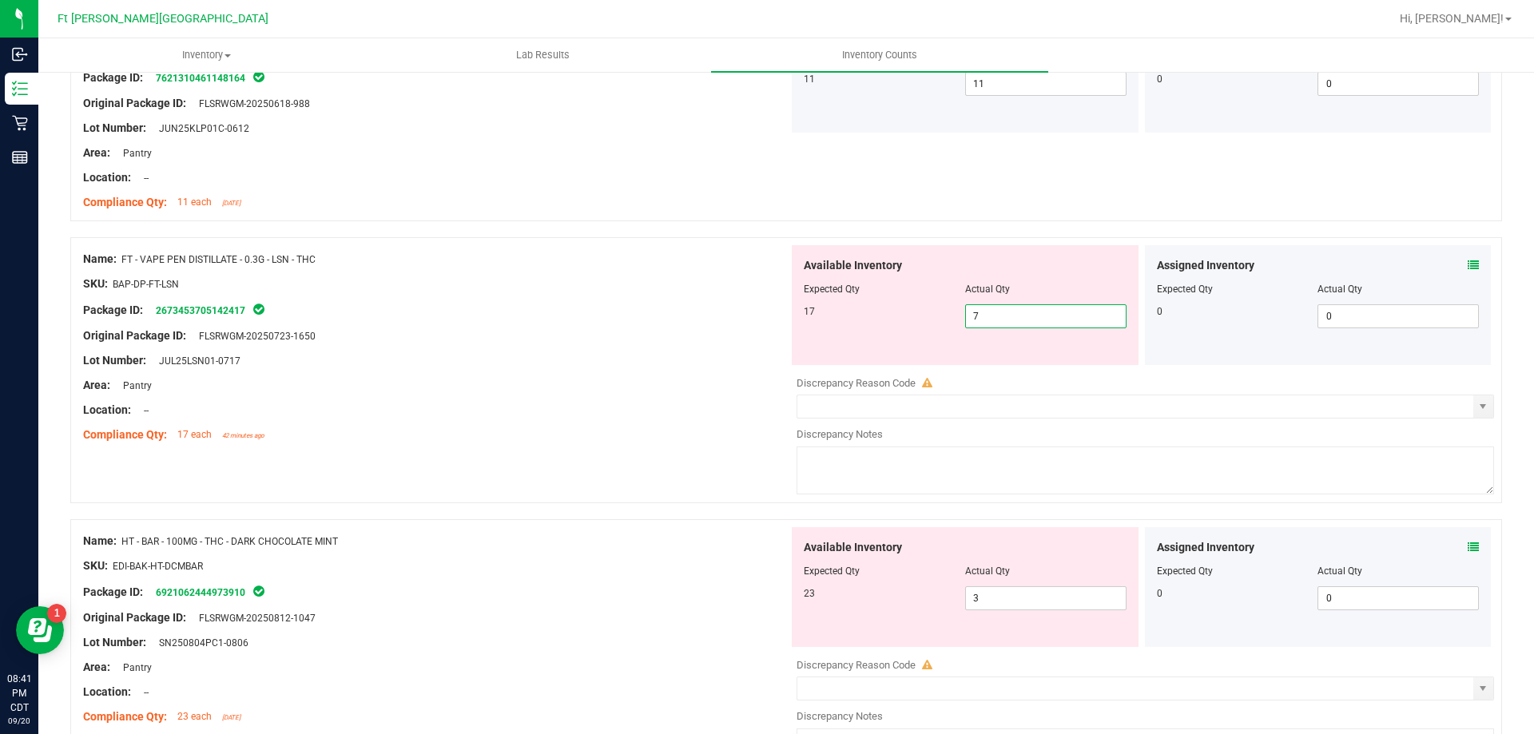
drag, startPoint x: 1038, startPoint y: 320, endPoint x: 774, endPoint y: 347, distance: 265.0
click at [792, 352] on div "Available Inventory Expected Qty Actual Qty 17 7 7" at bounding box center [965, 305] width 347 height 120
type input "17"
click at [625, 435] on div "Compliance Qty: 17 each 42 minutes ago" at bounding box center [435, 435] width 705 height 17
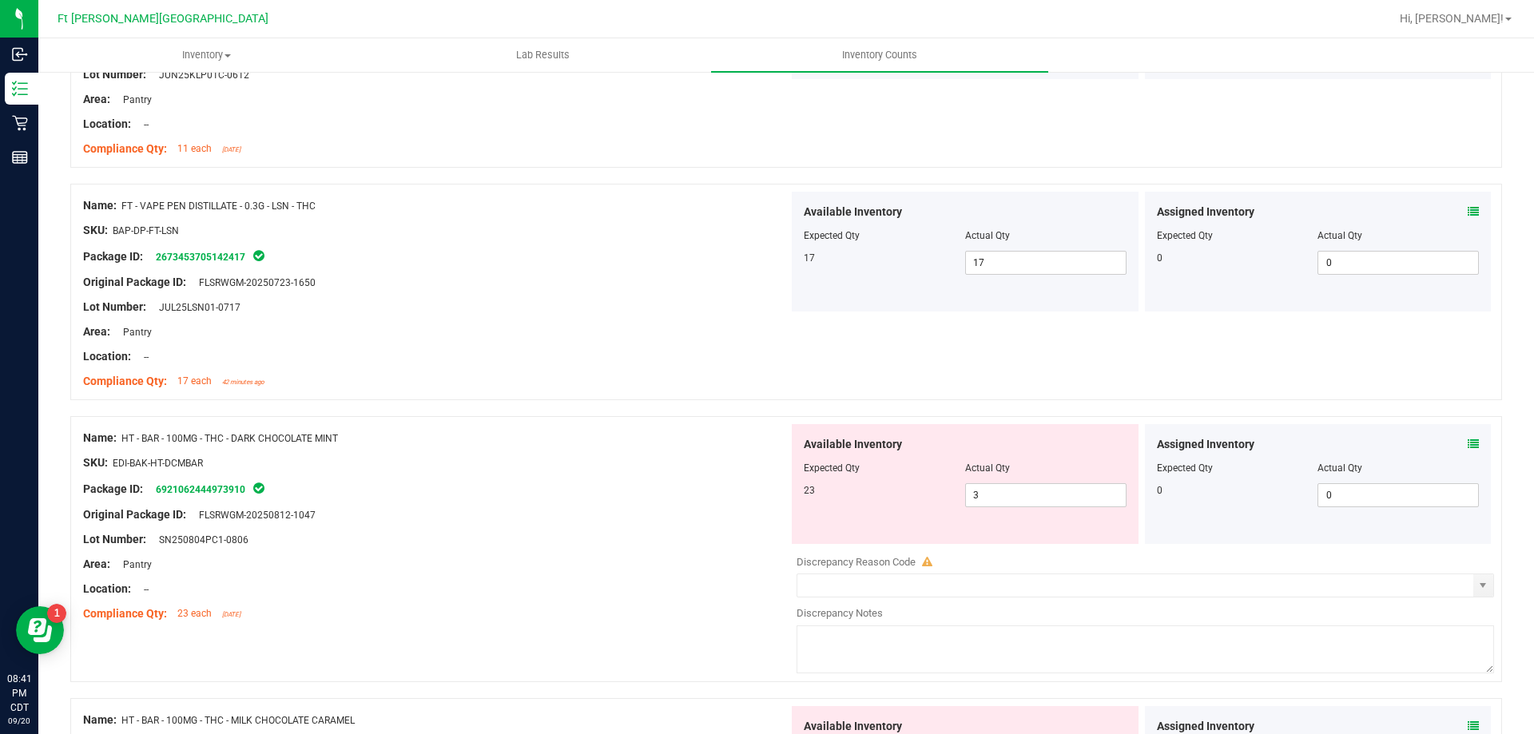
scroll to position [2476, 0]
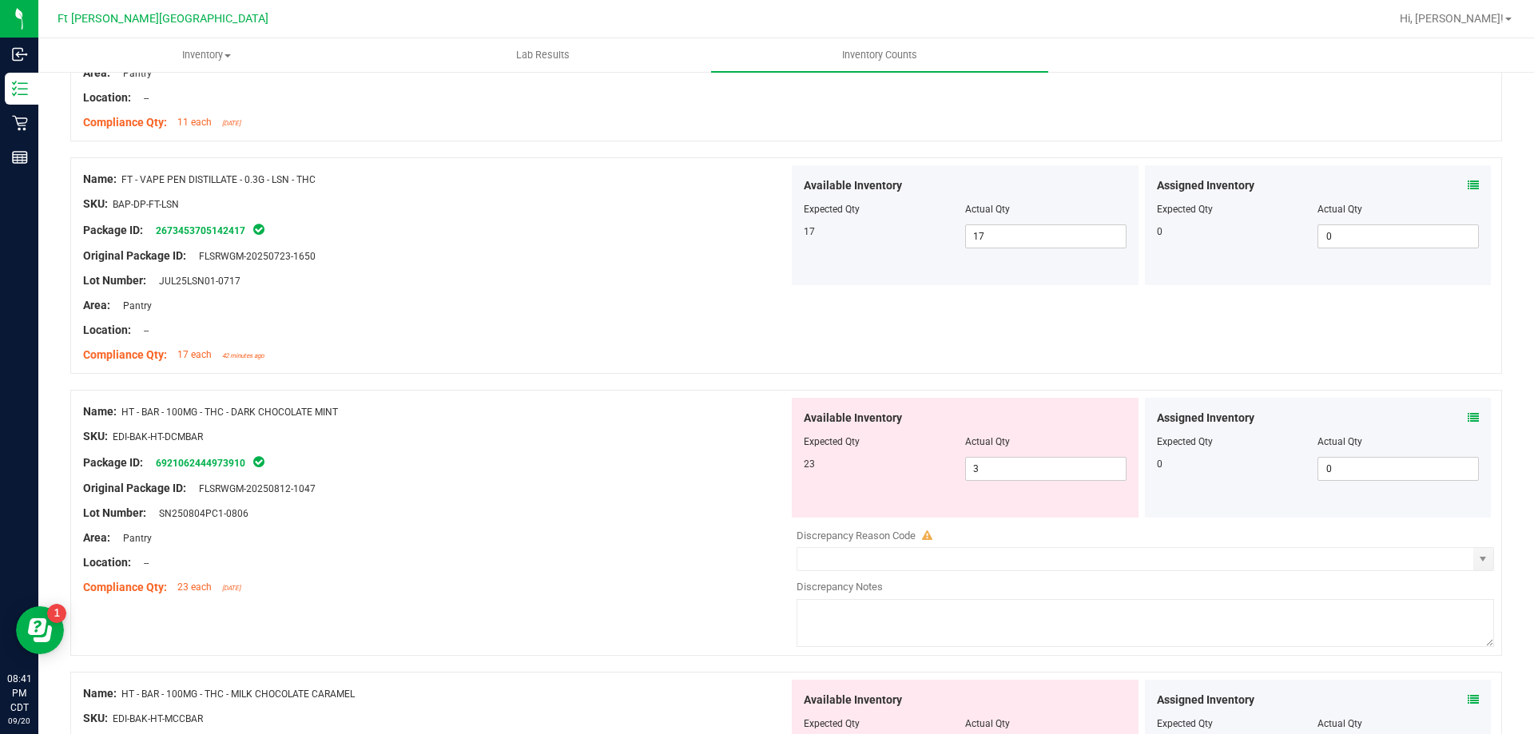
click at [1467, 413] on icon at bounding box center [1472, 417] width 11 height 11
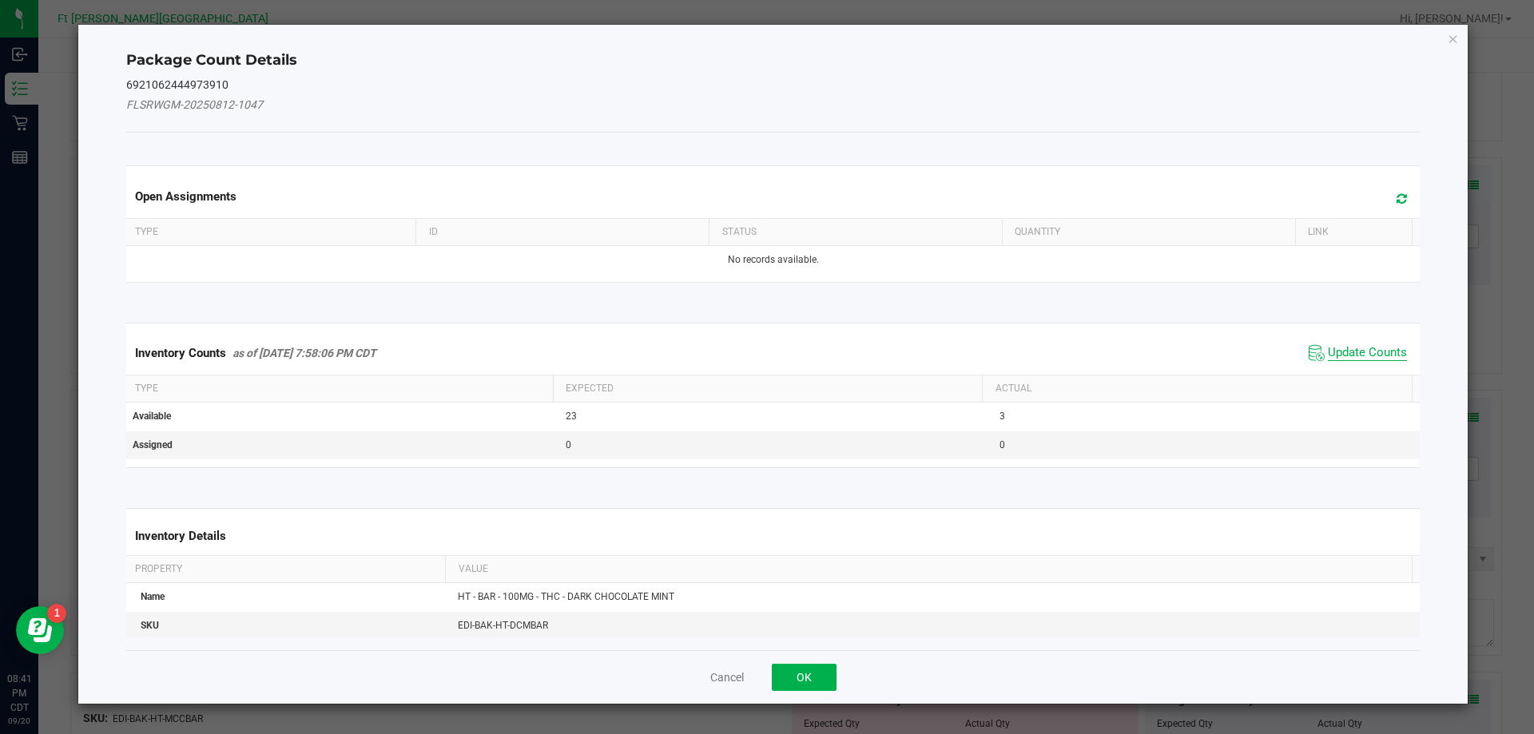
click at [1367, 354] on span "Update Counts" at bounding box center [1367, 353] width 79 height 16
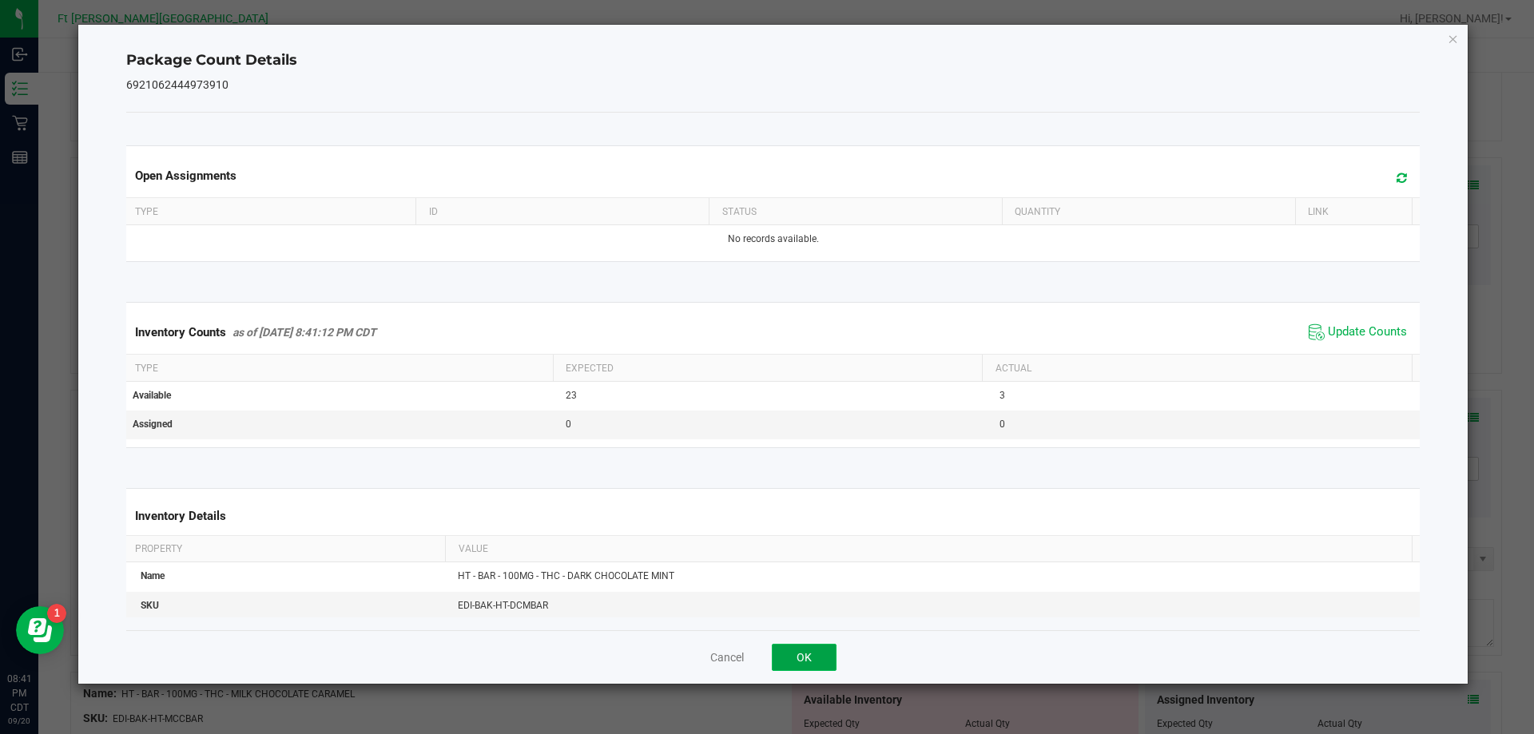
drag, startPoint x: 803, startPoint y: 648, endPoint x: 811, endPoint y: 646, distance: 8.1
click at [803, 647] on button "OK" at bounding box center [804, 657] width 65 height 27
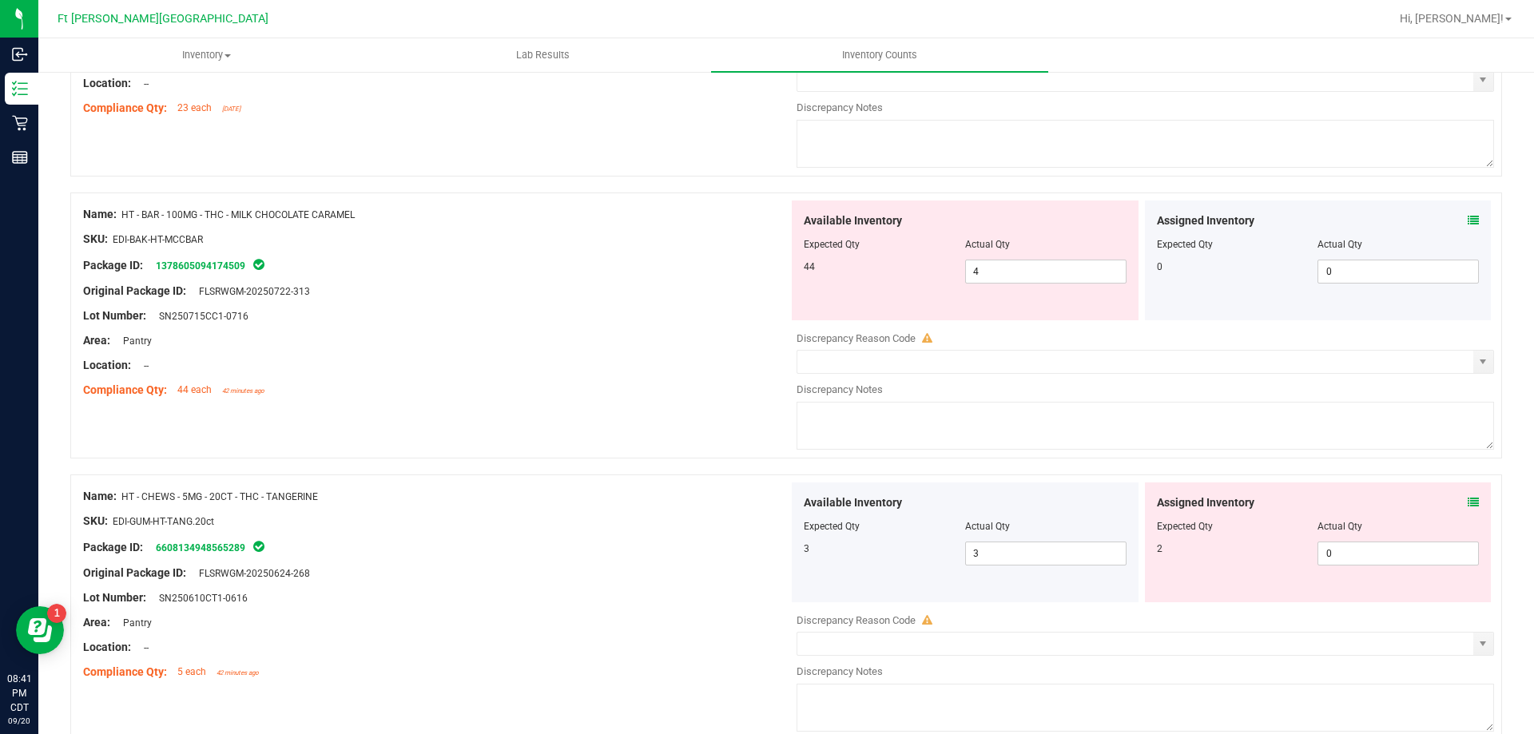
scroll to position [3275, 0]
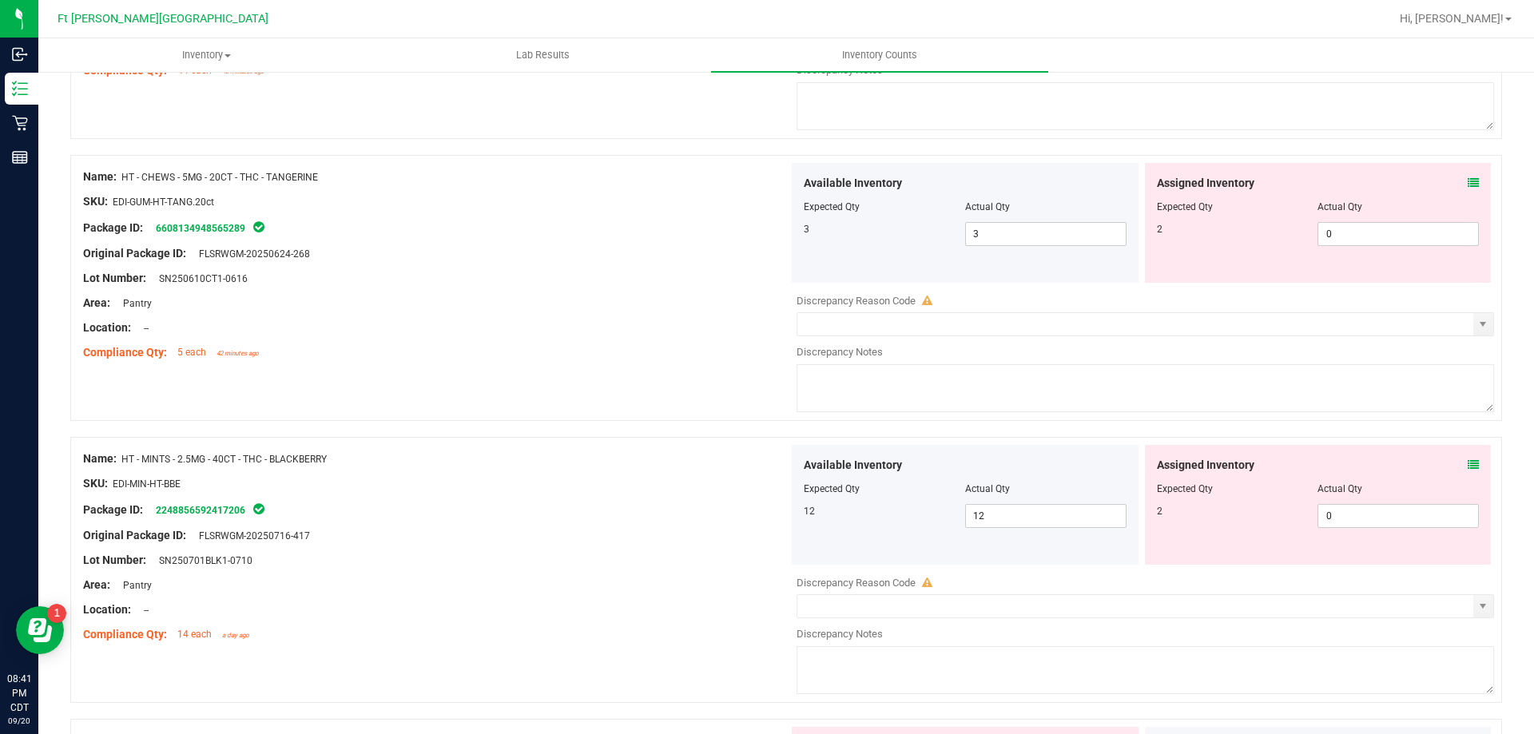
click at [1467, 181] on icon at bounding box center [1472, 182] width 11 height 11
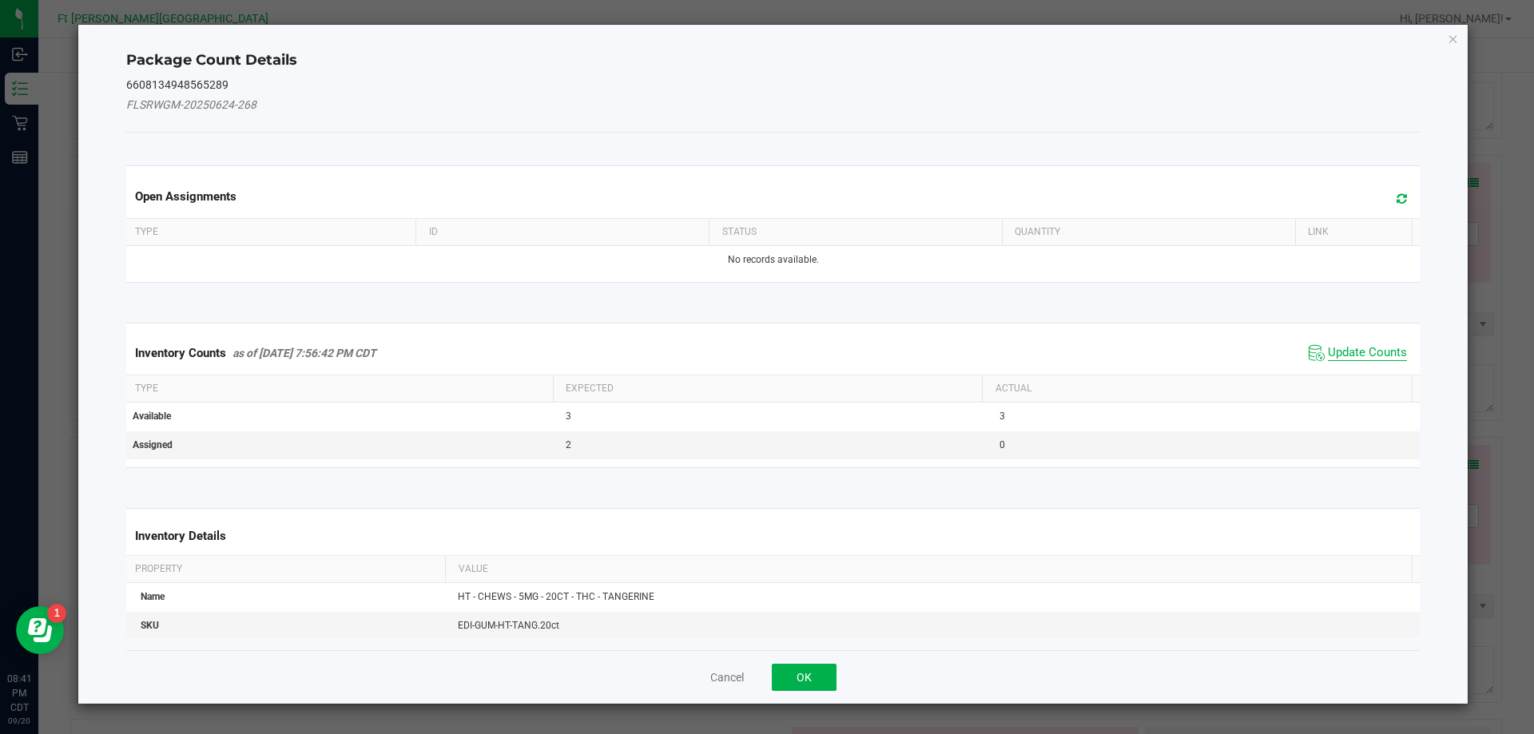
click at [1336, 355] on span "Update Counts" at bounding box center [1367, 353] width 79 height 16
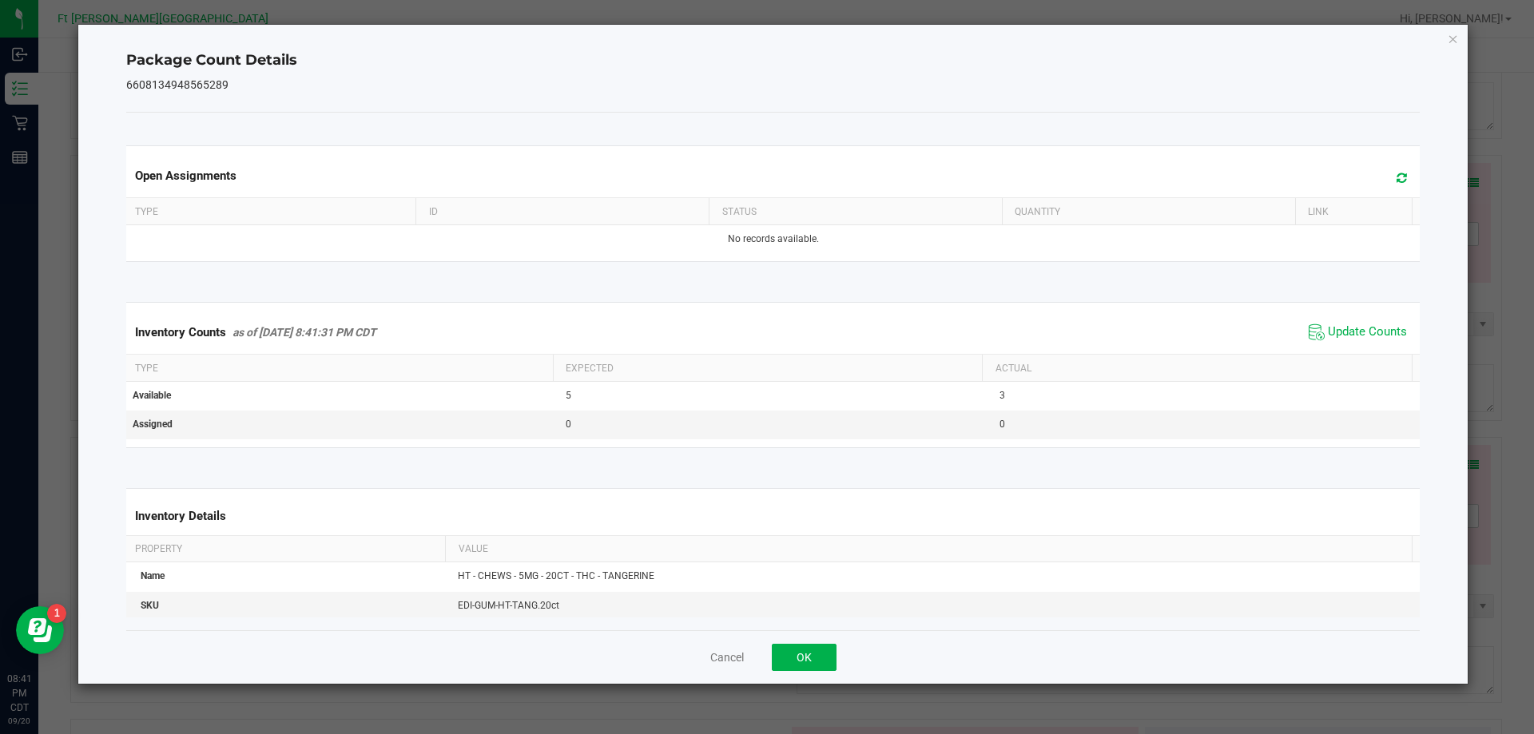
click at [814, 673] on div "Cancel OK" at bounding box center [773, 657] width 1294 height 54
click at [811, 666] on button "OK" at bounding box center [804, 657] width 65 height 27
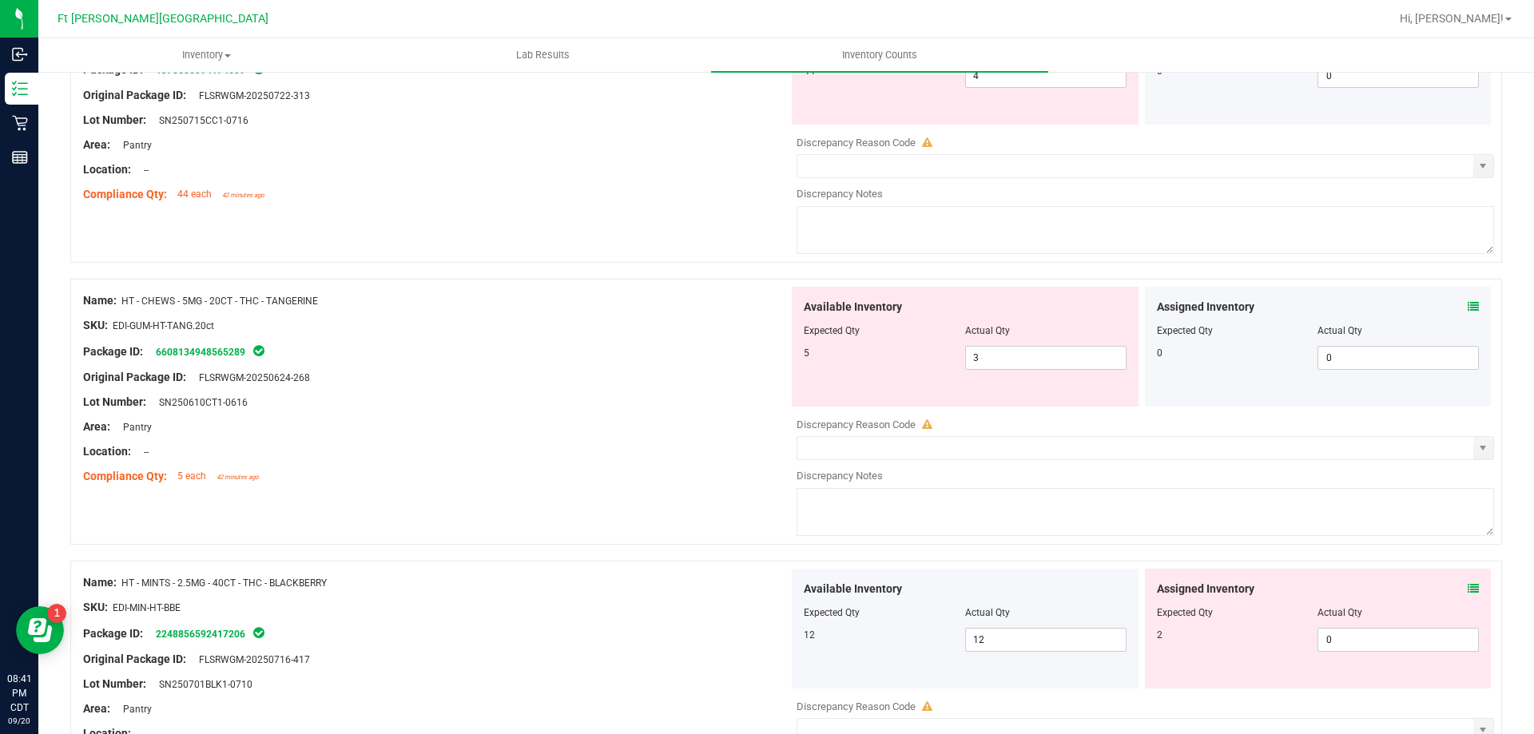
scroll to position [3115, 0]
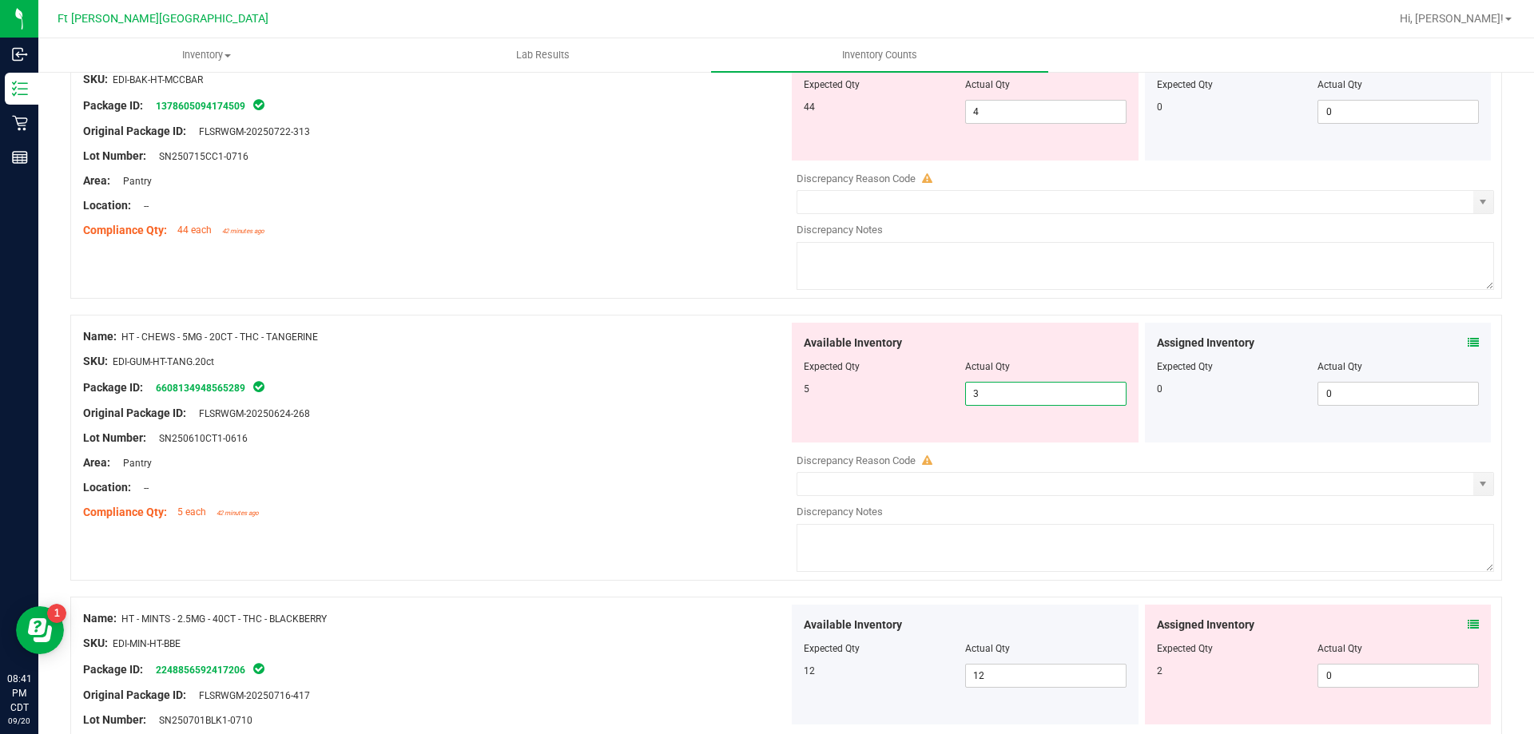
drag, startPoint x: 1023, startPoint y: 398, endPoint x: 726, endPoint y: 423, distance: 298.2
click at [726, 423] on div "Name: HT - CHEWS - 5MG - 20CT - THC - TANGERINE SKU: EDI-GUM-HT-TANG.20ct Packa…" at bounding box center [786, 448] width 1432 height 266
type input "5"
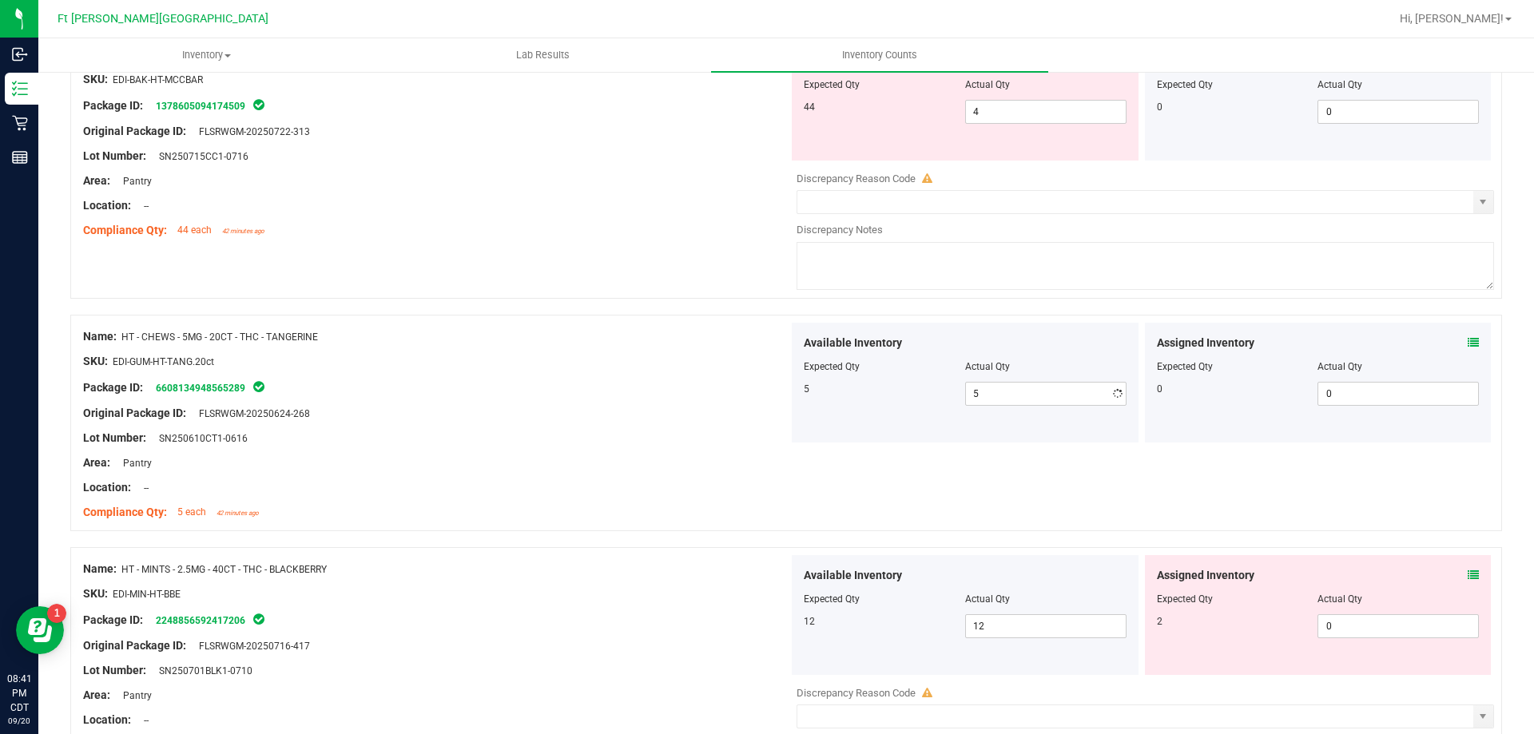
click at [575, 413] on div "Original Package ID: FLSRWGM-20250624-268" at bounding box center [435, 413] width 705 height 17
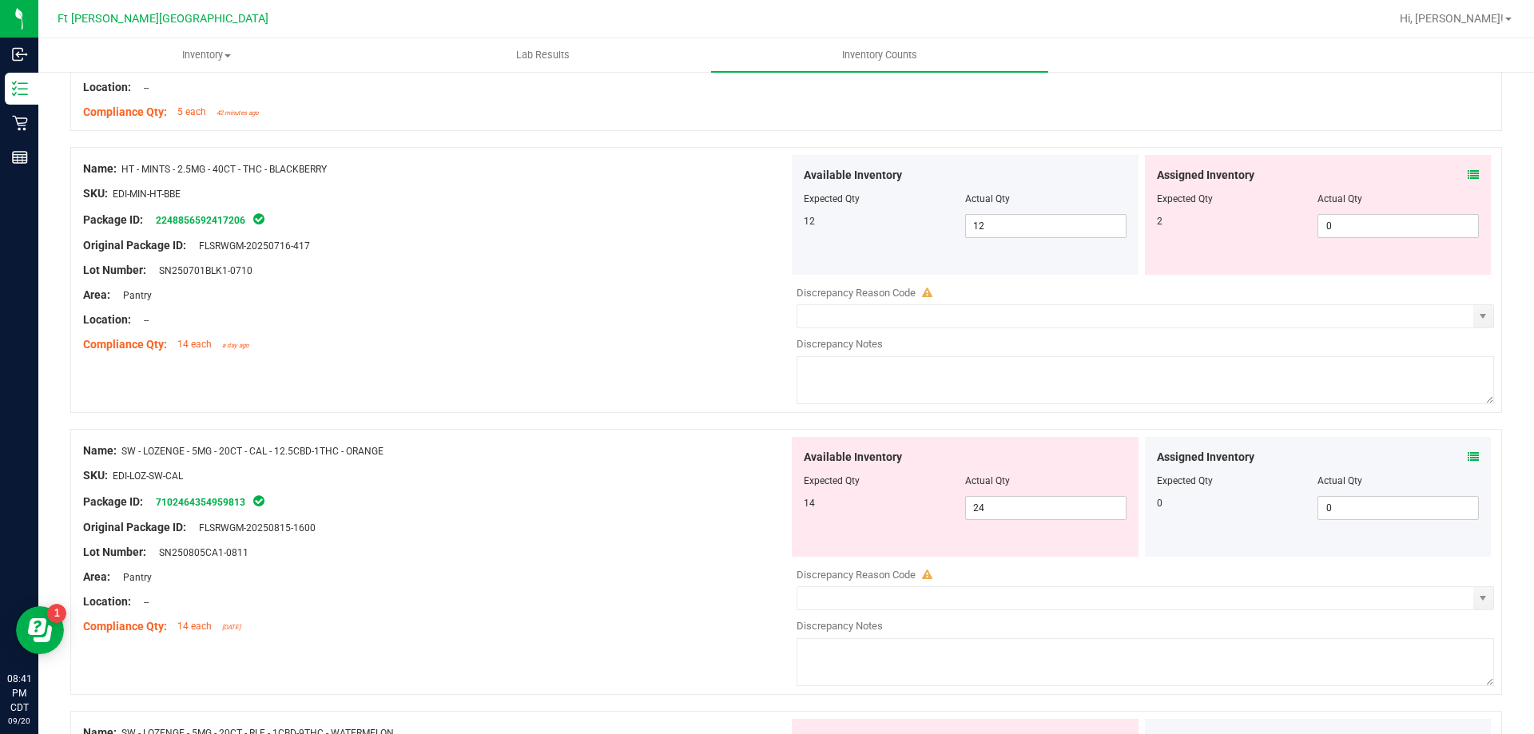
scroll to position [3595, 0]
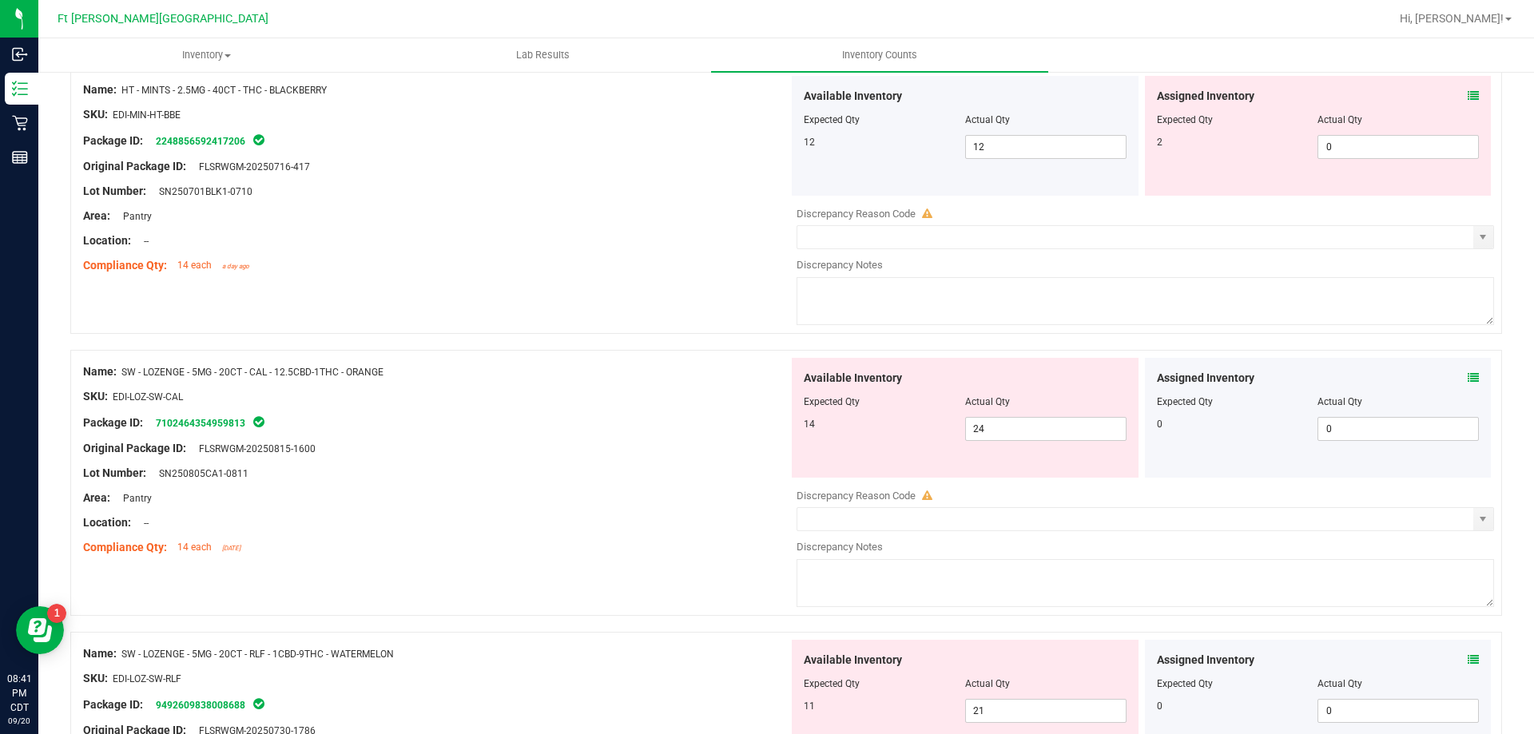
click at [1467, 97] on icon at bounding box center [1472, 95] width 11 height 11
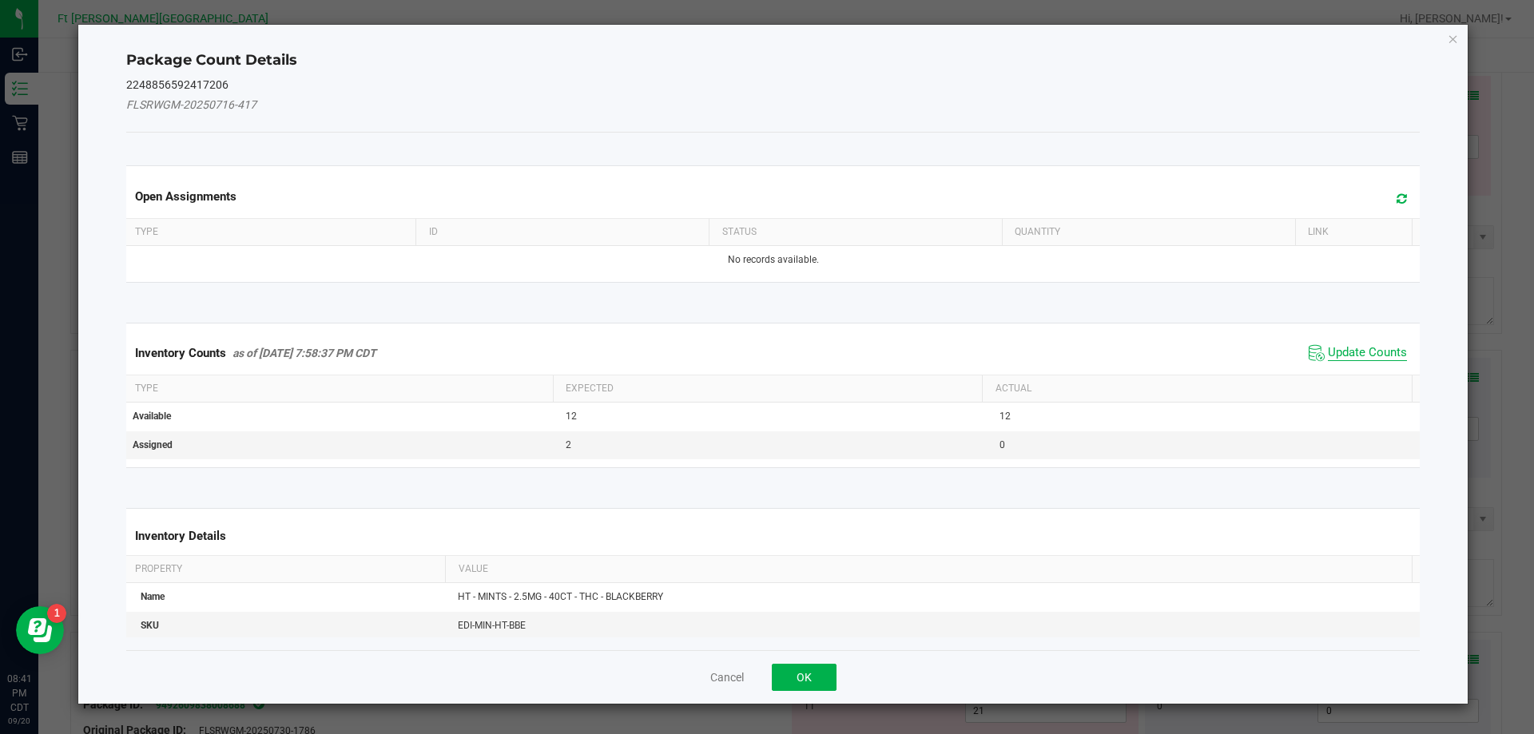
click at [1331, 359] on span "Update Counts" at bounding box center [1367, 353] width 79 height 16
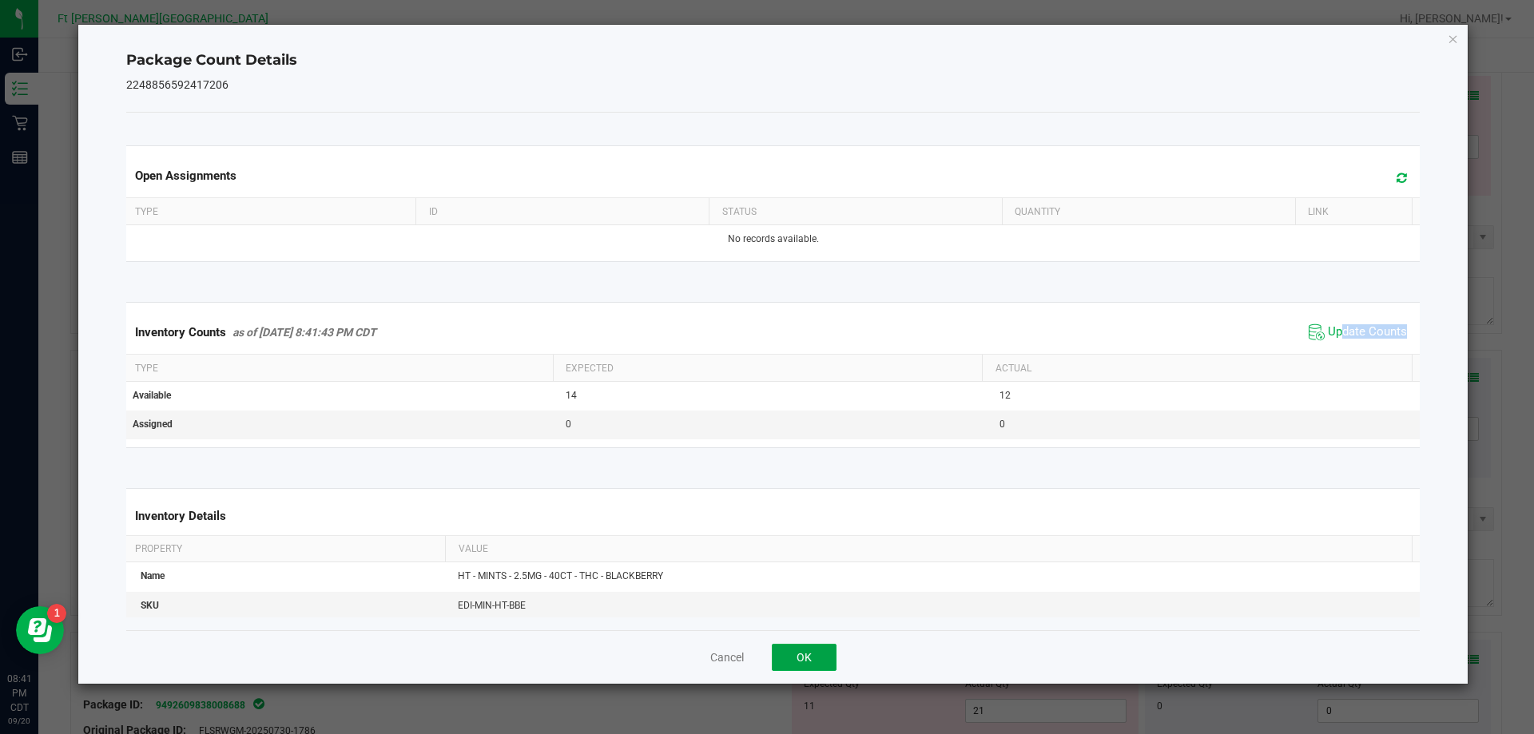
click at [795, 654] on button "OK" at bounding box center [804, 657] width 65 height 27
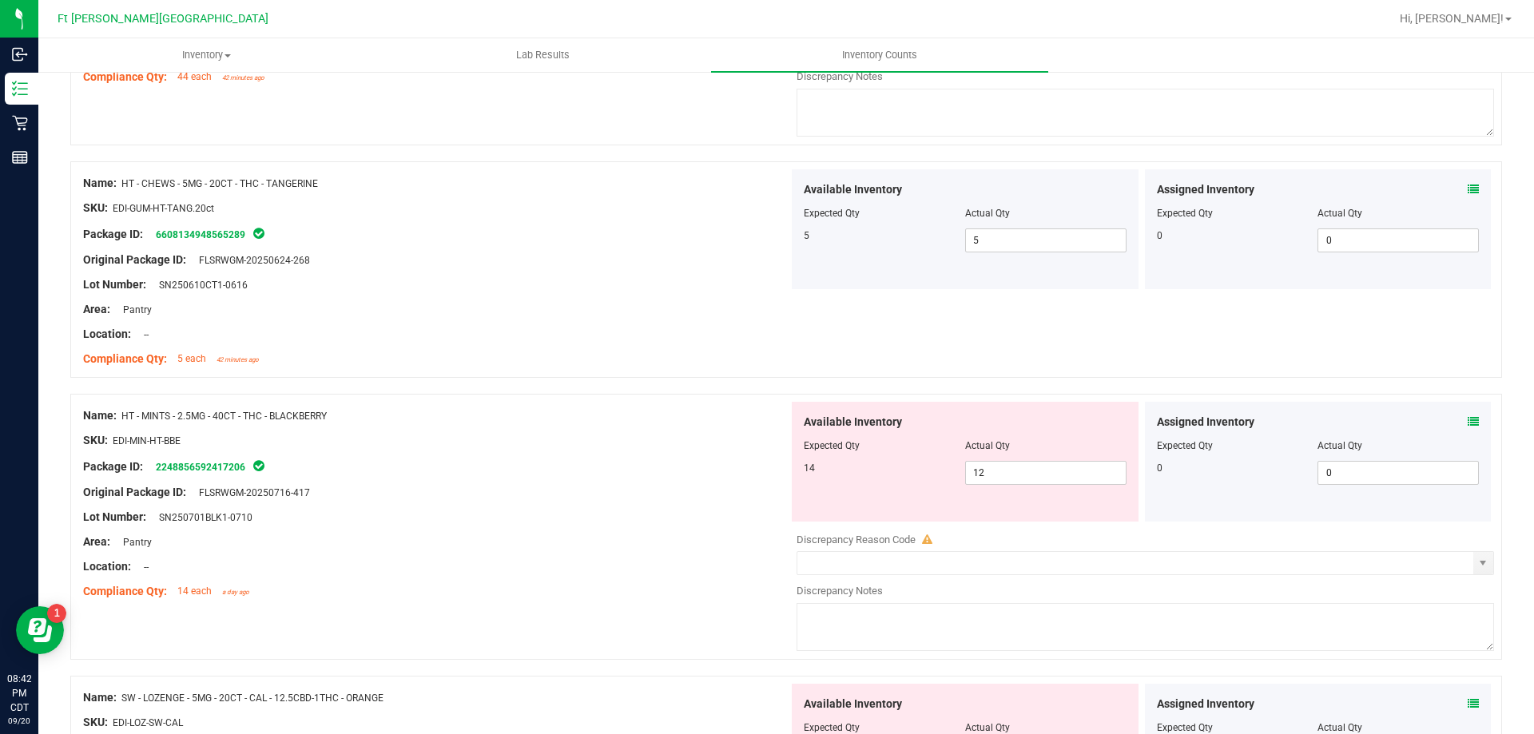
scroll to position [3275, 0]
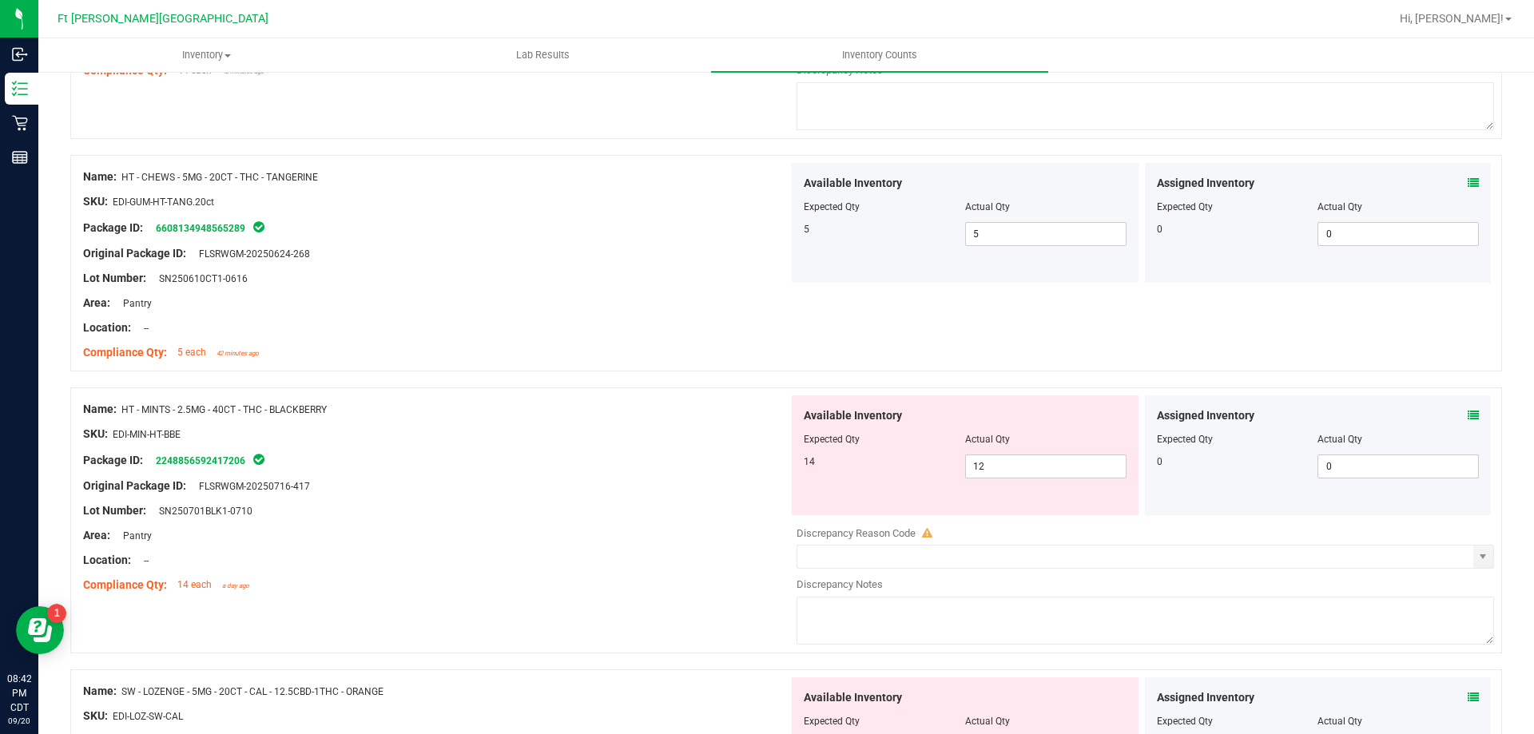
click at [1467, 414] on icon at bounding box center [1472, 415] width 11 height 11
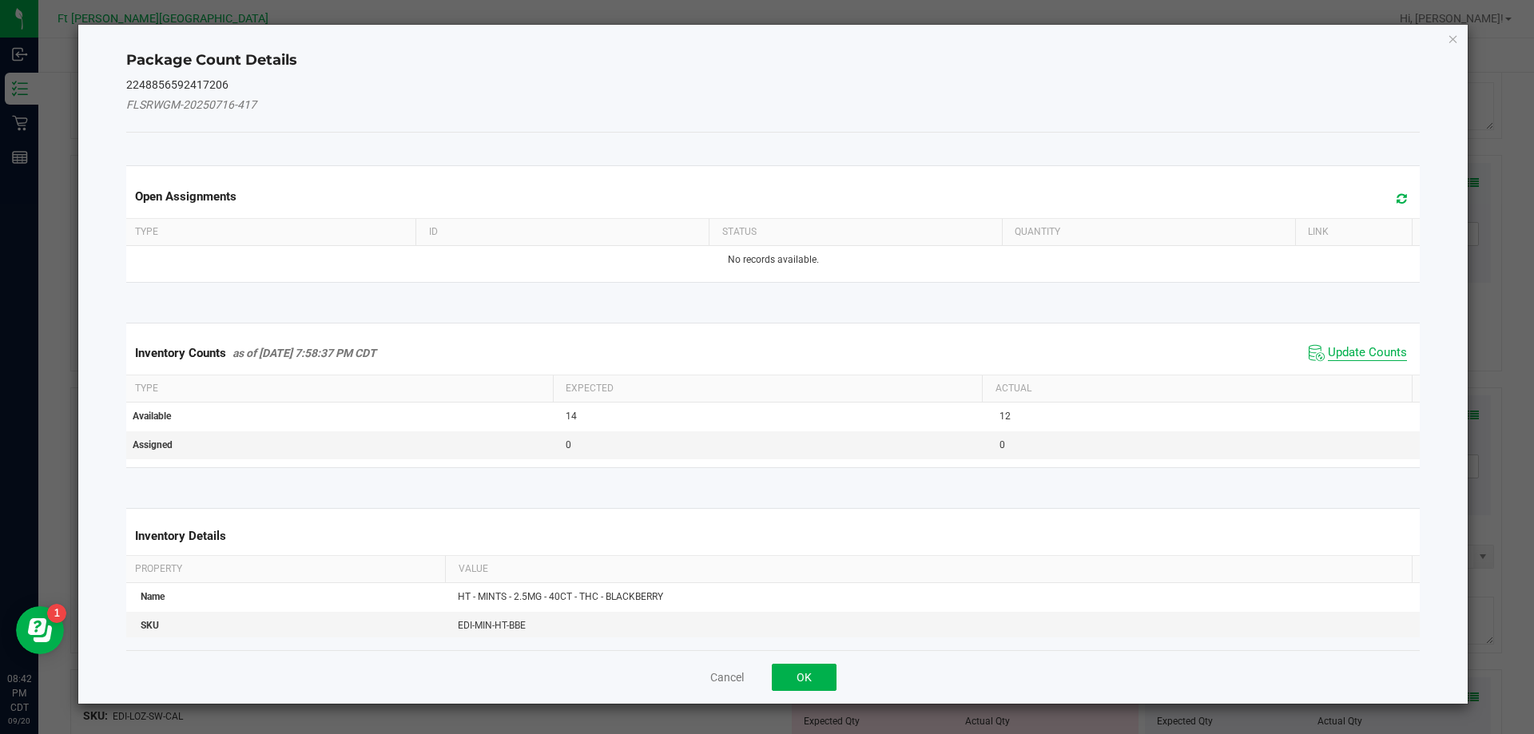
click at [1339, 354] on span "Update Counts" at bounding box center [1367, 353] width 79 height 16
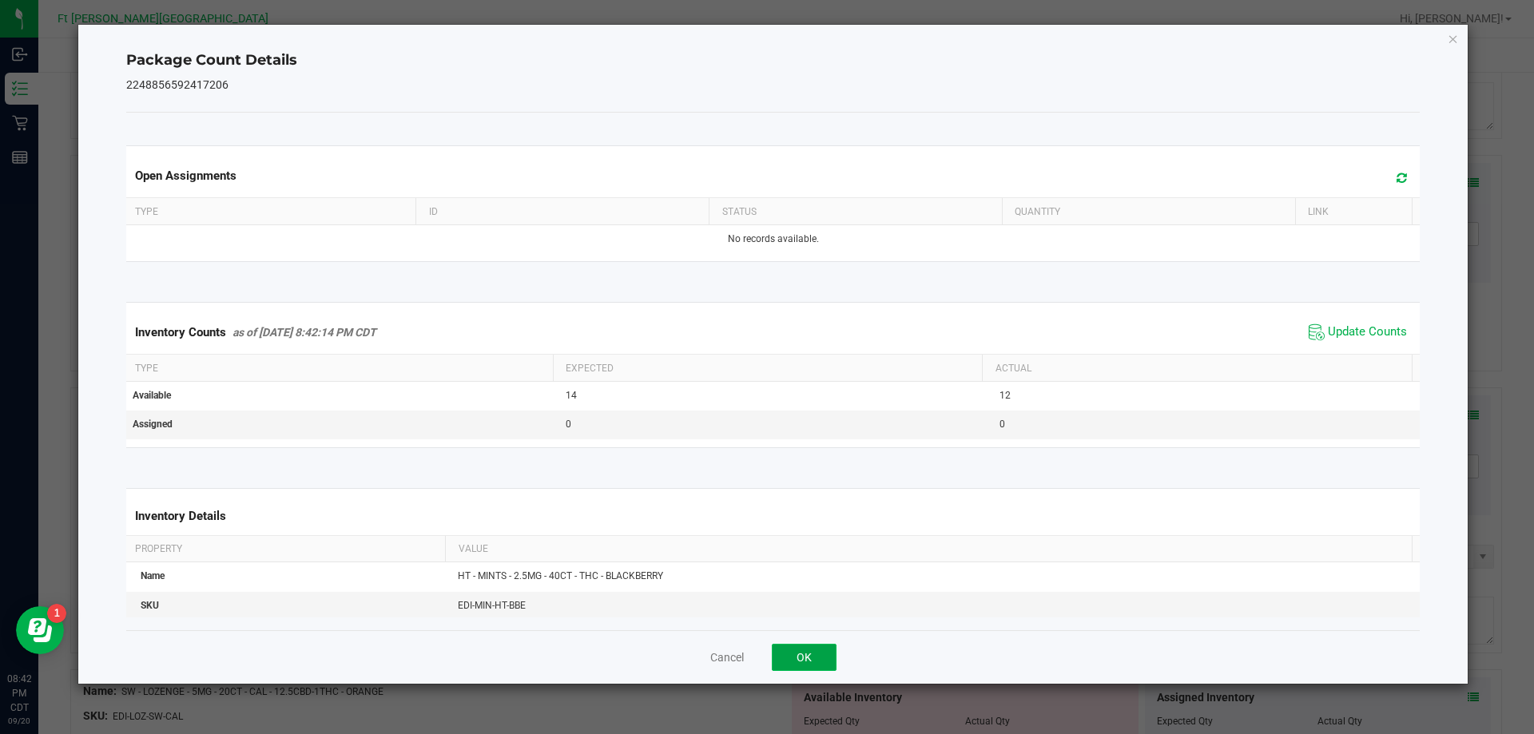
click at [825, 650] on button "OK" at bounding box center [804, 657] width 65 height 27
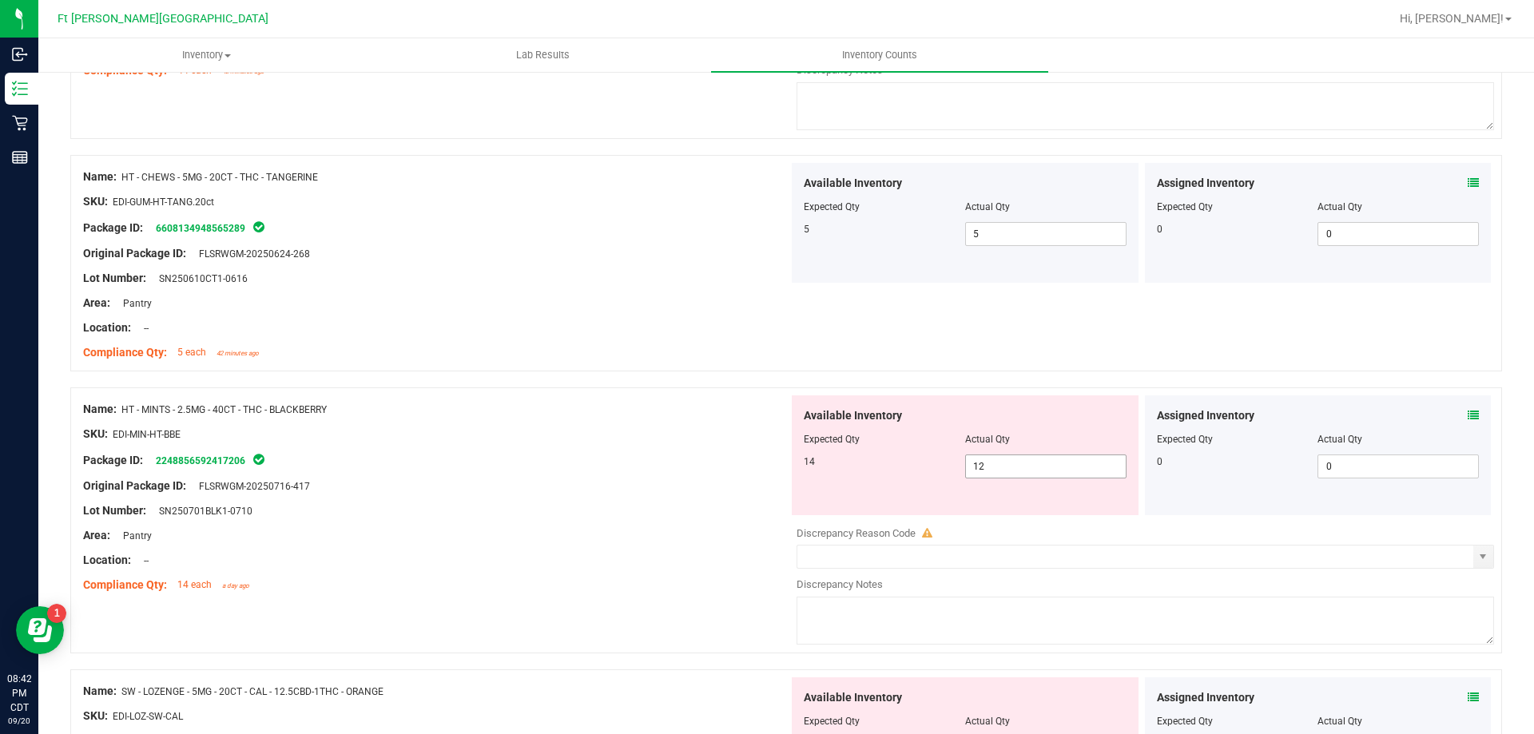
drag, startPoint x: 951, startPoint y: 471, endPoint x: 716, endPoint y: 481, distance: 235.9
click at [721, 479] on div "Name: HT - MINTS - 2.5MG - 40CT - THC - BLACKBERRY SKU: EDI-MIN-HT-BBE Package …" at bounding box center [786, 520] width 1432 height 266
type input "14"
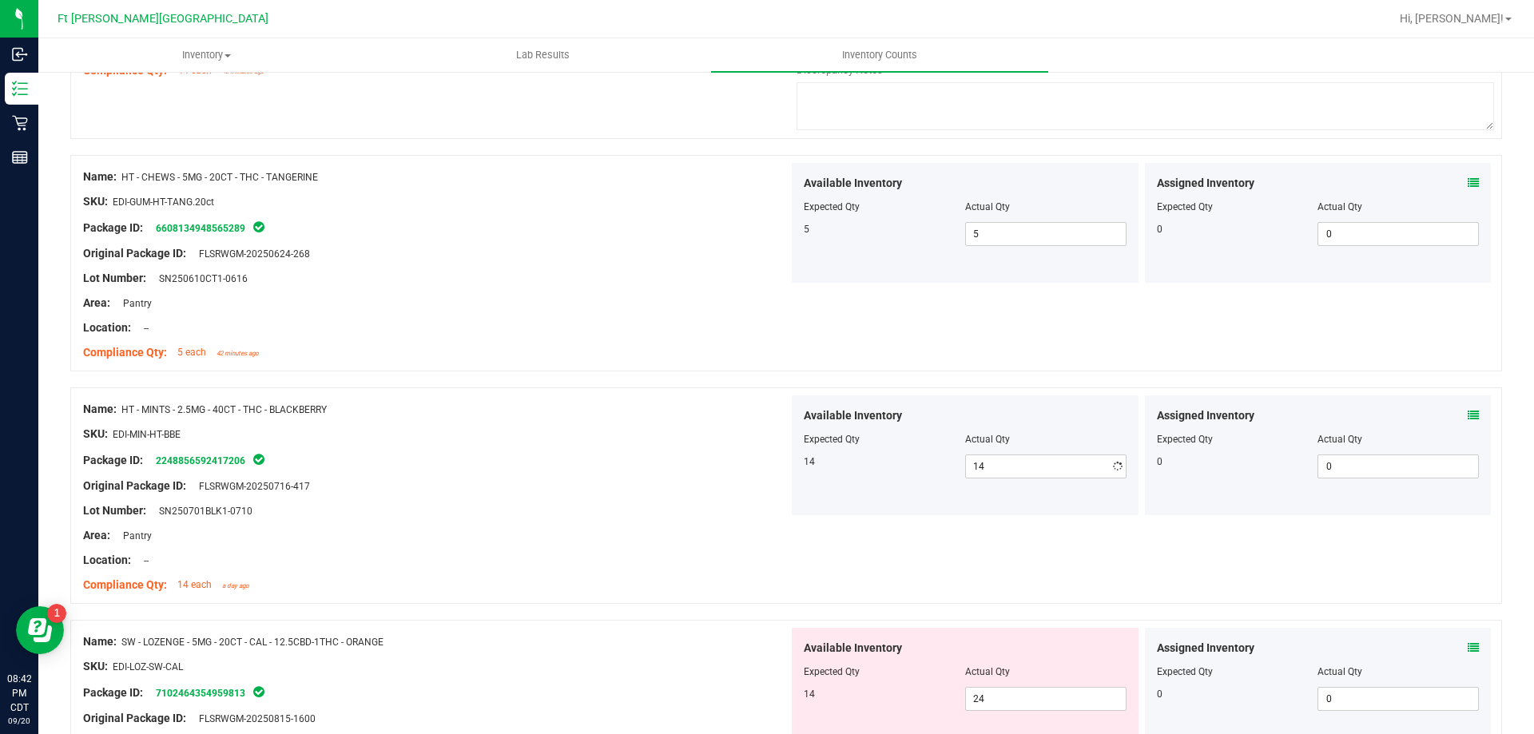
click at [576, 541] on div "Area: Pantry" at bounding box center [435, 535] width 705 height 17
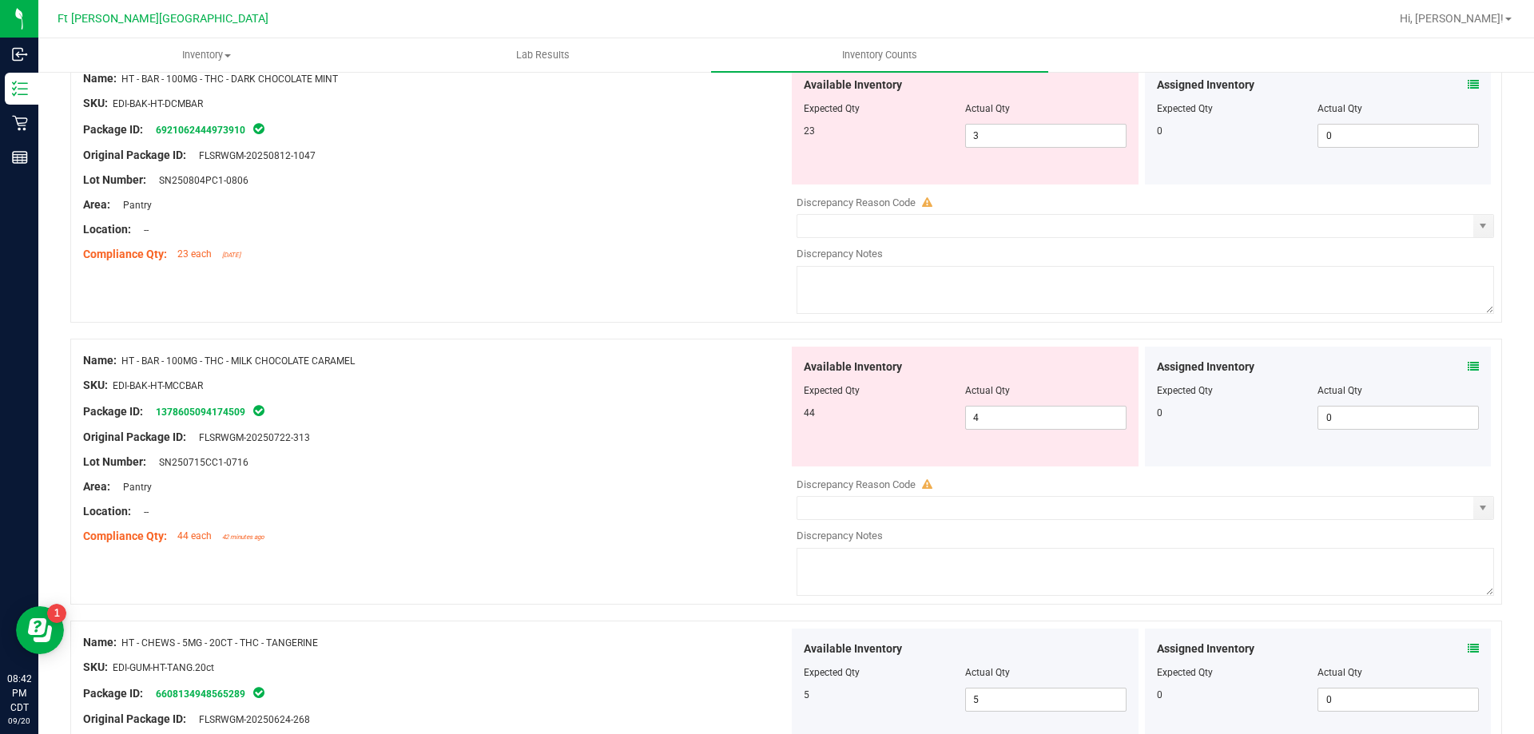
scroll to position [2716, 0]
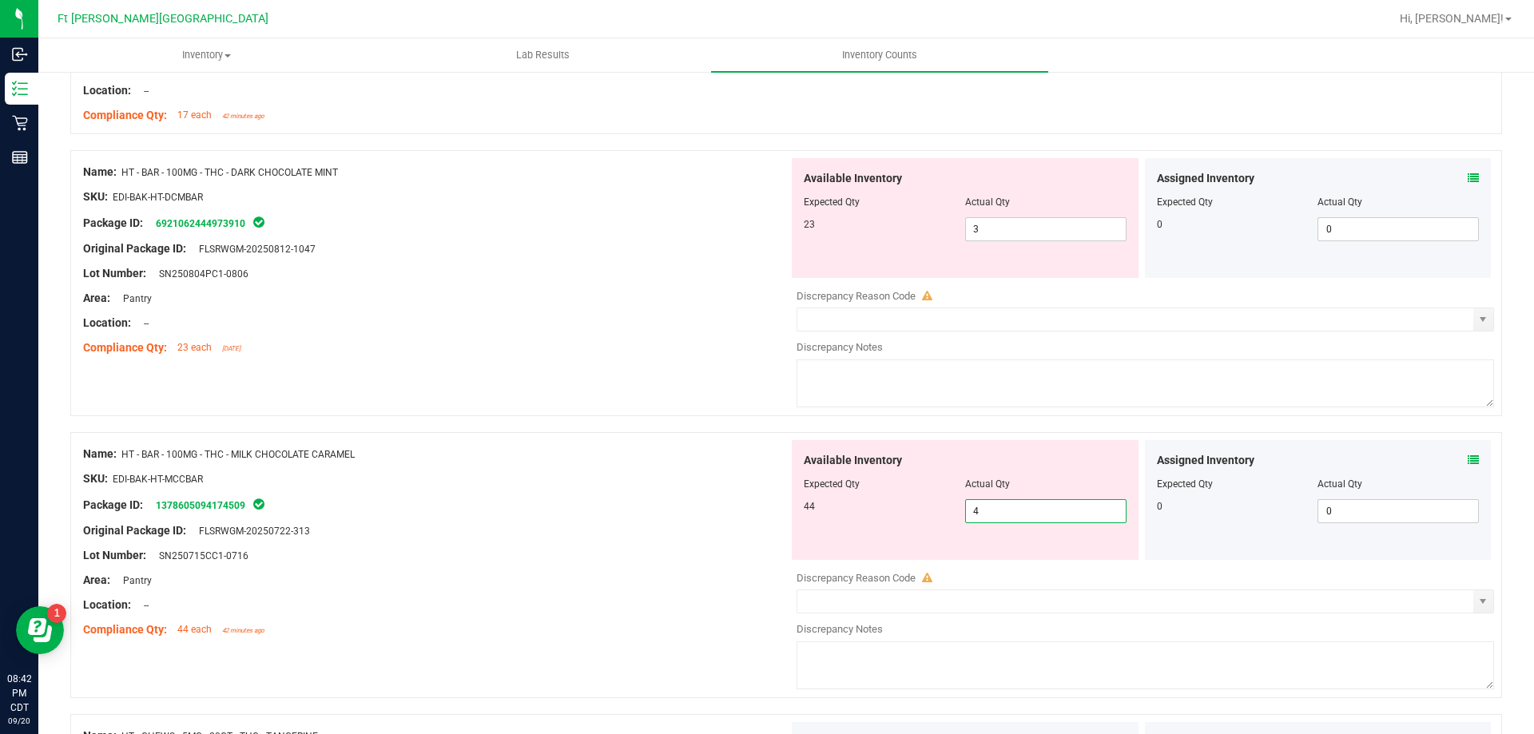
click at [995, 507] on span "4 4" at bounding box center [1045, 511] width 161 height 24
type input "44"
click at [674, 504] on div "Package ID: 1378605094174509" at bounding box center [435, 504] width 705 height 19
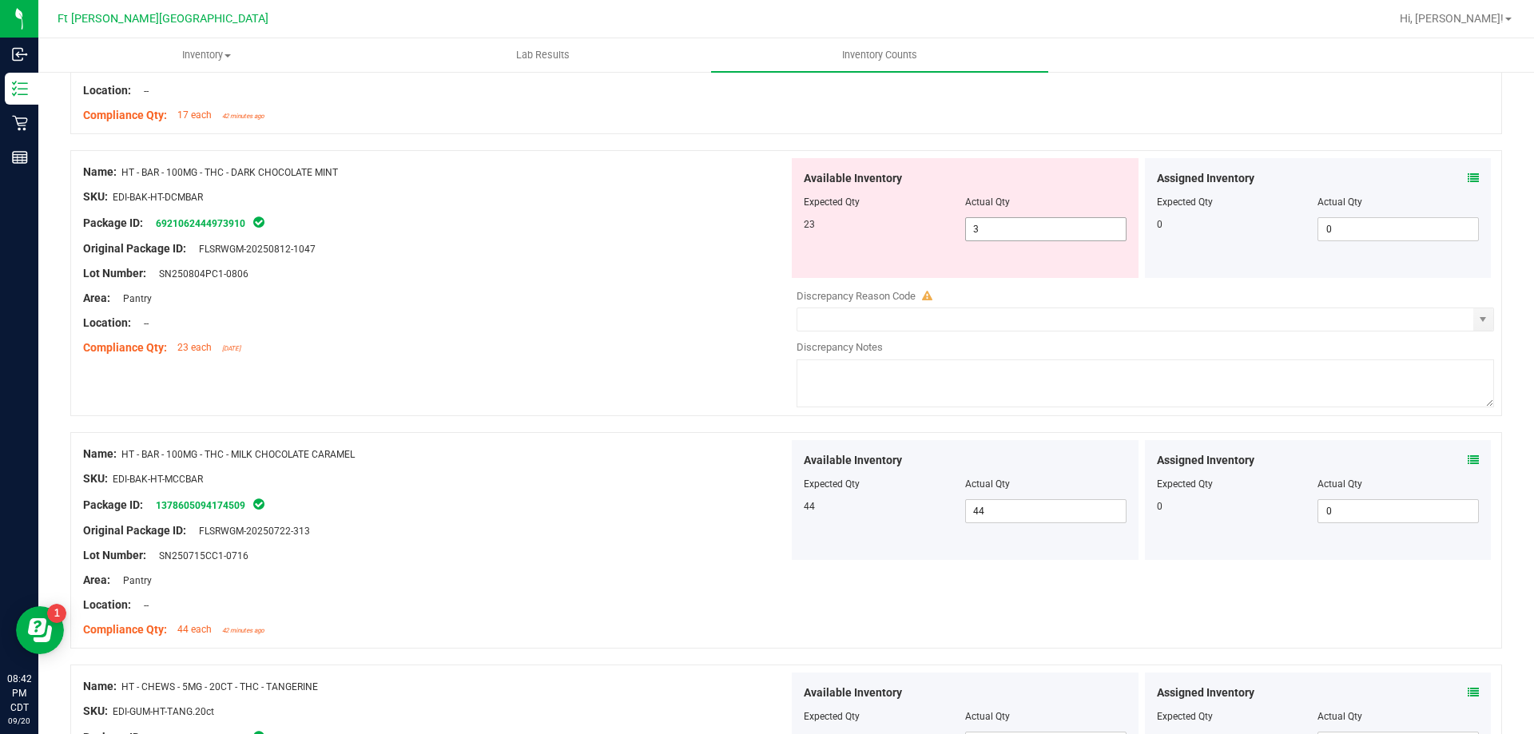
click at [1006, 228] on span "3 3" at bounding box center [1045, 229] width 161 height 24
type input "23"
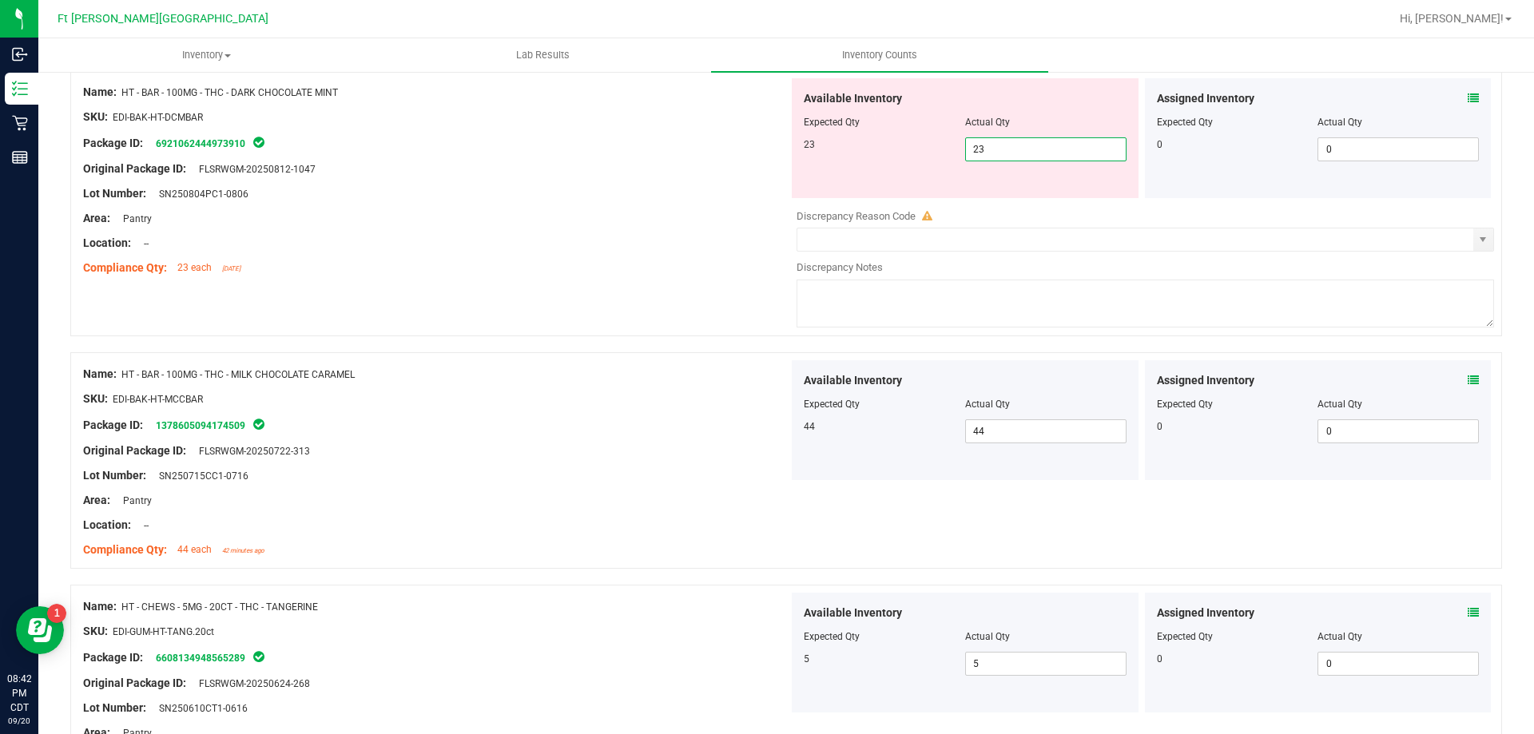
type input "23"
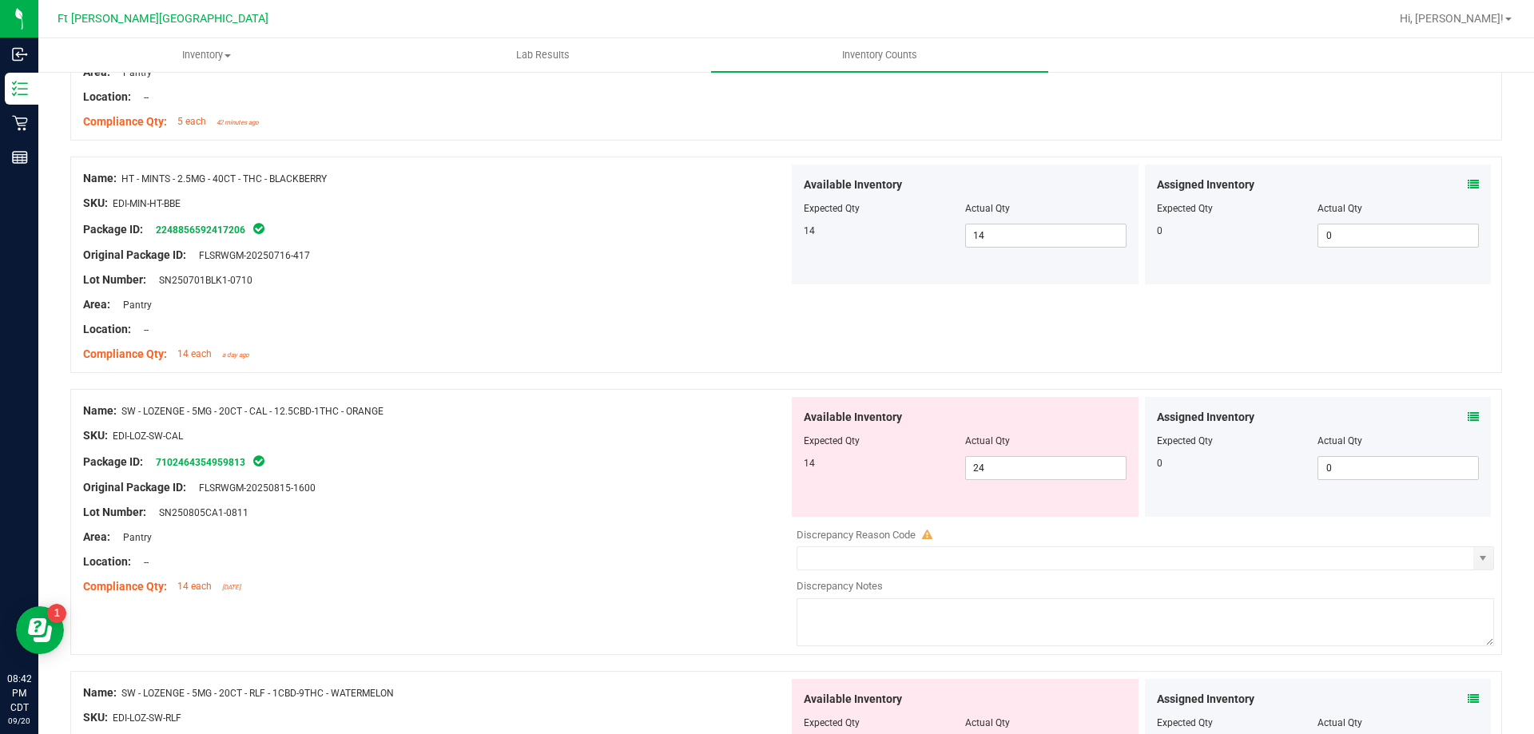
scroll to position [3515, 0]
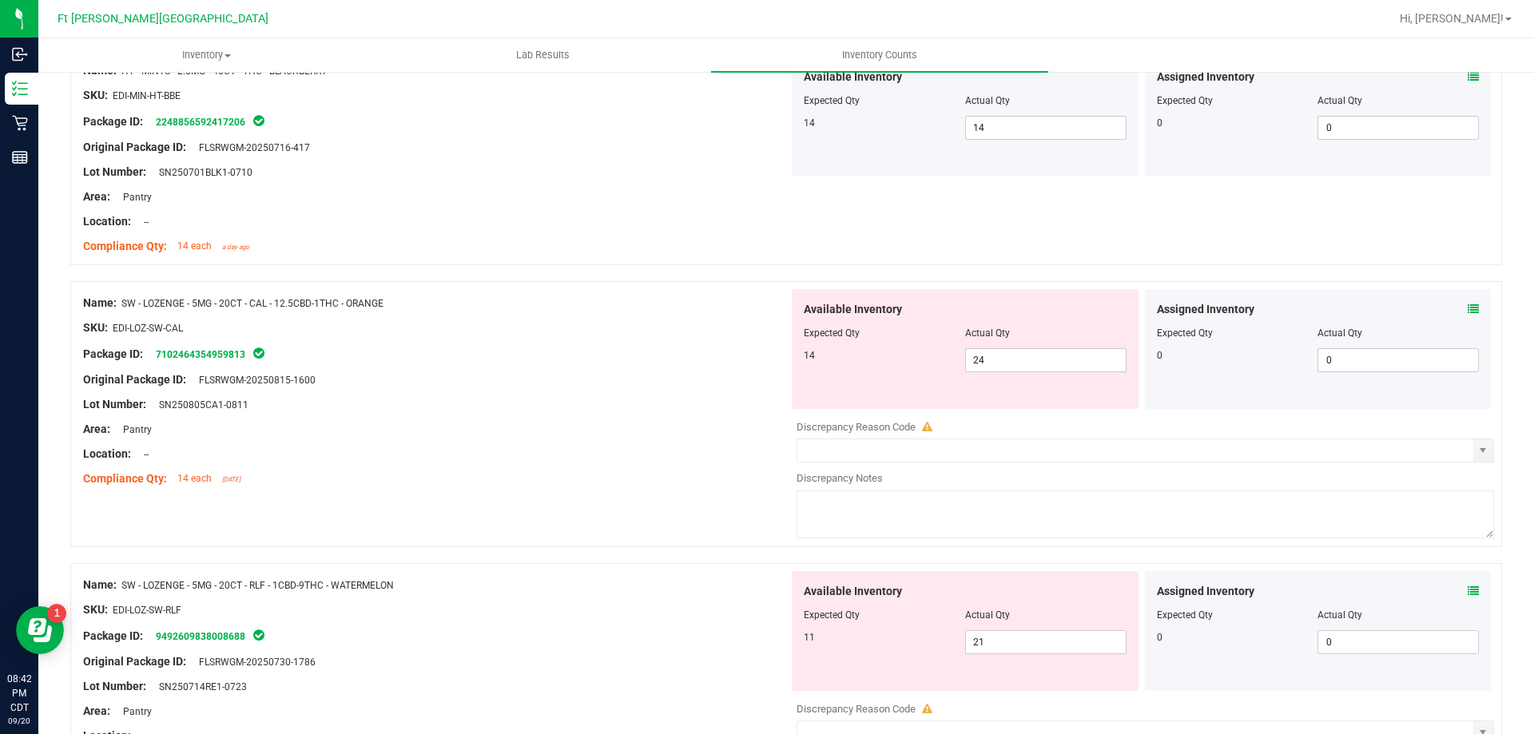
click at [1467, 307] on icon at bounding box center [1472, 309] width 11 height 11
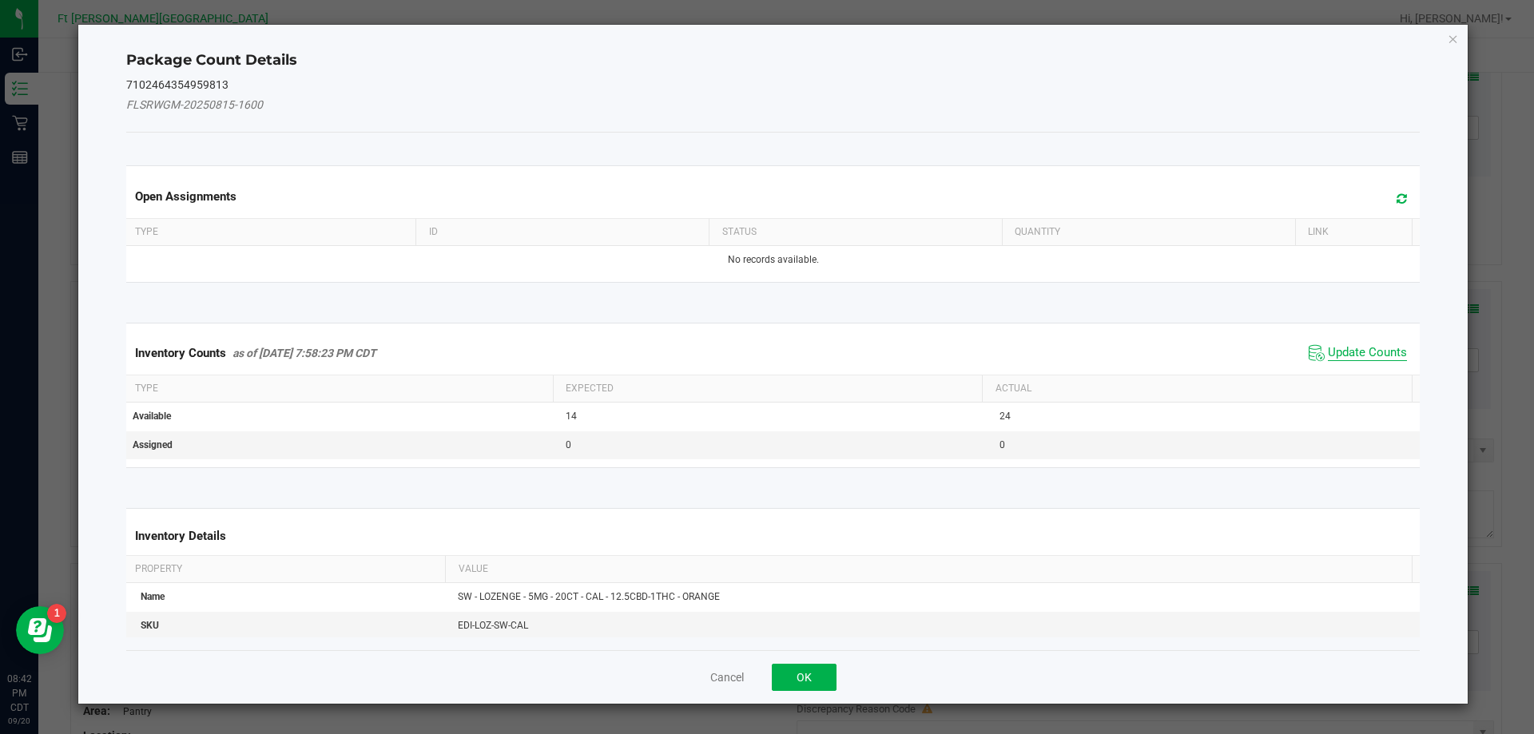
click at [1364, 347] on span "Update Counts" at bounding box center [1367, 353] width 79 height 16
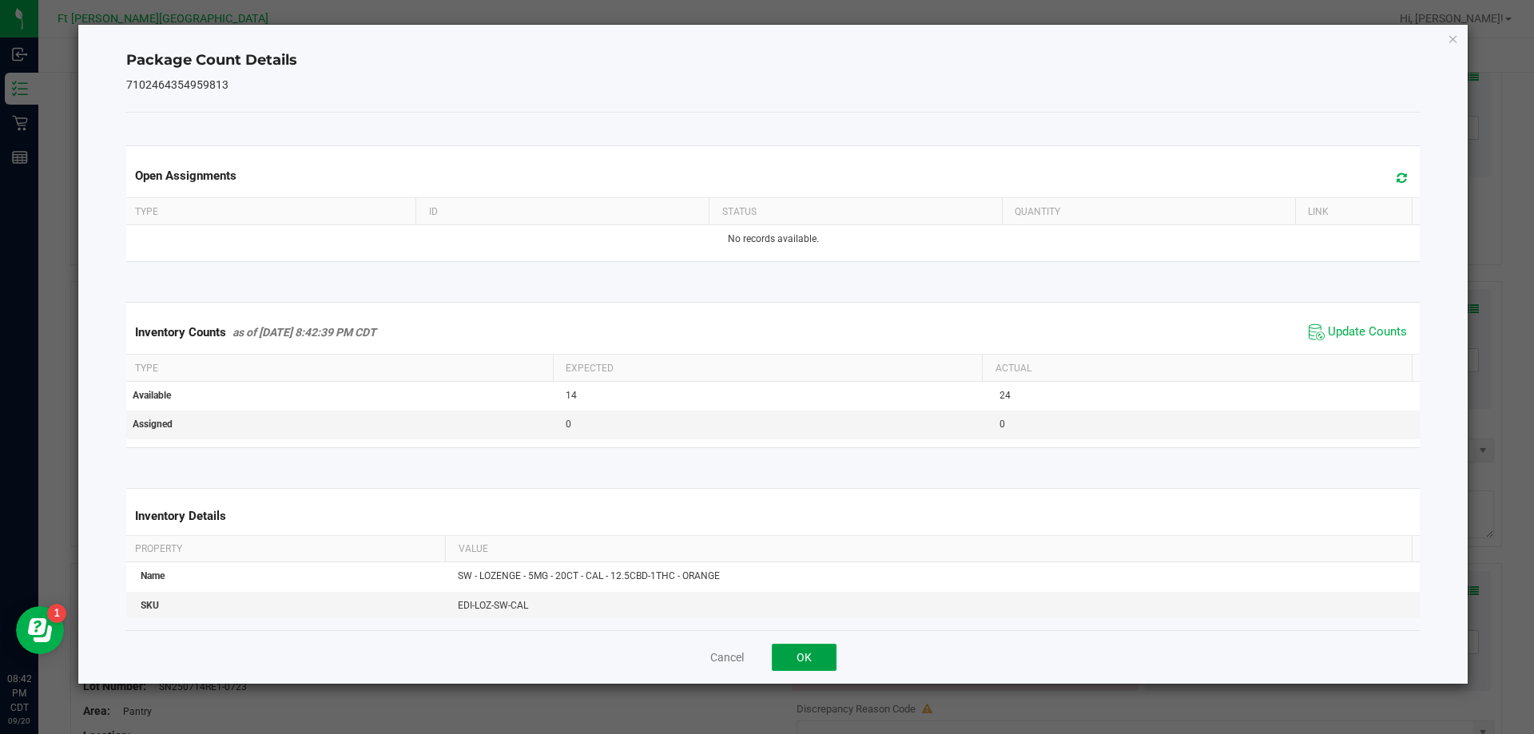
click at [799, 656] on button "OK" at bounding box center [804, 657] width 65 height 27
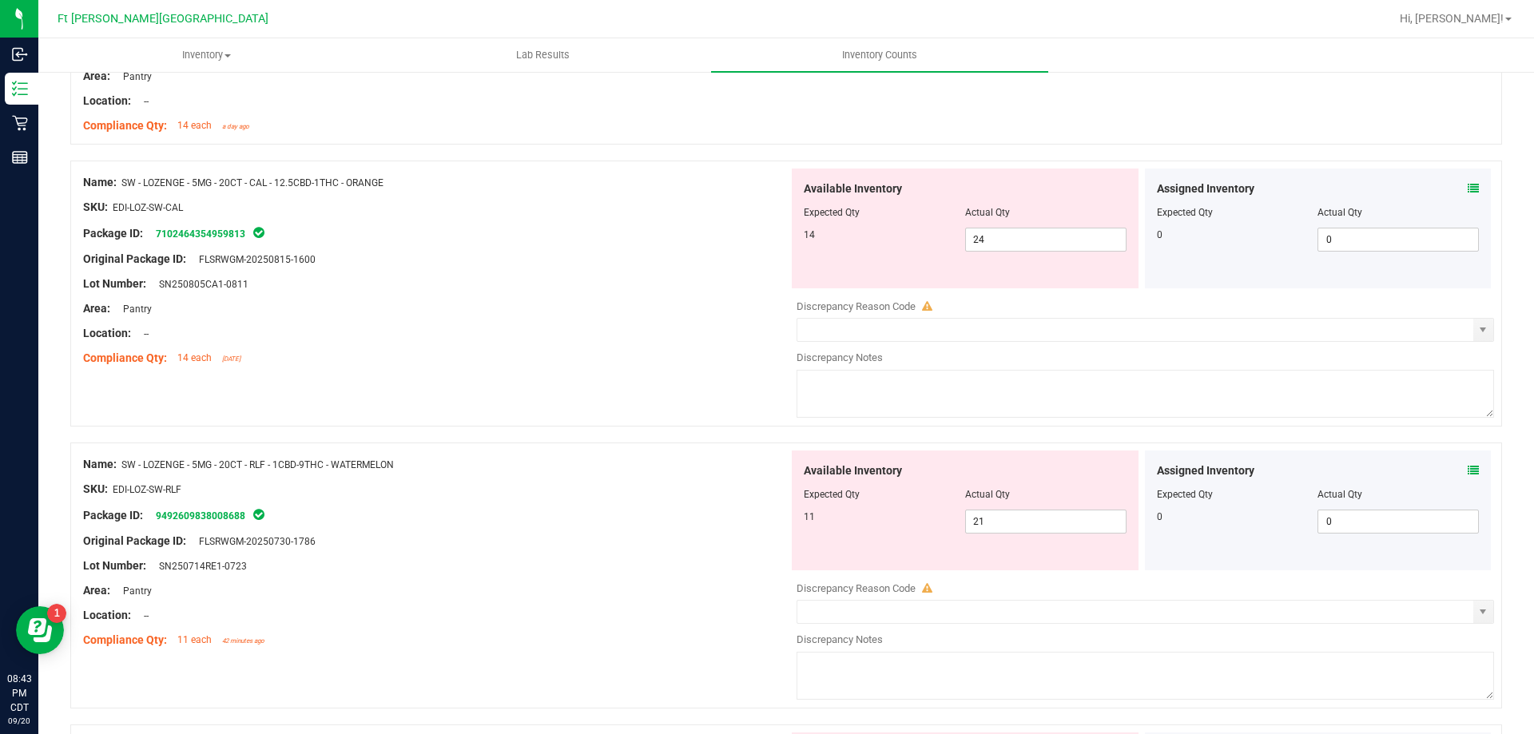
scroll to position [3675, 0]
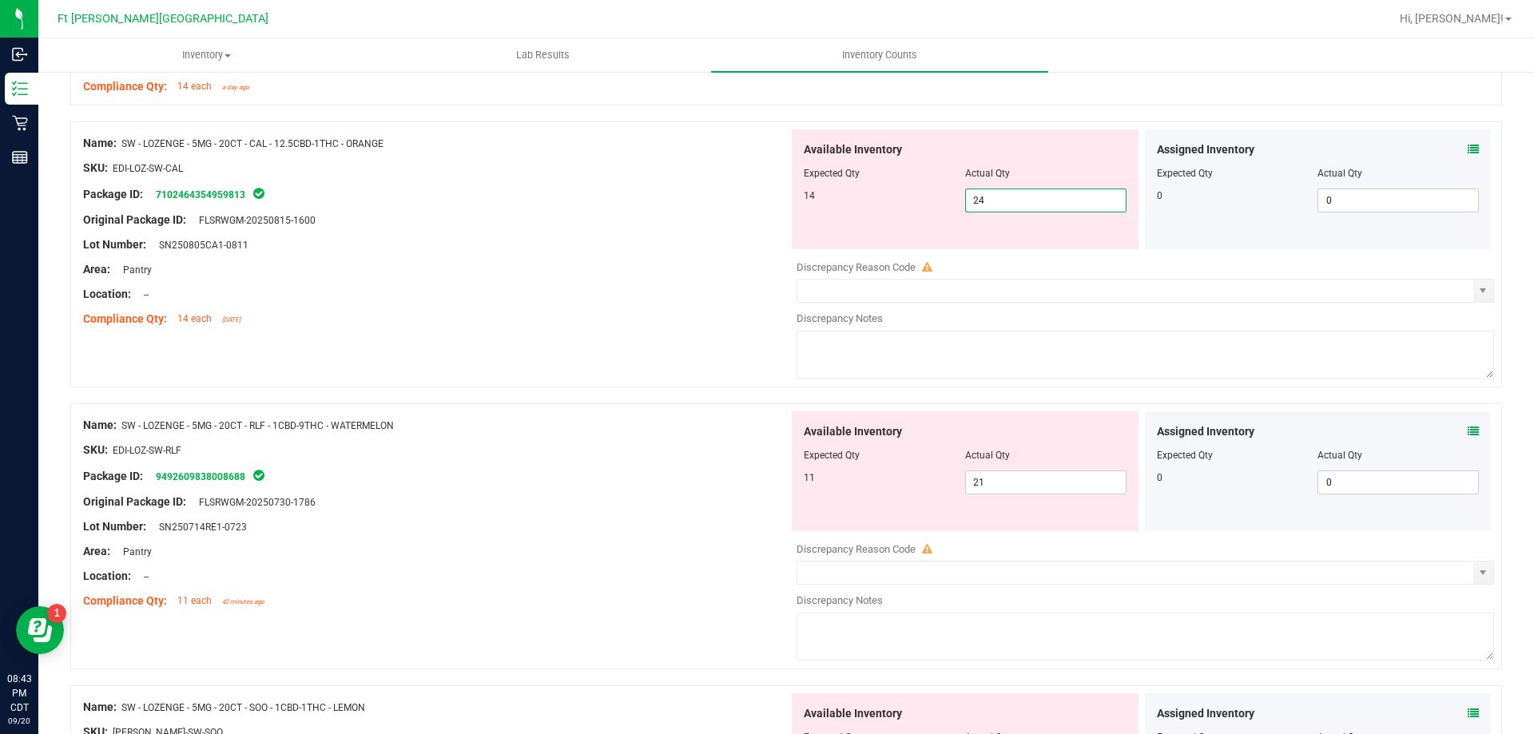
drag, startPoint x: 1005, startPoint y: 192, endPoint x: 843, endPoint y: 212, distance: 163.4
click at [855, 212] on div "14 24 24" at bounding box center [965, 201] width 323 height 24
type input "14"
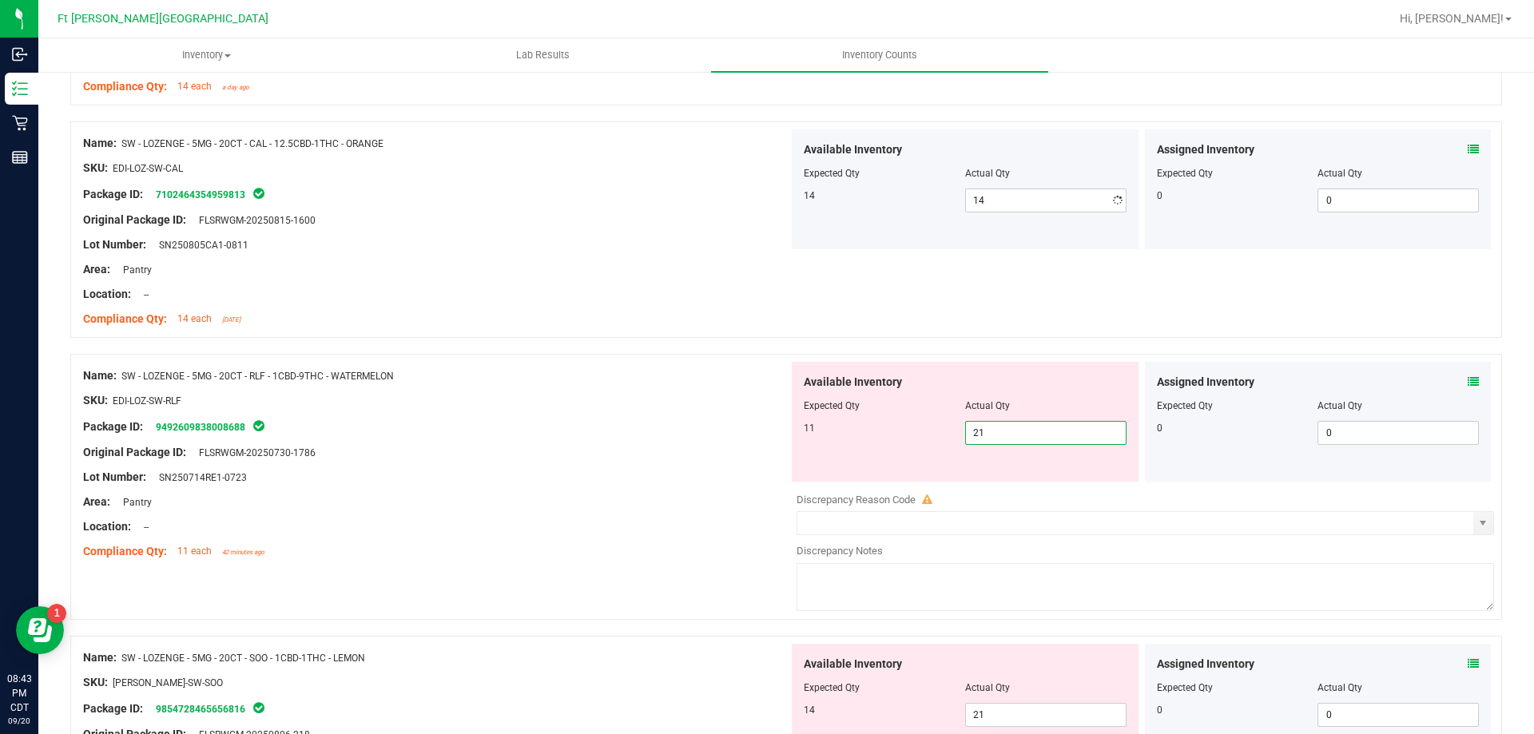
click at [992, 480] on div "Available Inventory Expected Qty Actual Qty 11 21 21" at bounding box center [965, 422] width 347 height 120
type input "2"
type input "11"
click at [493, 431] on div "Package ID: 9492609838008688" at bounding box center [435, 426] width 705 height 19
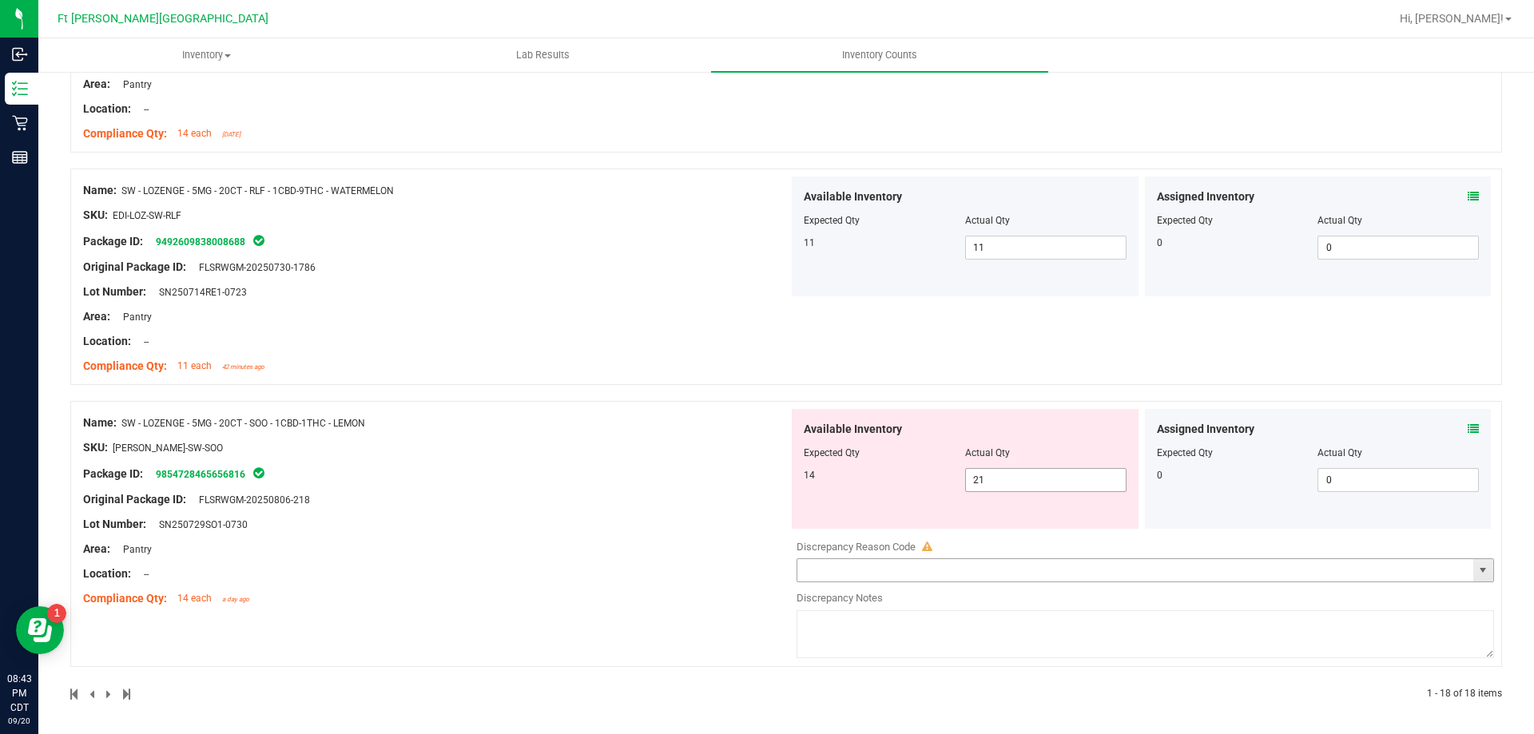
scroll to position [3863, 0]
drag, startPoint x: 901, startPoint y: 489, endPoint x: 644, endPoint y: 534, distance: 261.1
click at [649, 532] on div "Name: SW - LOZENGE - 5MG - 20CT - SOO - 1CBD-1THC - LEMON SKU: EDI-LOZ-SW-SOO P…" at bounding box center [786, 531] width 1432 height 266
type input "14"
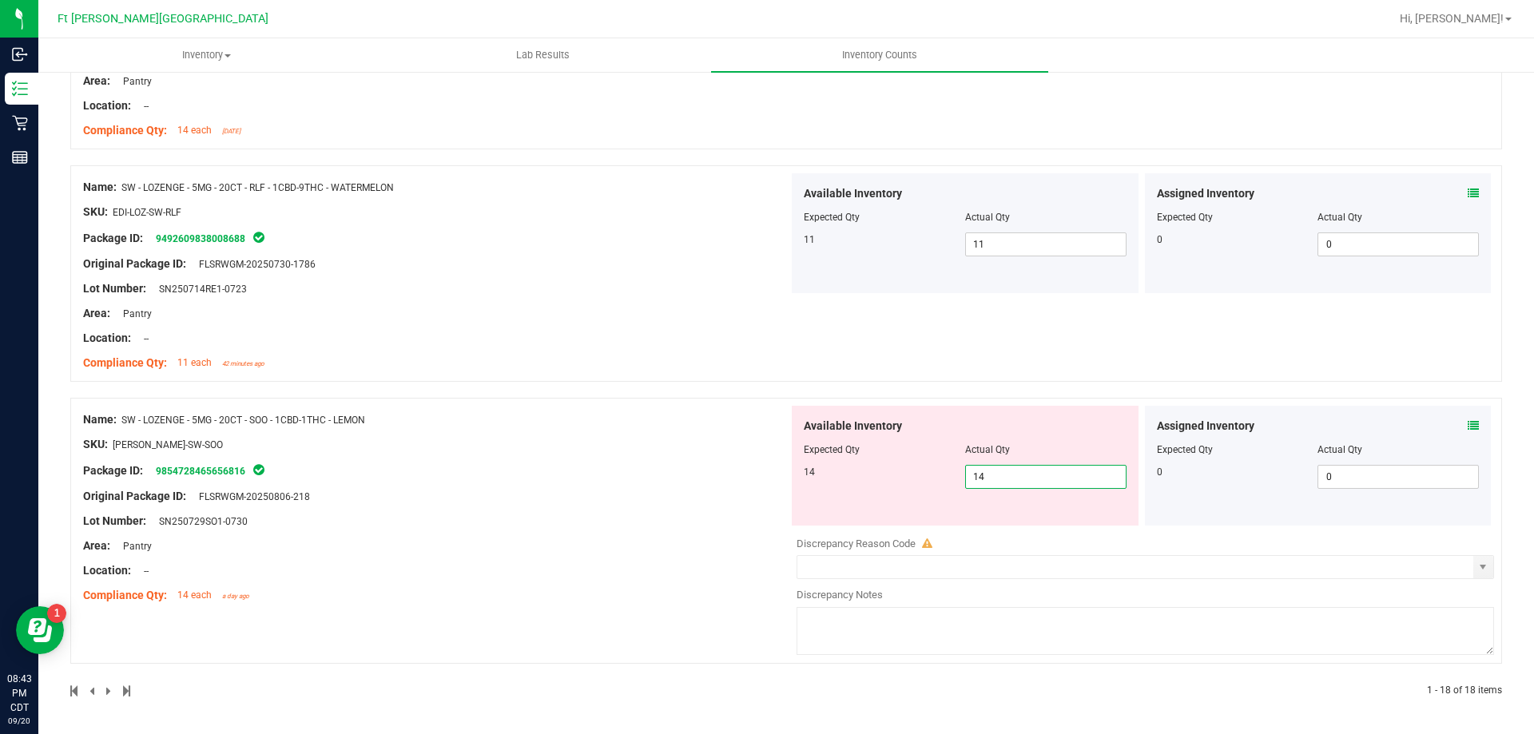
click at [667, 505] on div "Name: SW - LOZENGE - 5MG - 20CT - SOO - 1CBD-1THC - LEMON SKU: EDI-LOZ-SW-SOO P…" at bounding box center [435, 508] width 705 height 204
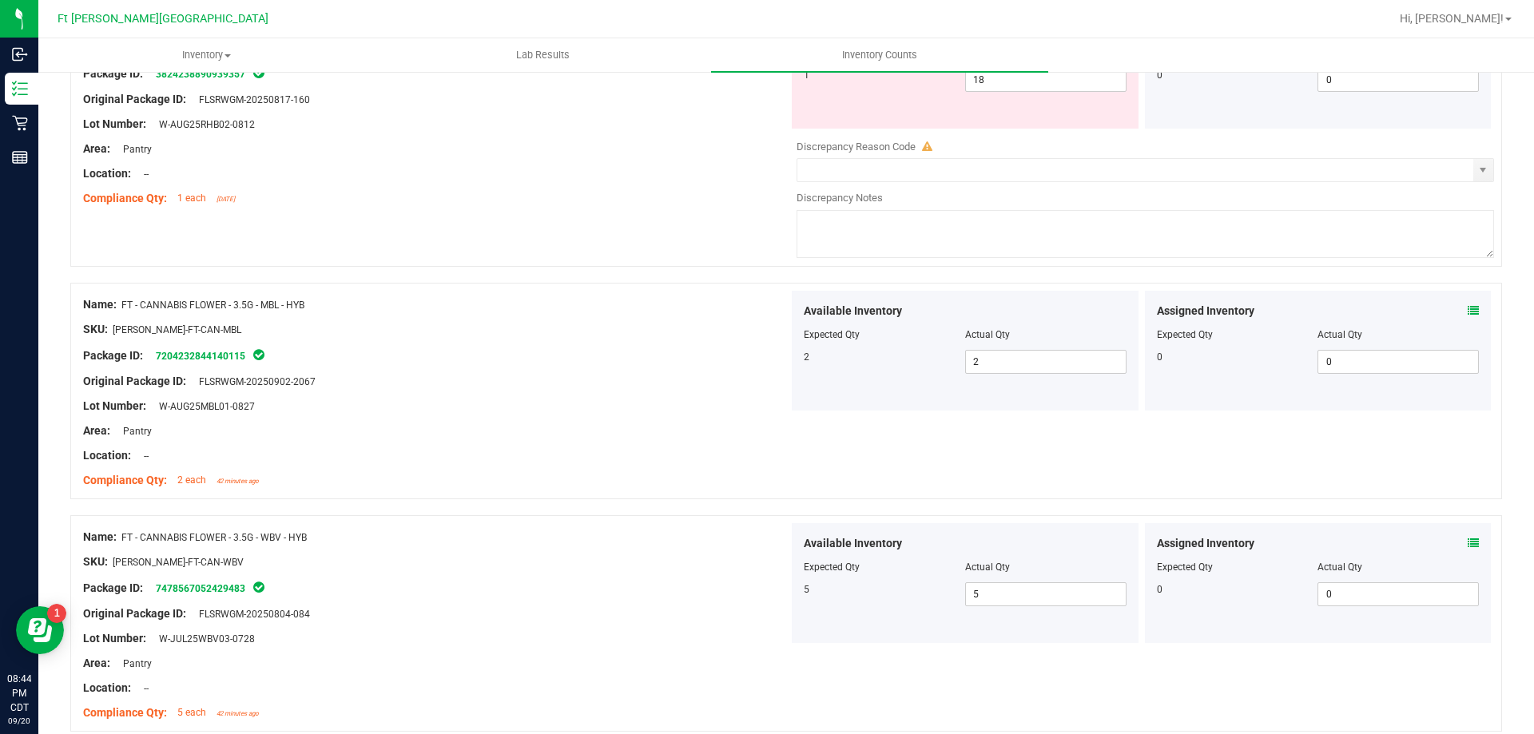
scroll to position [0, 0]
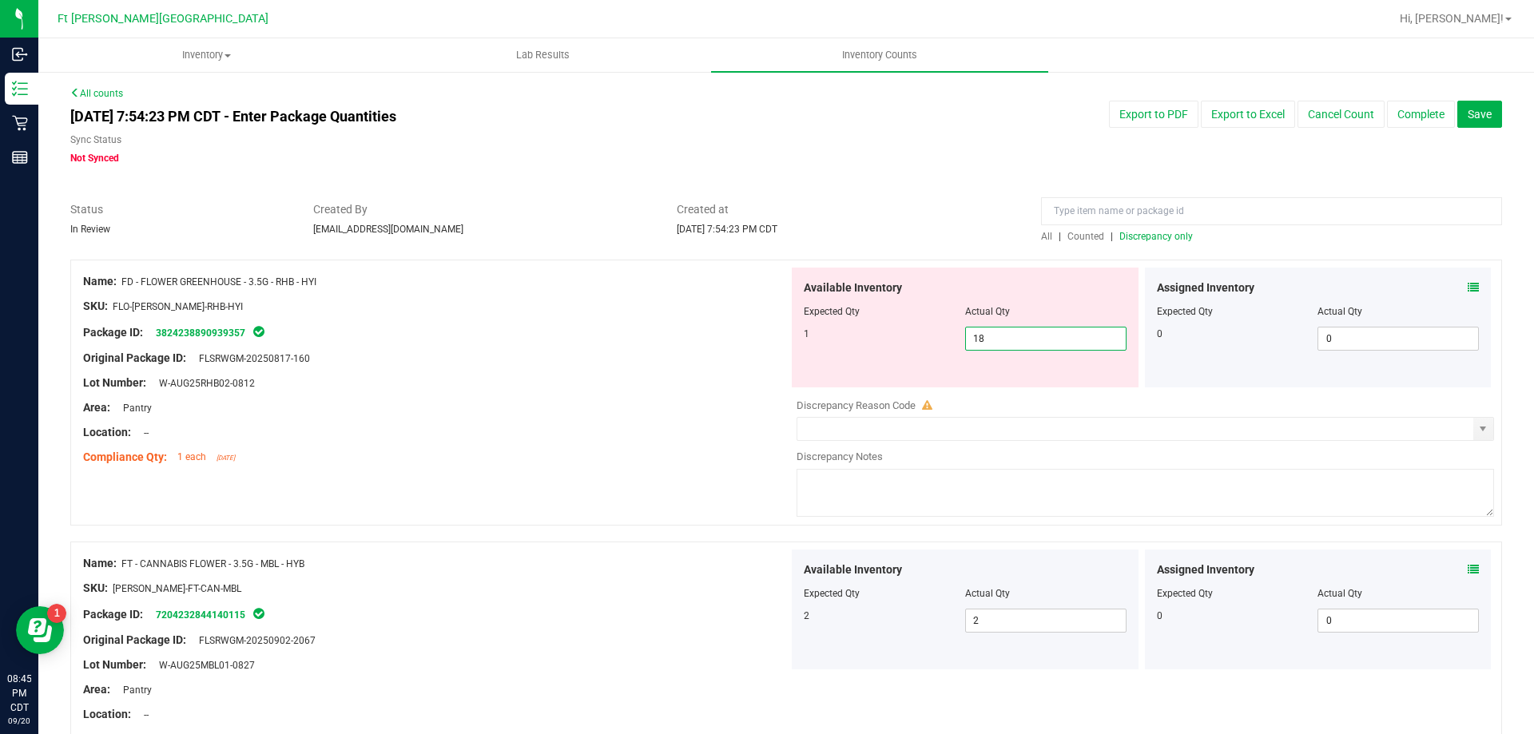
click at [983, 346] on span "18 18" at bounding box center [1045, 339] width 161 height 24
drag, startPoint x: 996, startPoint y: 341, endPoint x: 616, endPoint y: 383, distance: 382.5
click at [620, 383] on div "Name: FD - FLOWER GREENHOUSE - 3.5G - RHB - HYI SKU: FLO-[PERSON_NAME]-RHB-HYI …" at bounding box center [786, 393] width 1432 height 266
type input "1"
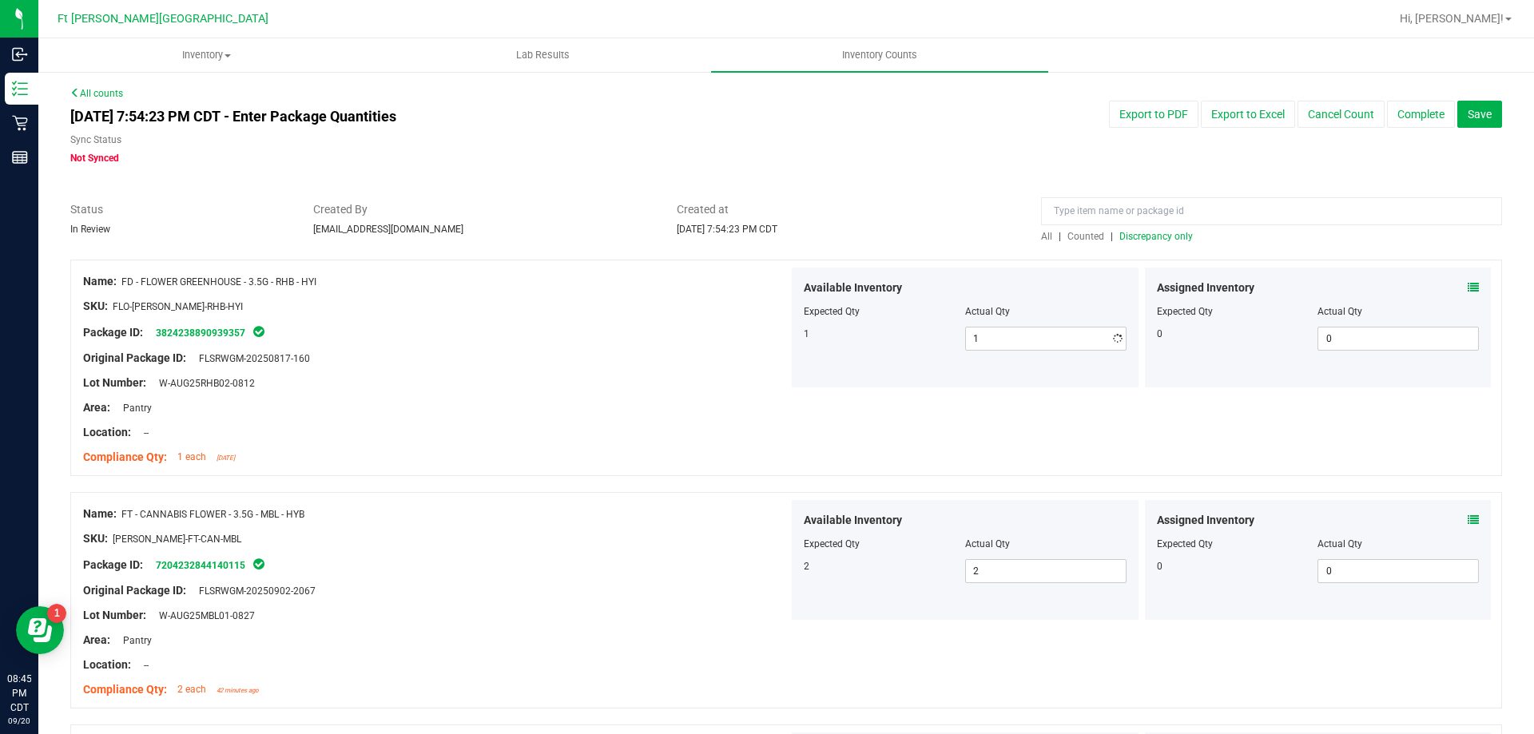
click at [723, 459] on div "Compliance Qty: 1 each [DATE]" at bounding box center [435, 457] width 705 height 17
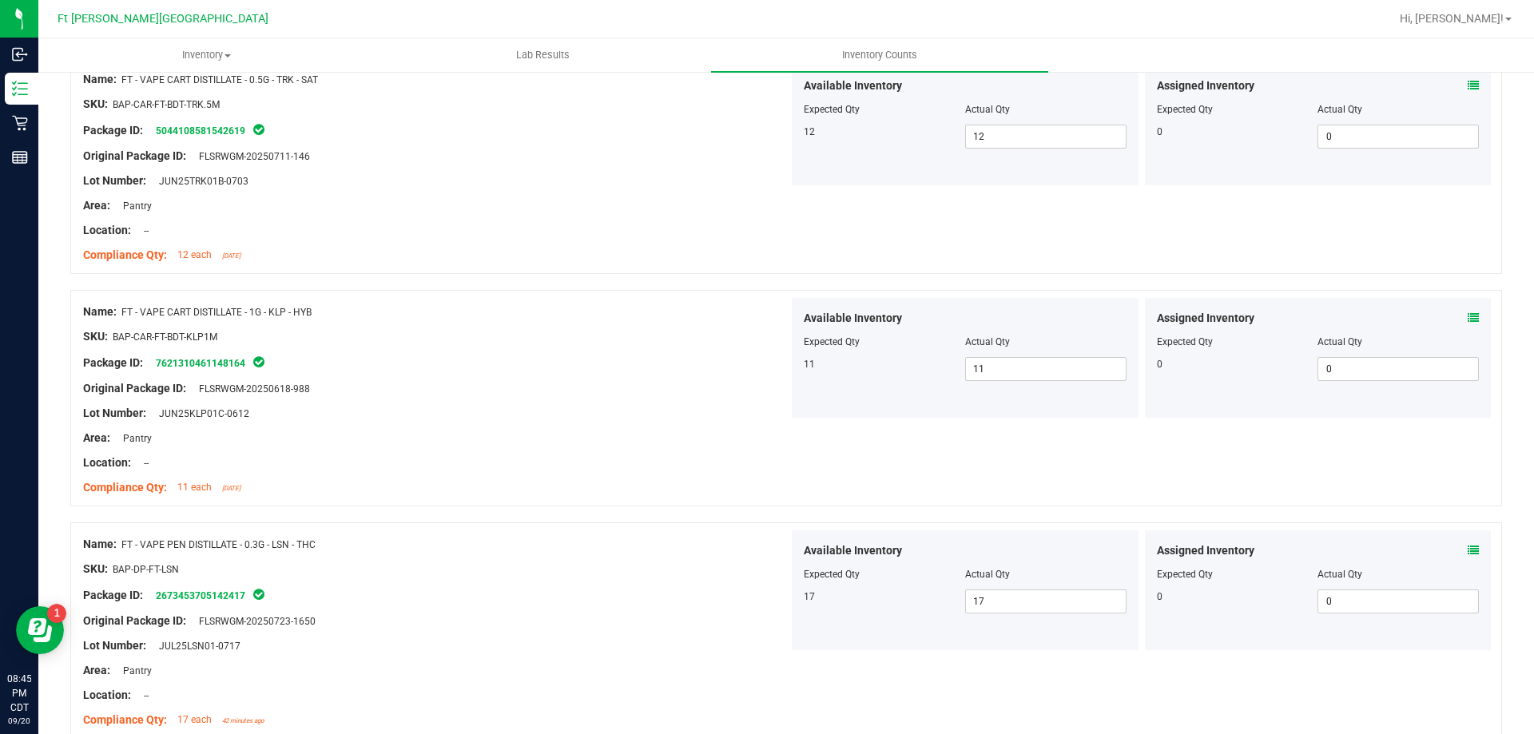
scroll to position [1997, 0]
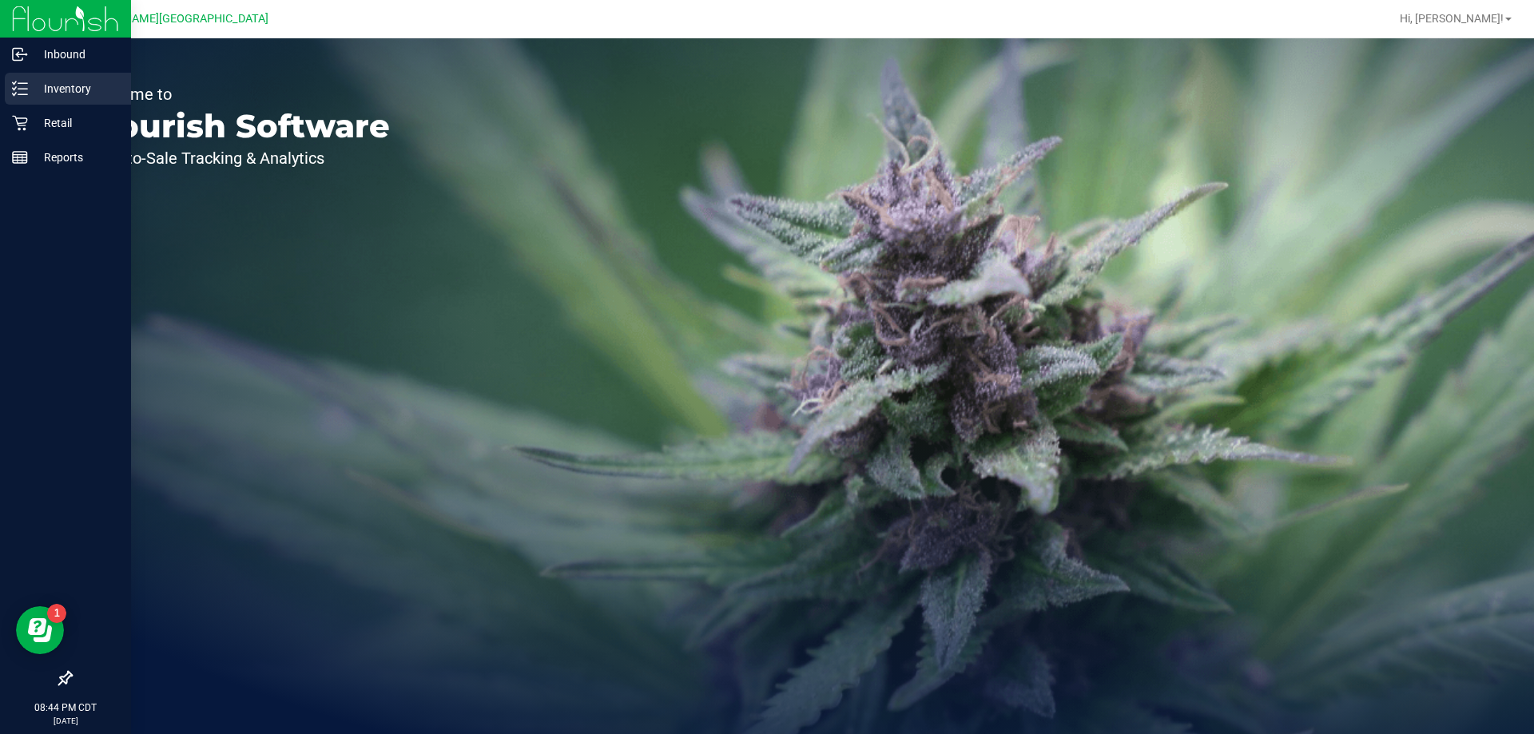
click at [74, 88] on p "Inventory" at bounding box center [76, 88] width 96 height 19
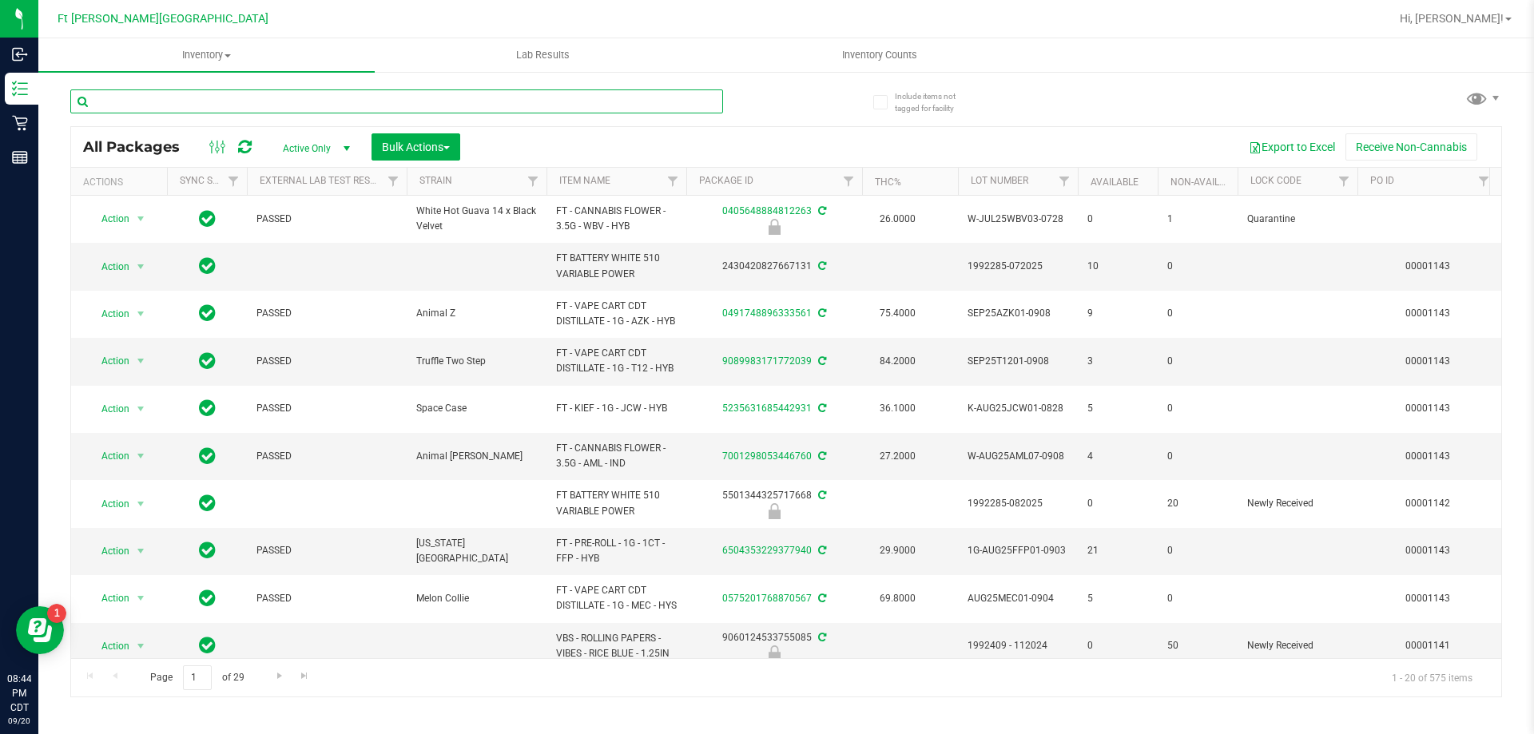
drag, startPoint x: 202, startPoint y: 105, endPoint x: 210, endPoint y: 109, distance: 8.9
click at [210, 109] on input "text" at bounding box center [396, 101] width 653 height 24
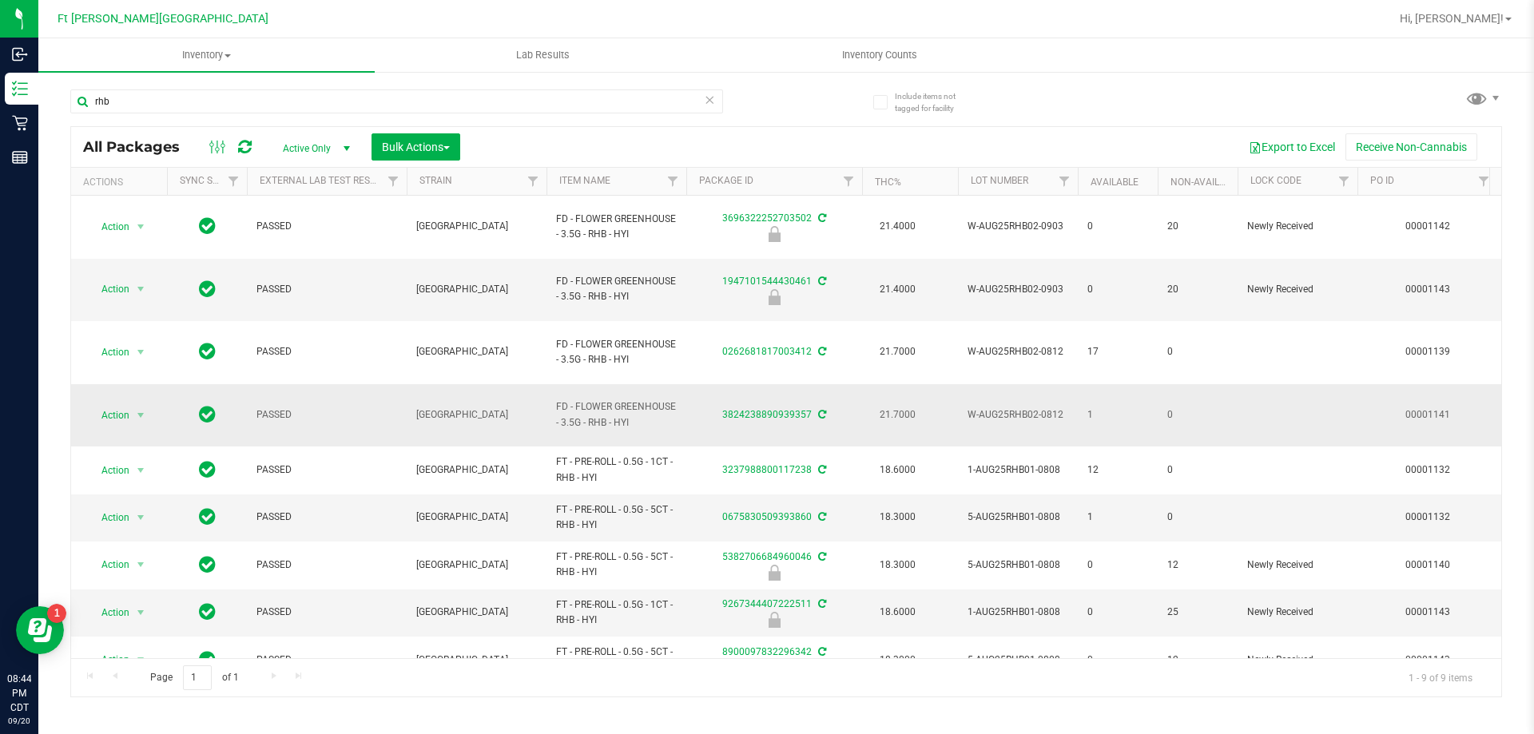
drag, startPoint x: 158, startPoint y: 364, endPoint x: 122, endPoint y: 365, distance: 36.0
click at [151, 384] on td "Action Action Create package Edit attributes Global inventory Locate package Lo…" at bounding box center [119, 415] width 96 height 63
click at [124, 404] on span "Action" at bounding box center [108, 415] width 43 height 22
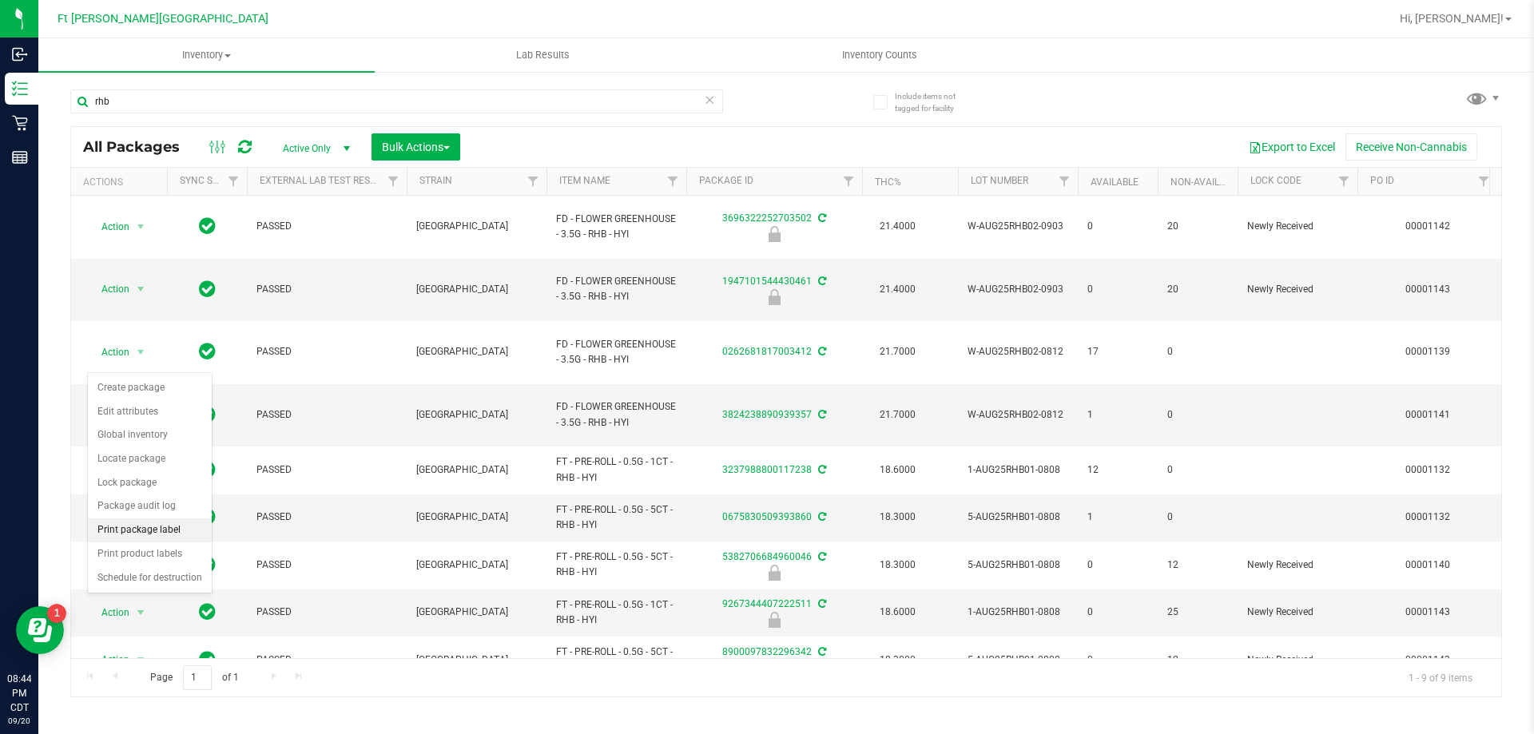
click at [146, 530] on li "Print package label" at bounding box center [150, 530] width 124 height 24
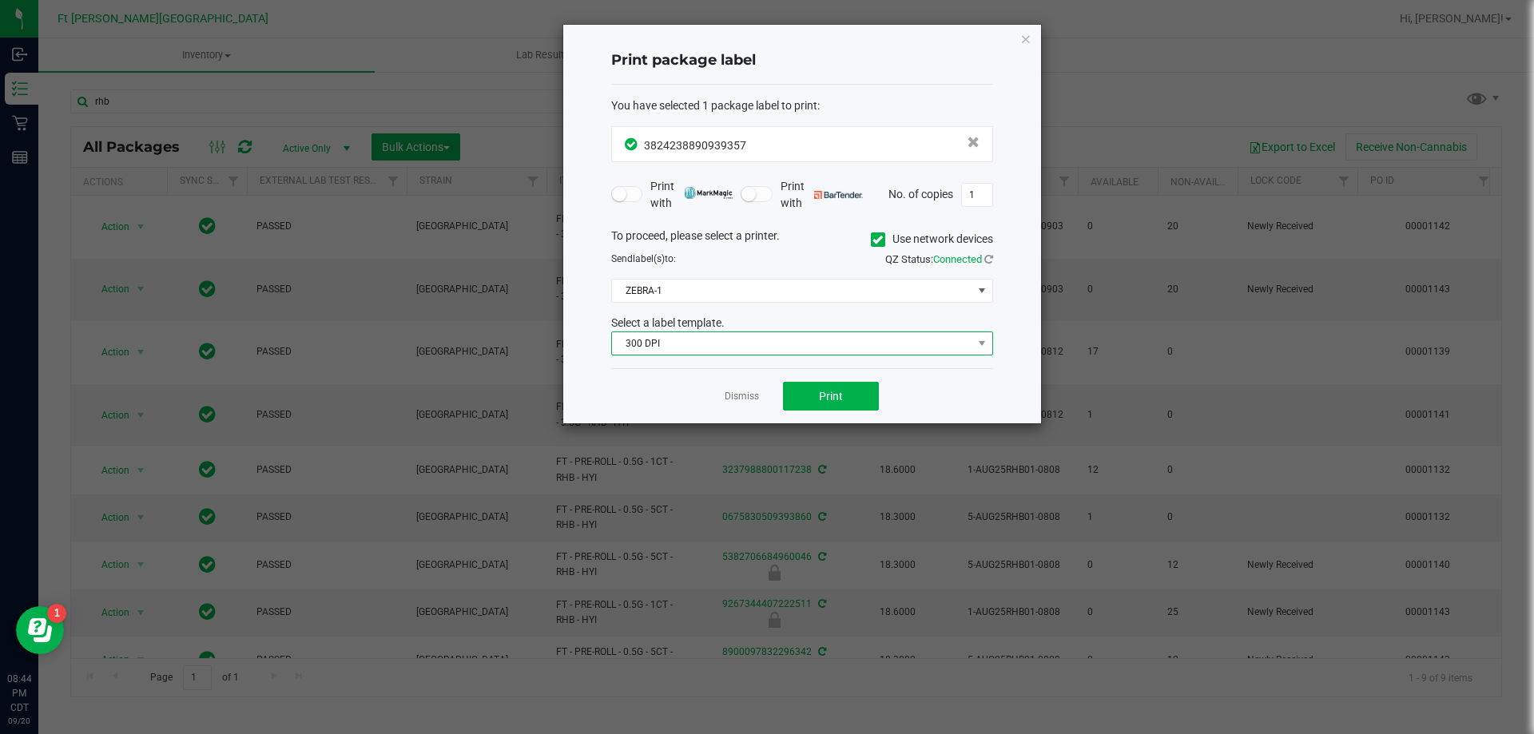
click at [685, 346] on span "300 DPI" at bounding box center [792, 343] width 360 height 22
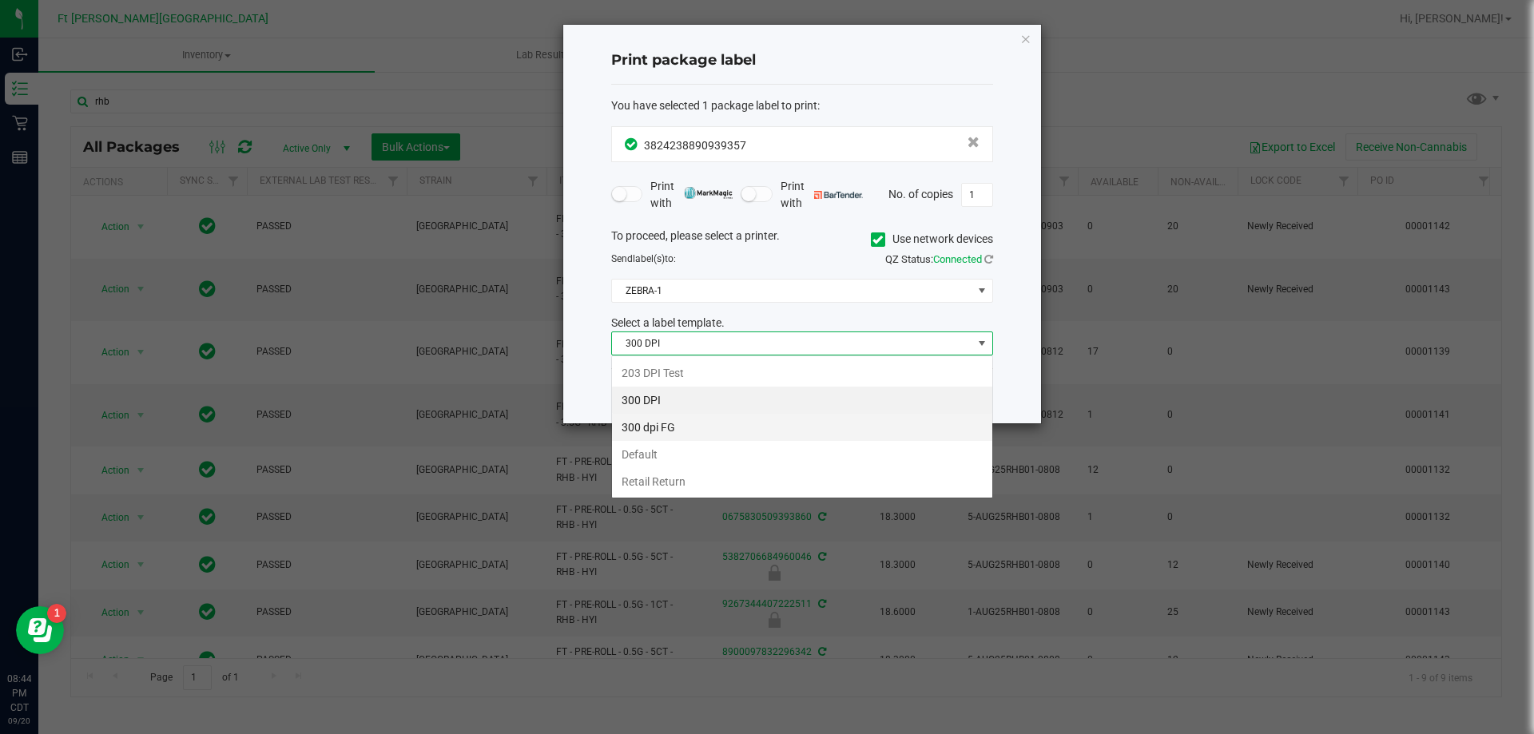
scroll to position [24, 382]
click at [655, 371] on li "203 DPI Test" at bounding box center [802, 372] width 380 height 27
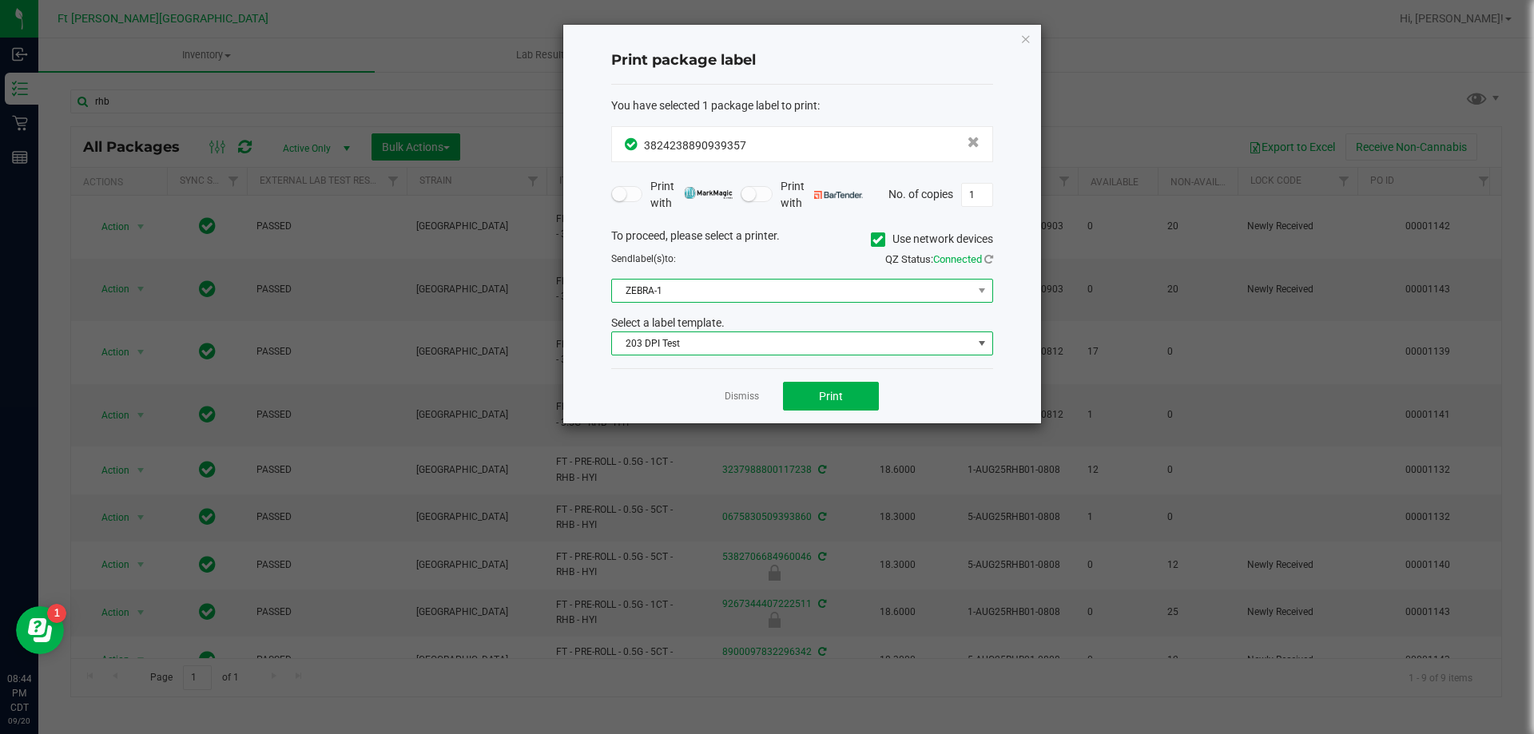
click at [668, 291] on span "ZEBRA-1" at bounding box center [792, 291] width 360 height 22
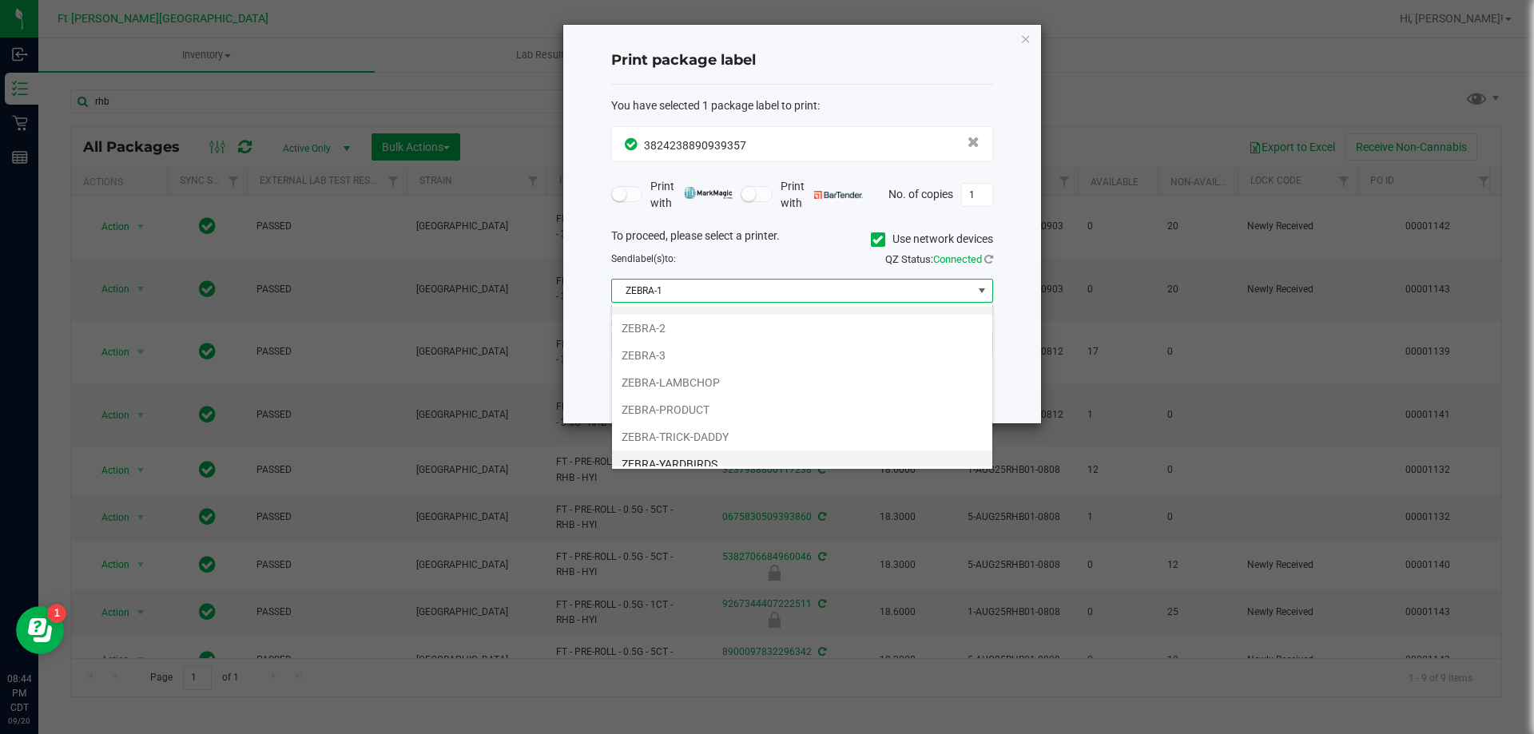
scroll to position [30, 0]
click at [706, 427] on li "ZEBRA-TRICK-DADDY" at bounding box center [802, 425] width 380 height 27
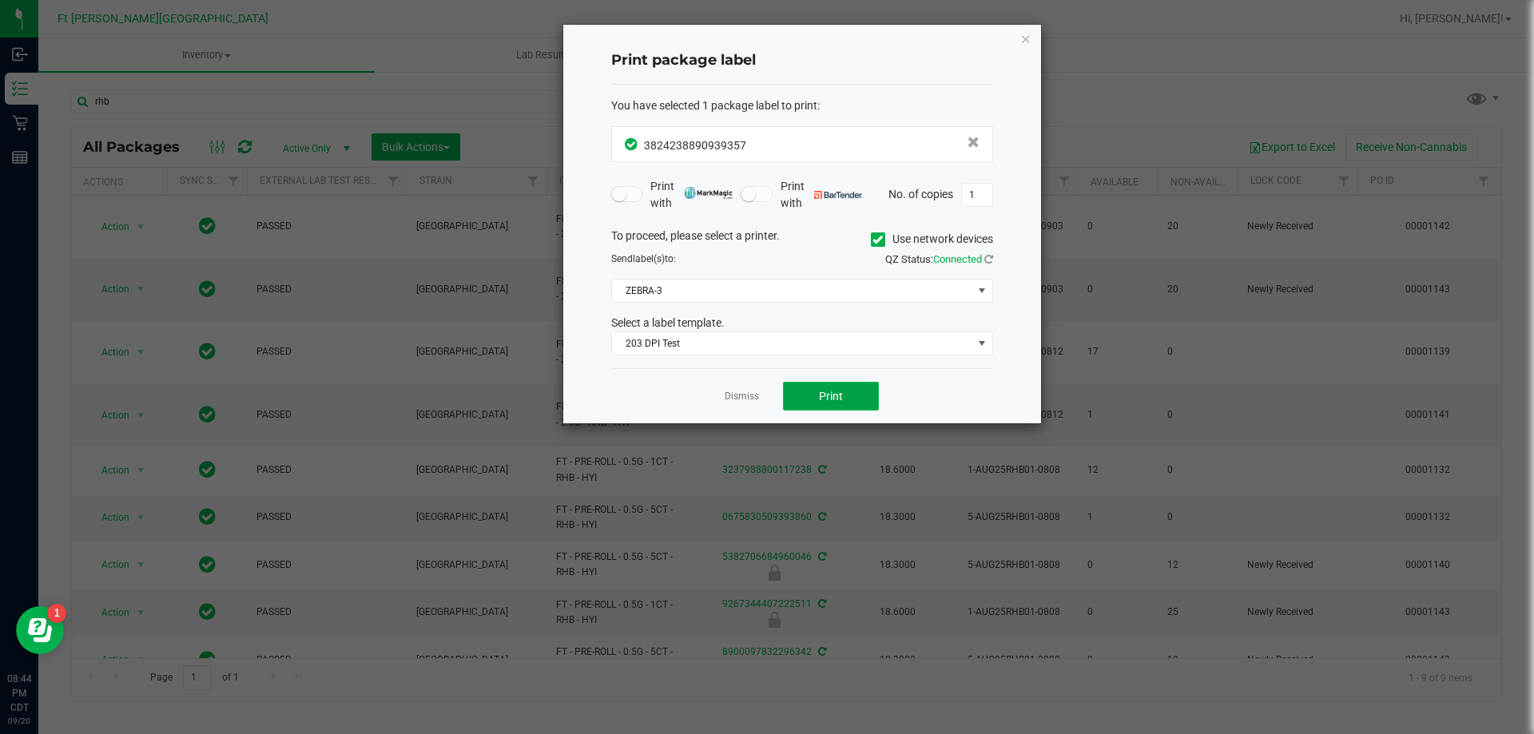
click at [817, 400] on button "Print" at bounding box center [831, 396] width 96 height 29
drag, startPoint x: 741, startPoint y: 391, endPoint x: 714, endPoint y: 304, distance: 90.2
click at [741, 390] on link "Dismiss" at bounding box center [742, 397] width 34 height 14
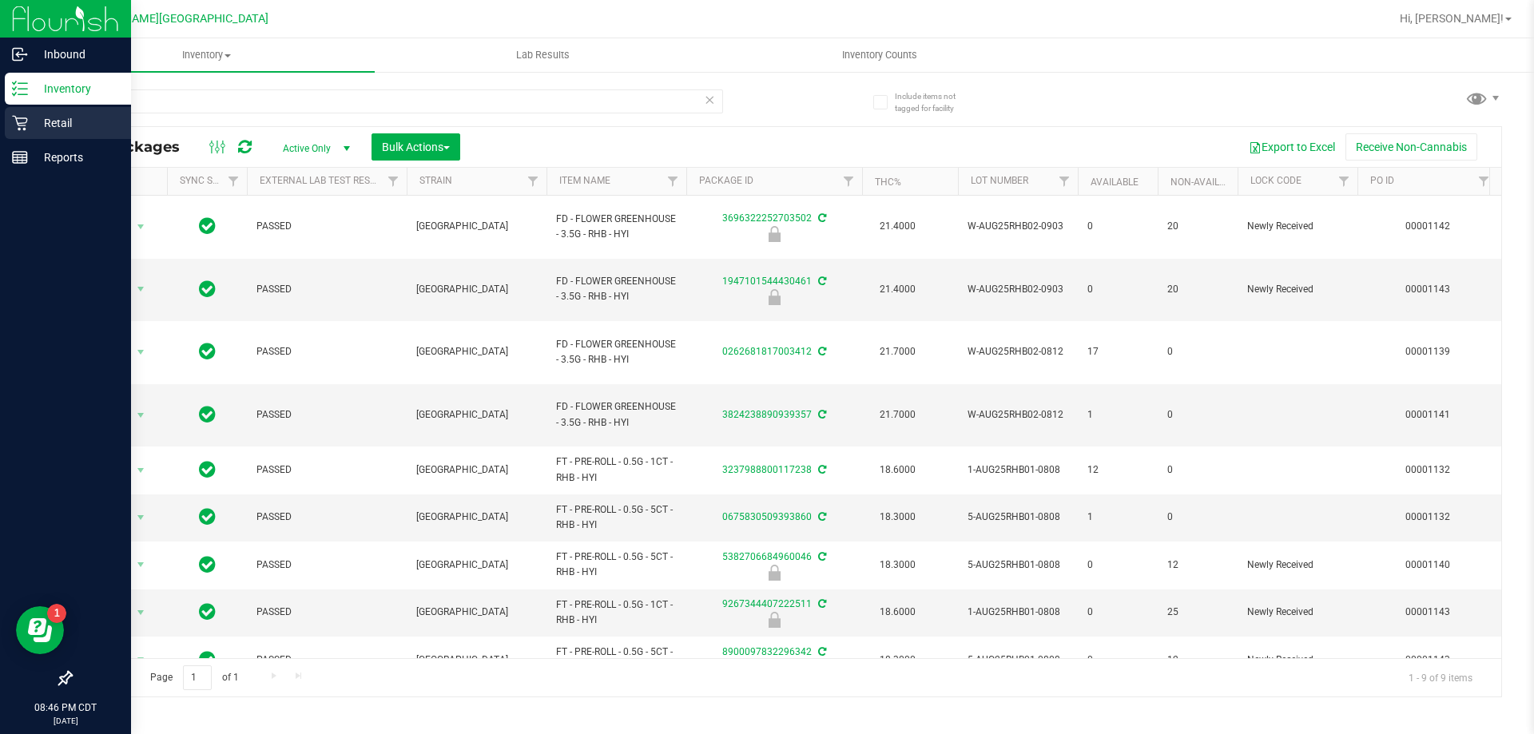
drag, startPoint x: 173, startPoint y: 113, endPoint x: 0, endPoint y: 130, distance: 173.4
click at [0, 131] on div "Inbound Inventory Retail Reports 08:46 PM CDT 09/20/2025 09/20 Ft Walton Beach …" at bounding box center [767, 367] width 1534 height 734
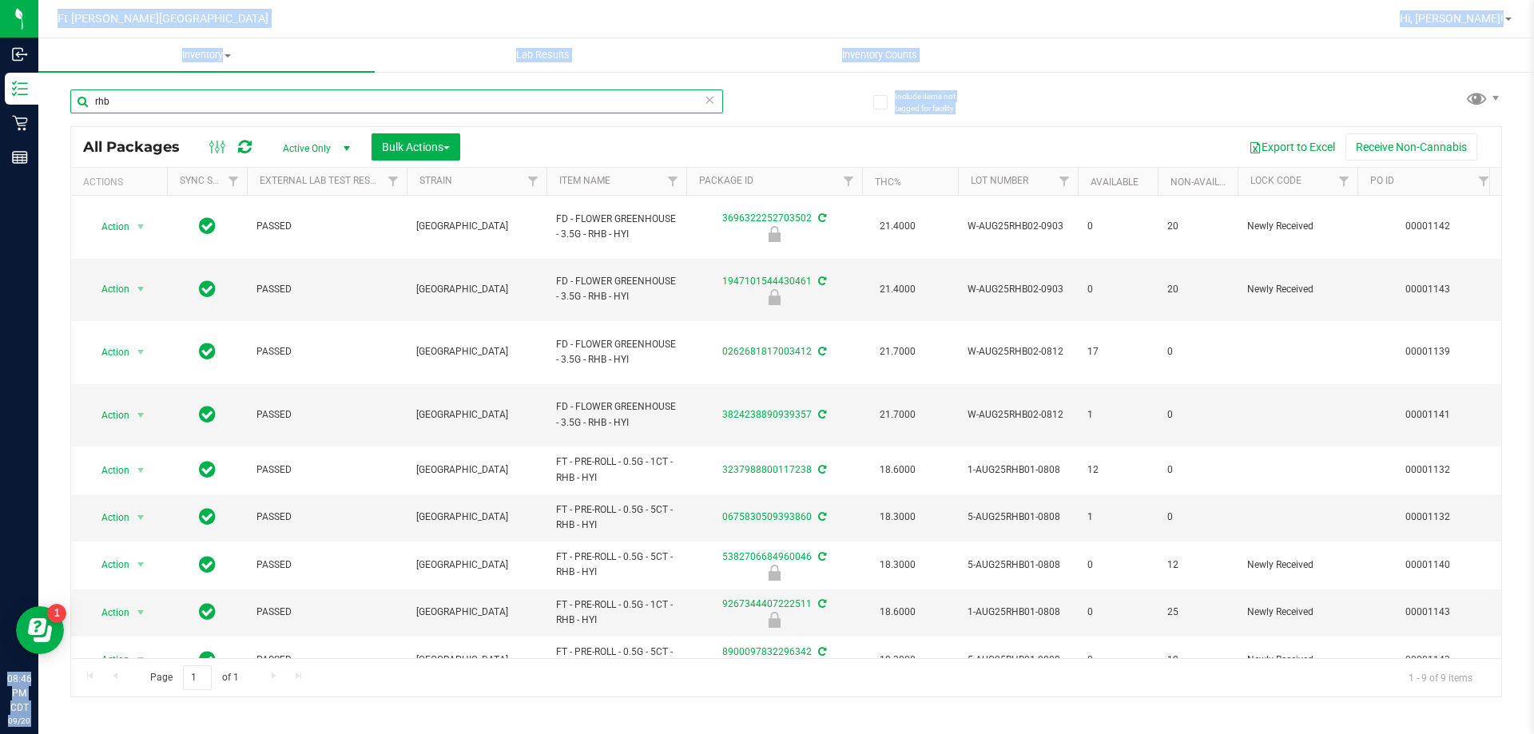
click at [298, 99] on input "rhb" at bounding box center [396, 101] width 653 height 24
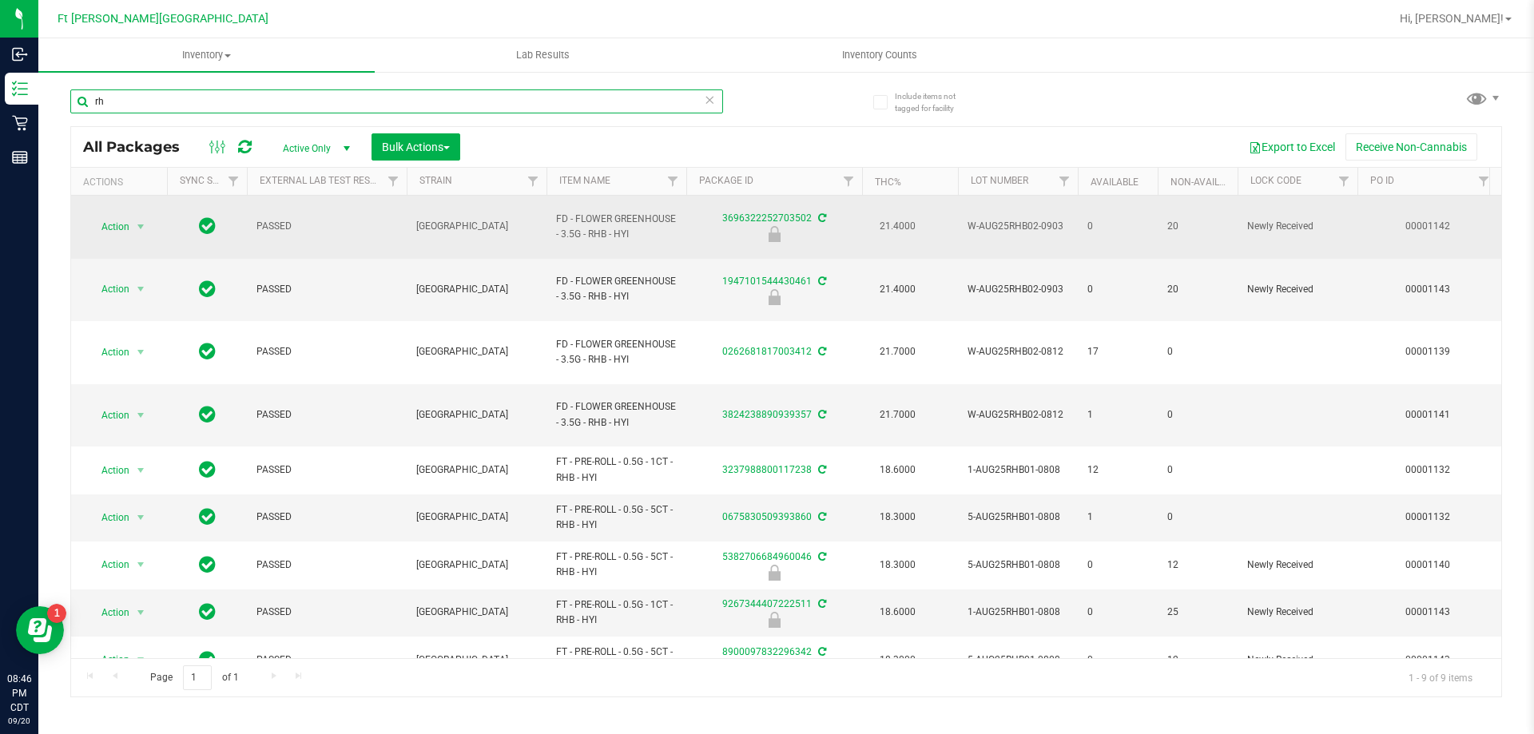
type input "r"
type input "brz"
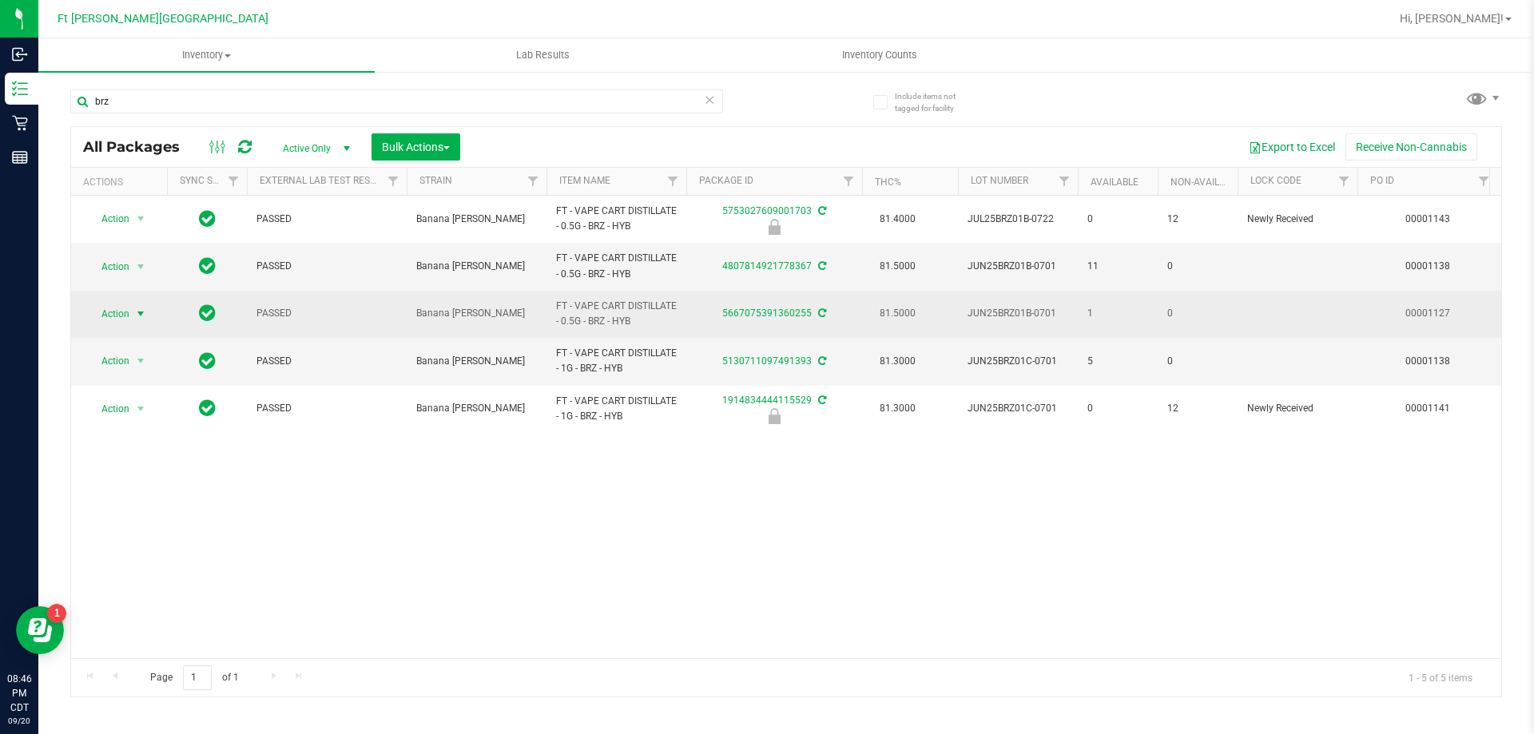
click at [137, 310] on span "select" at bounding box center [140, 314] width 13 height 13
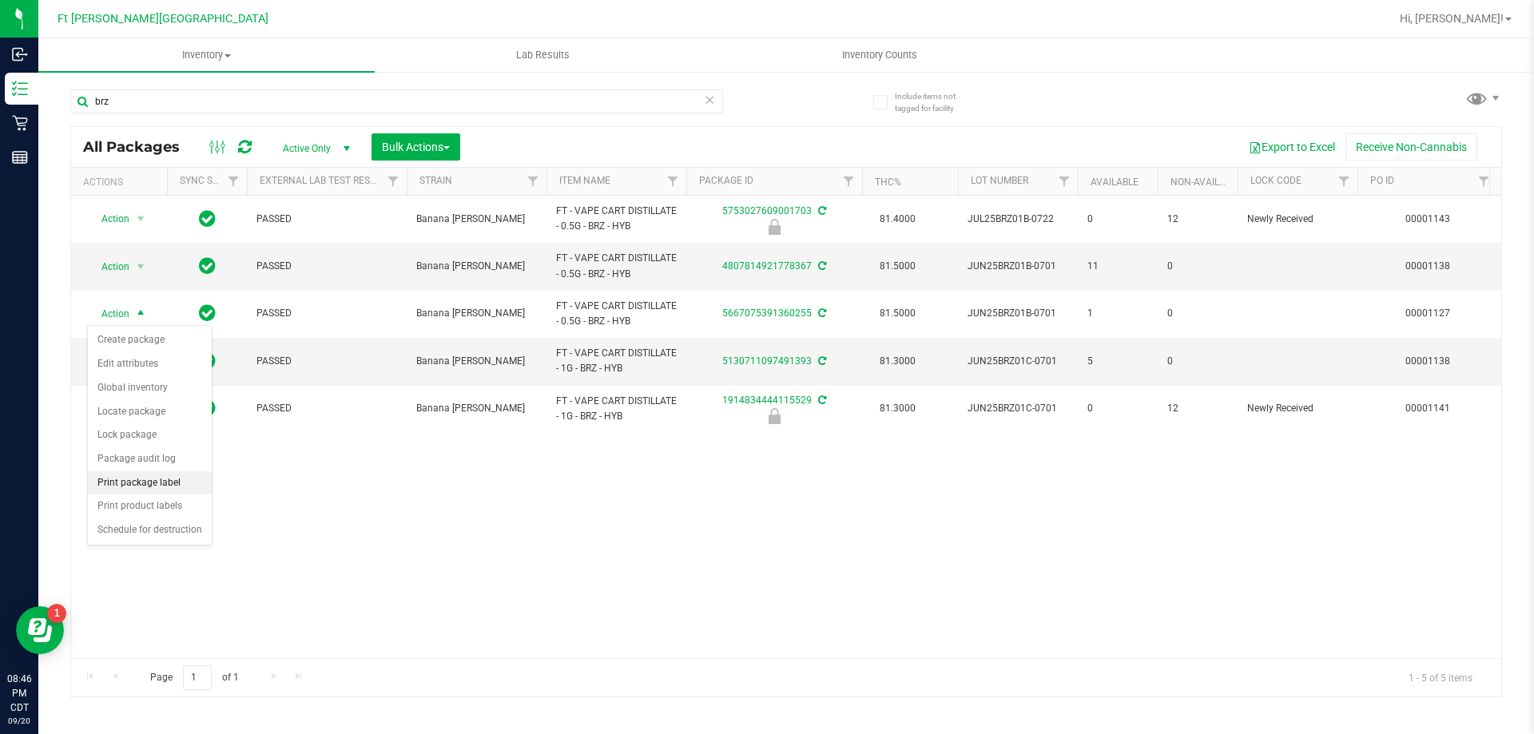
click at [141, 479] on li "Print package label" at bounding box center [150, 483] width 124 height 24
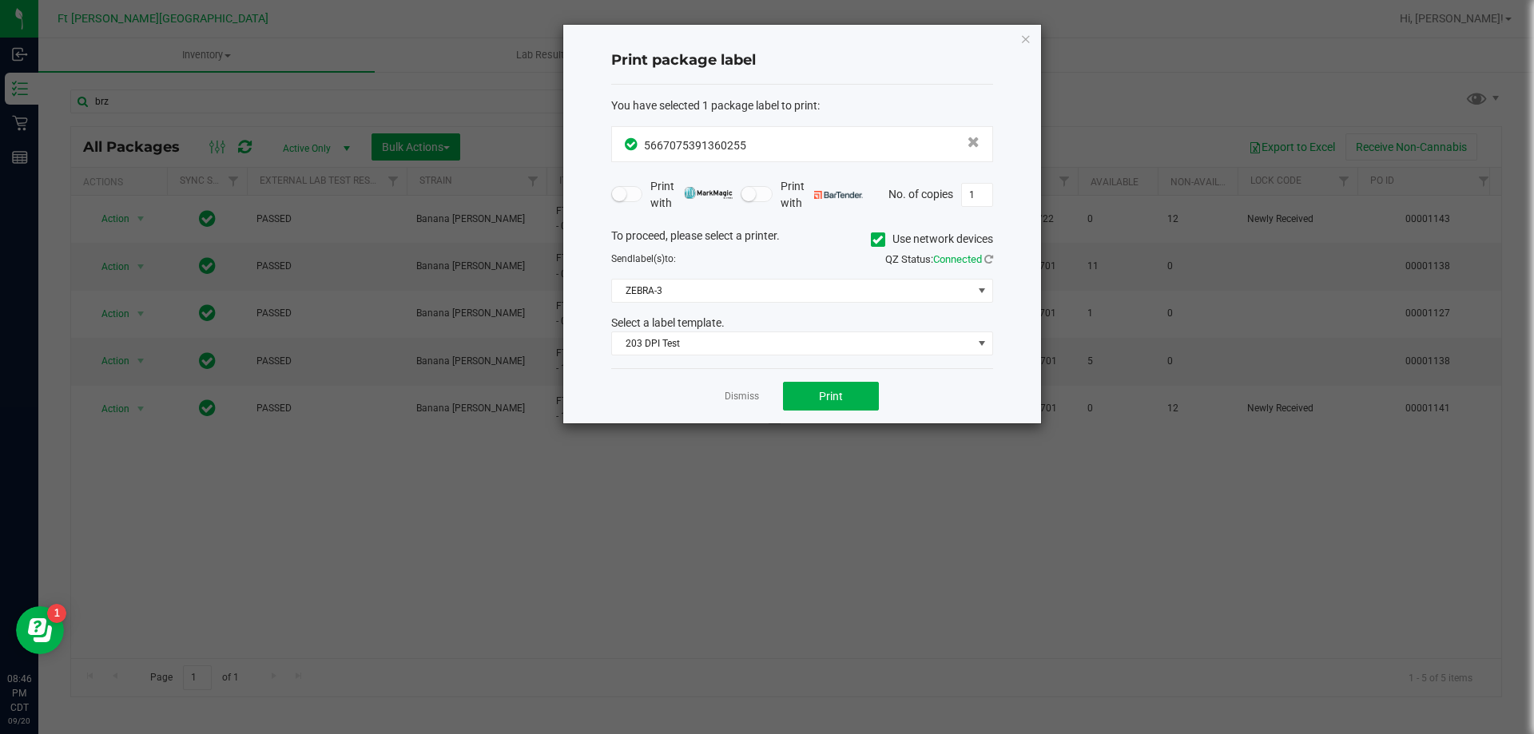
click at [876, 375] on div "Dismiss Print" at bounding box center [802, 395] width 382 height 55
click at [849, 393] on button "Print" at bounding box center [831, 396] width 96 height 29
click at [763, 386] on div "Dismiss Print" at bounding box center [802, 395] width 382 height 55
click at [734, 396] on link "Dismiss" at bounding box center [742, 397] width 34 height 14
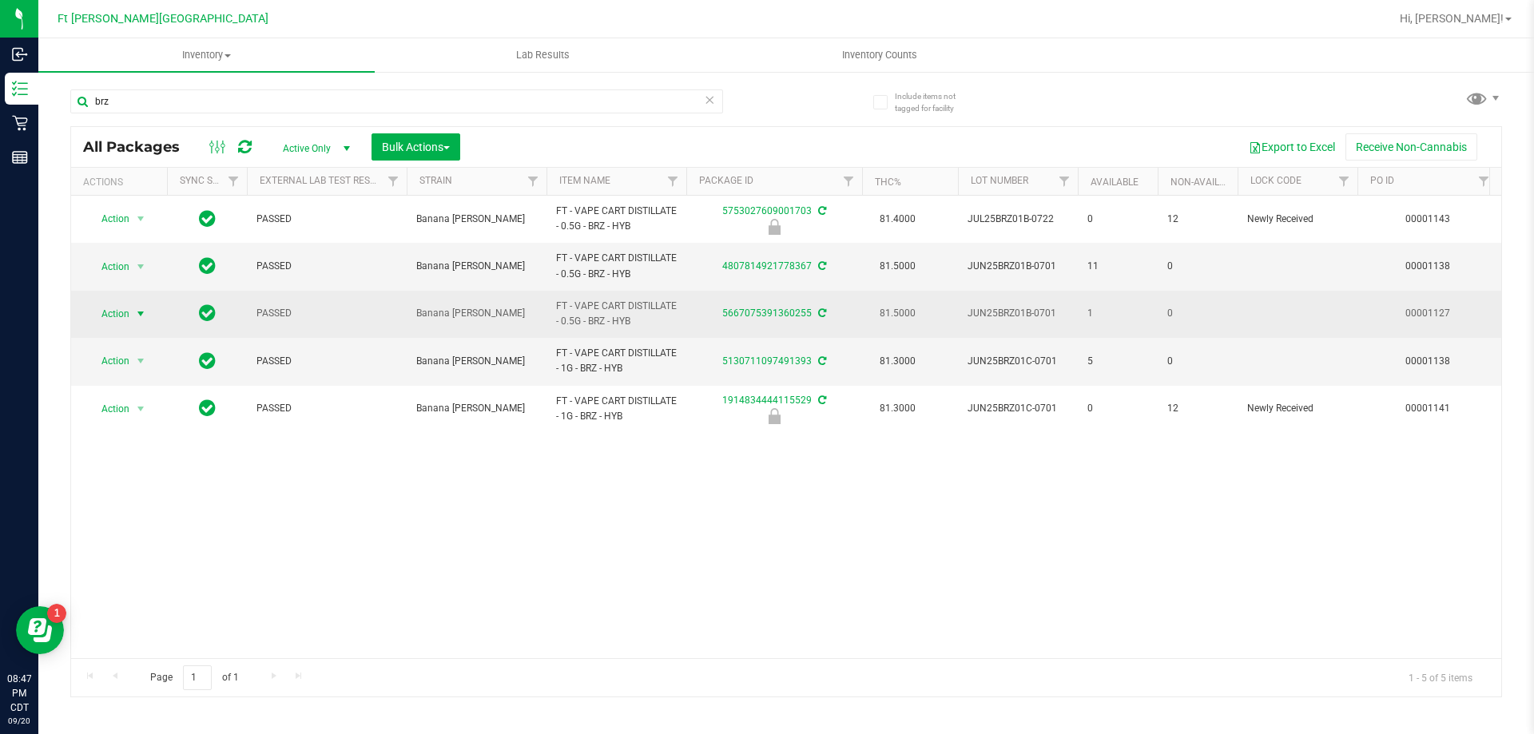
drag, startPoint x: 143, startPoint y: 309, endPoint x: 145, endPoint y: 320, distance: 10.5
click at [144, 309] on span "select" at bounding box center [140, 314] width 13 height 13
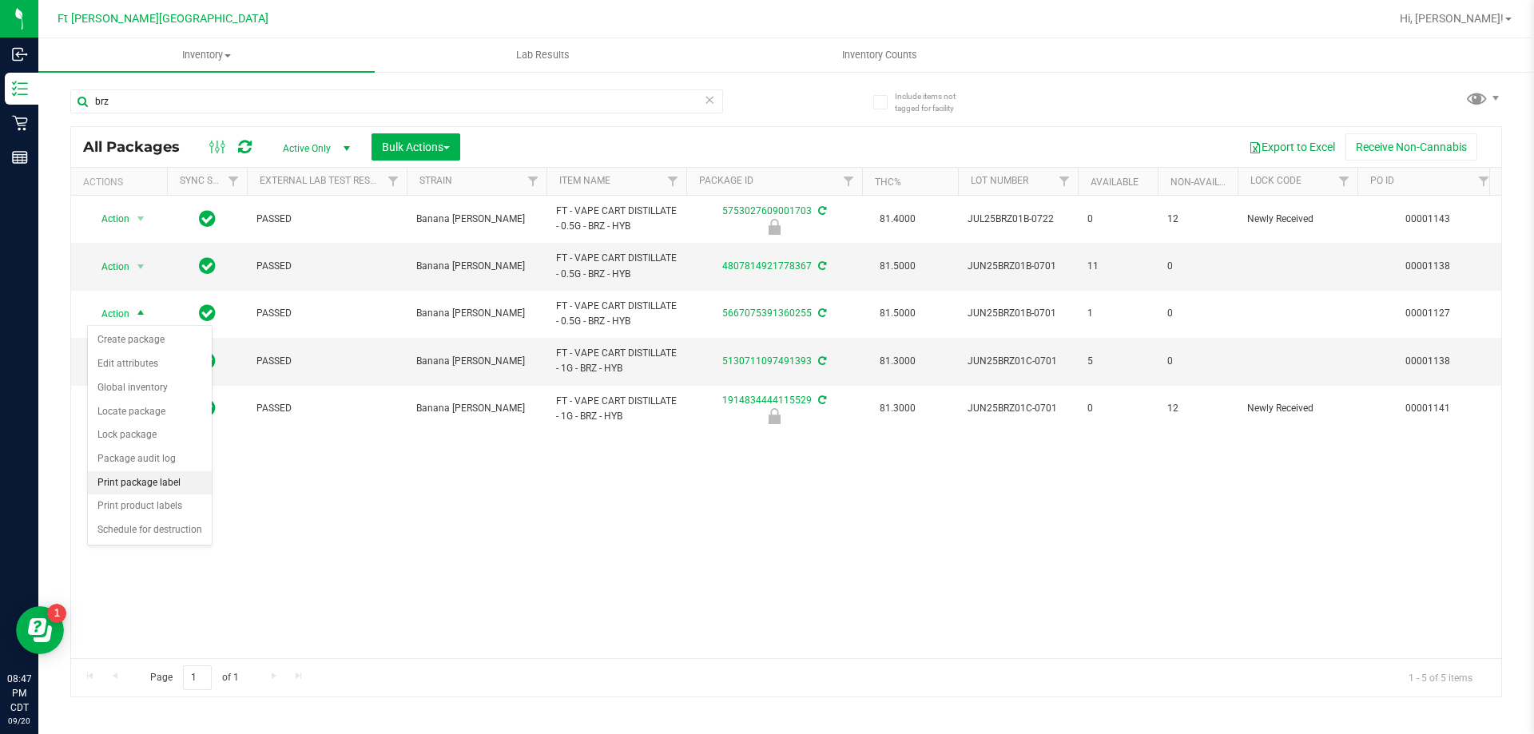
drag, startPoint x: 173, startPoint y: 472, endPoint x: 207, endPoint y: 470, distance: 33.6
click at [174, 472] on li "Print package label" at bounding box center [150, 483] width 124 height 24
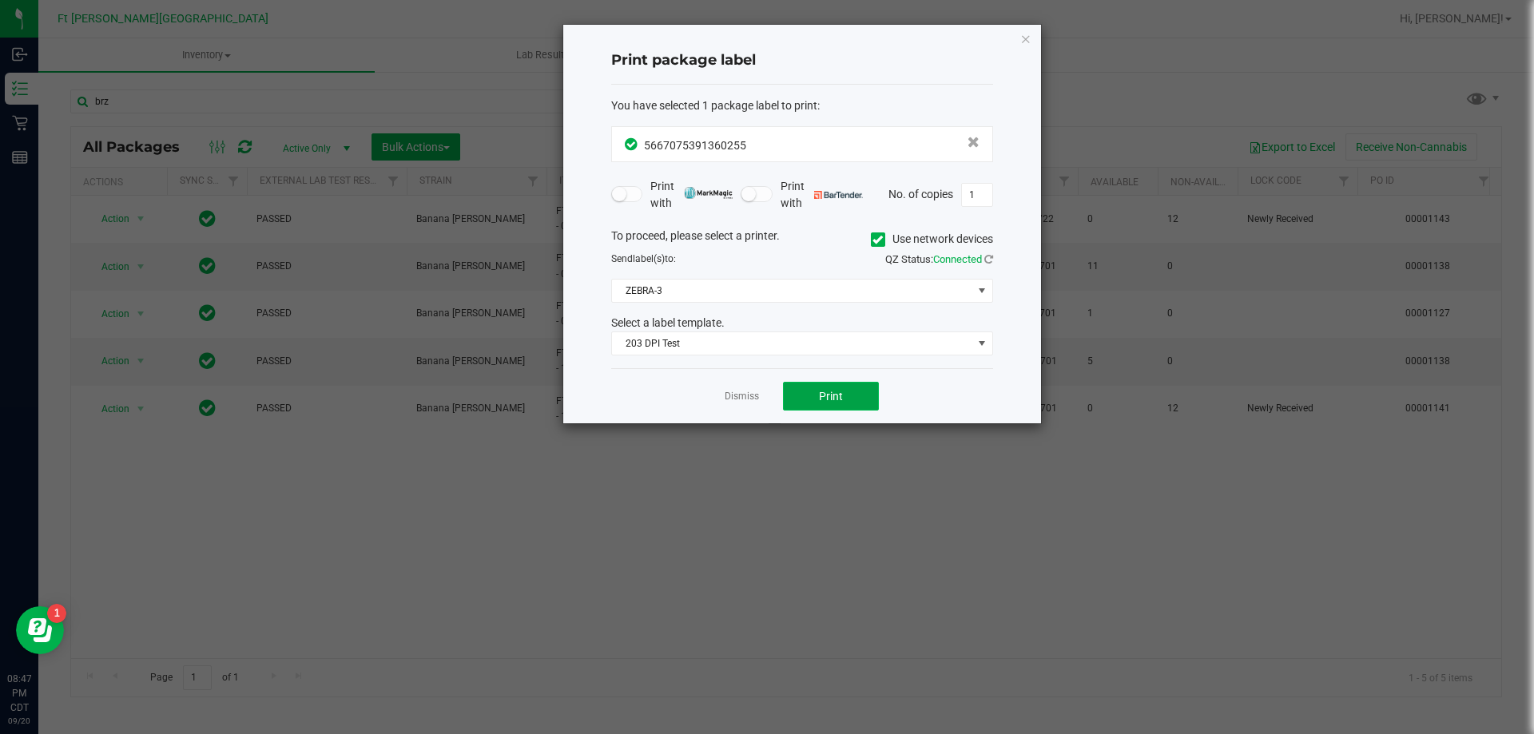
click at [828, 396] on span "Print" at bounding box center [831, 396] width 24 height 13
click at [741, 394] on link "Dismiss" at bounding box center [742, 397] width 34 height 14
